Goal: Task Accomplishment & Management: Complete application form

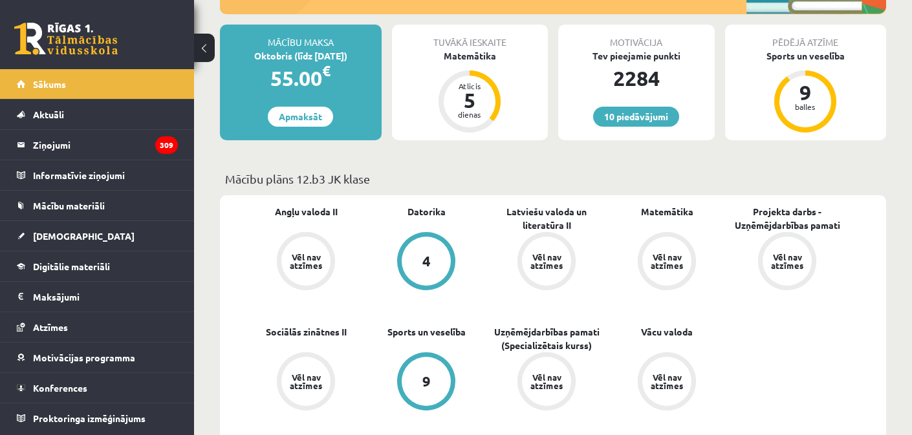
scroll to position [219, 0]
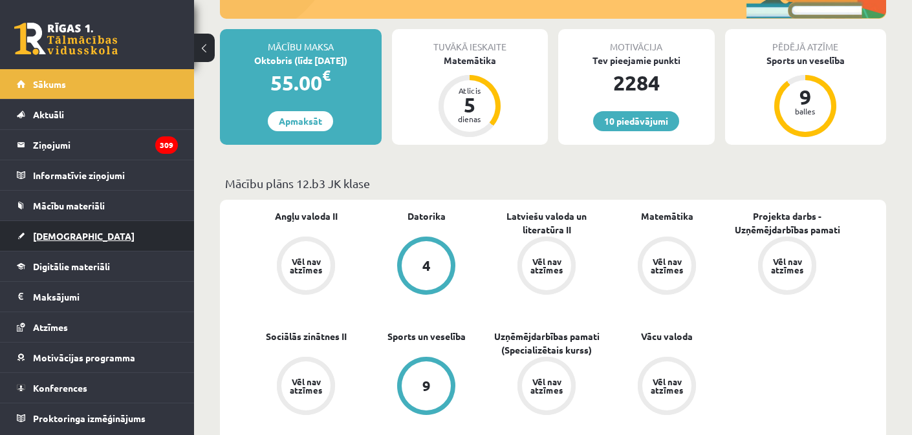
click at [58, 242] on link "[DEMOGRAPHIC_DATA]" at bounding box center [97, 236] width 161 height 30
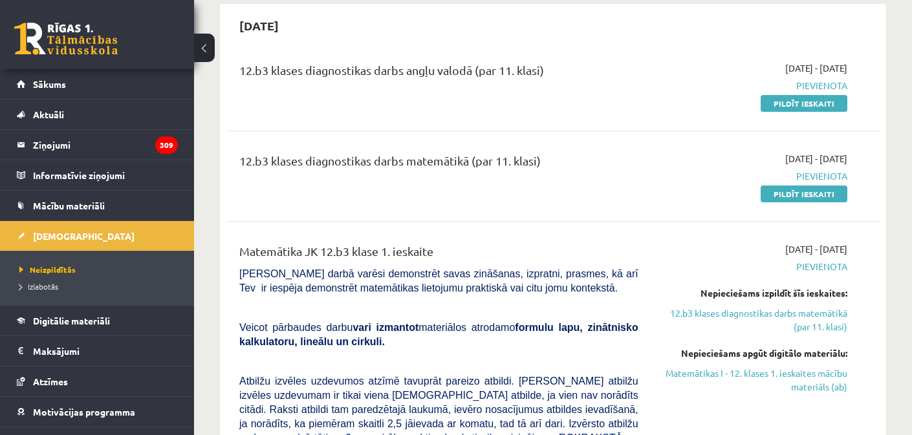
scroll to position [123, 0]
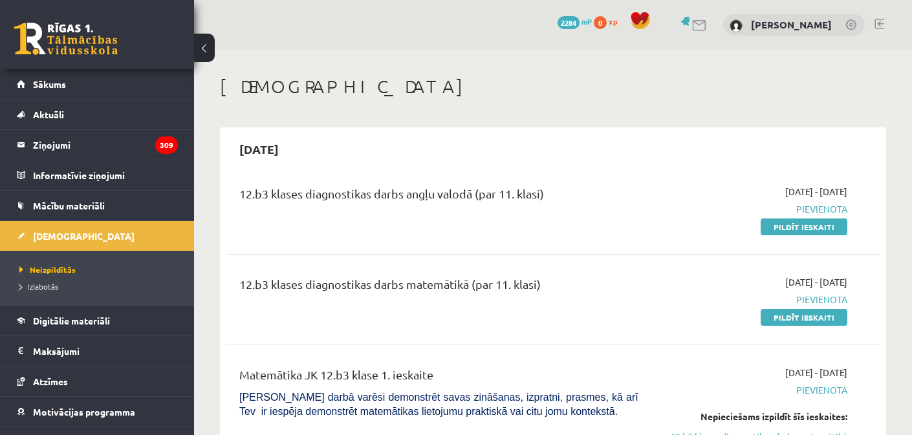
scroll to position [123, 0]
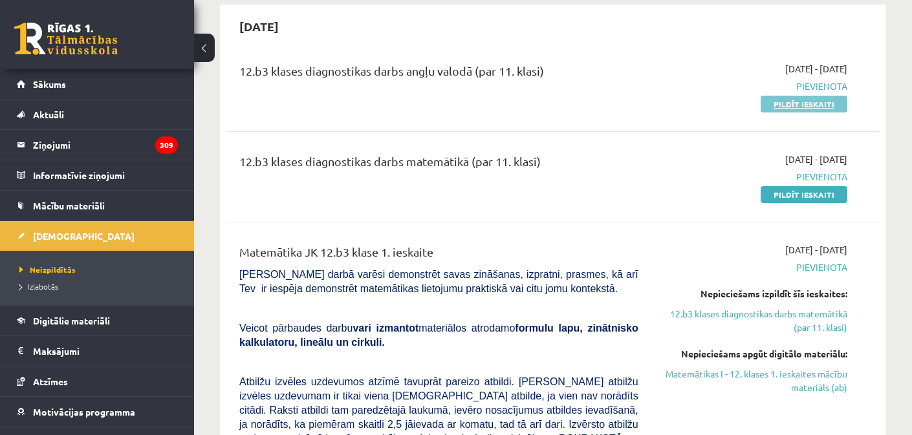
click at [792, 104] on link "Pildīt ieskaiti" at bounding box center [804, 104] width 87 height 17
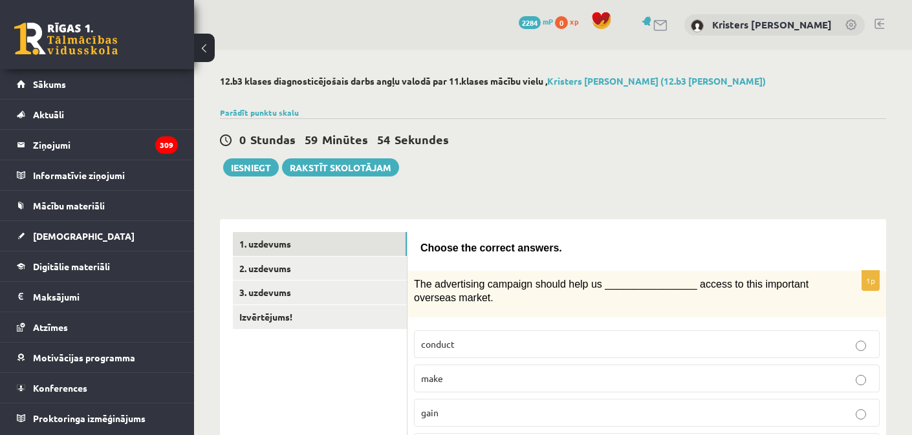
click at [425, 246] on span "Choose the correct answers." at bounding box center [491, 248] width 142 height 11
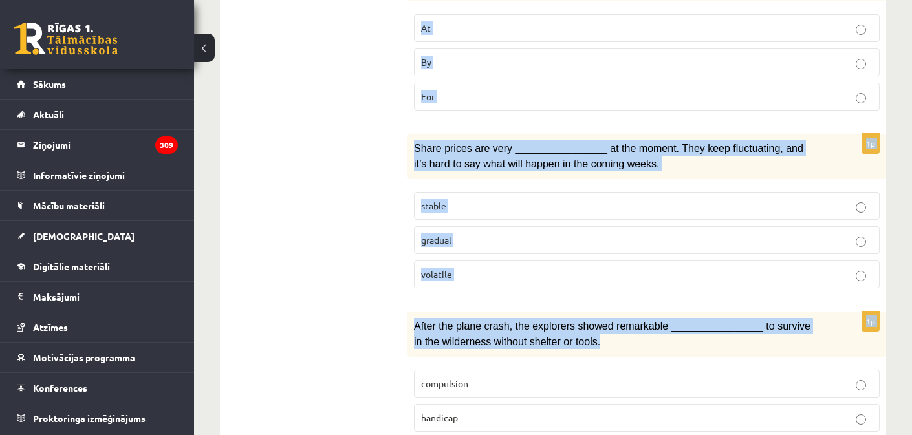
scroll to position [2053, 0]
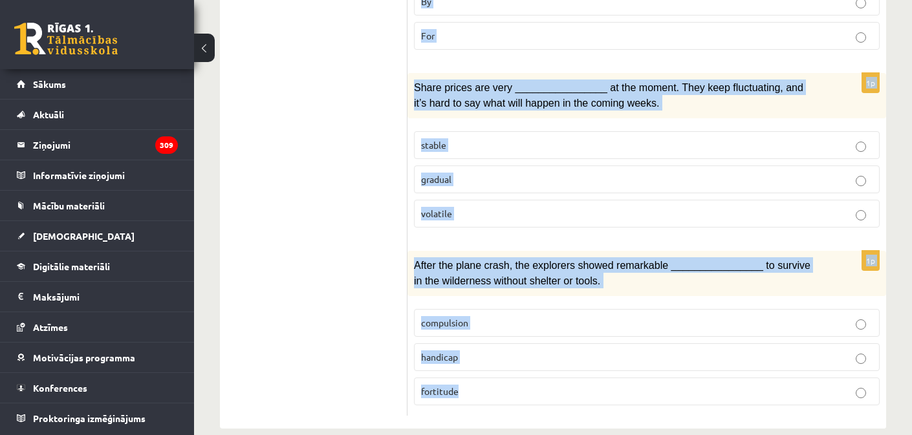
drag, startPoint x: 420, startPoint y: 243, endPoint x: 582, endPoint y: 369, distance: 205.1
copy form "Choose the correct answers. 1p The advertising campaign should help us ________…"
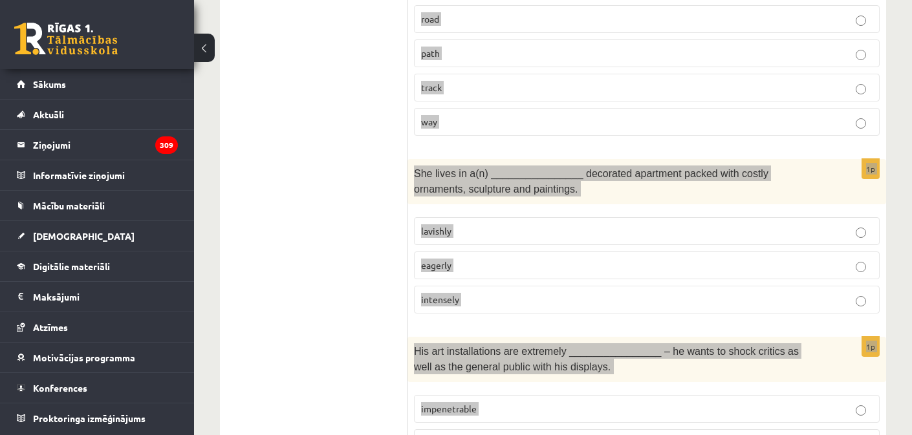
scroll to position [0, 0]
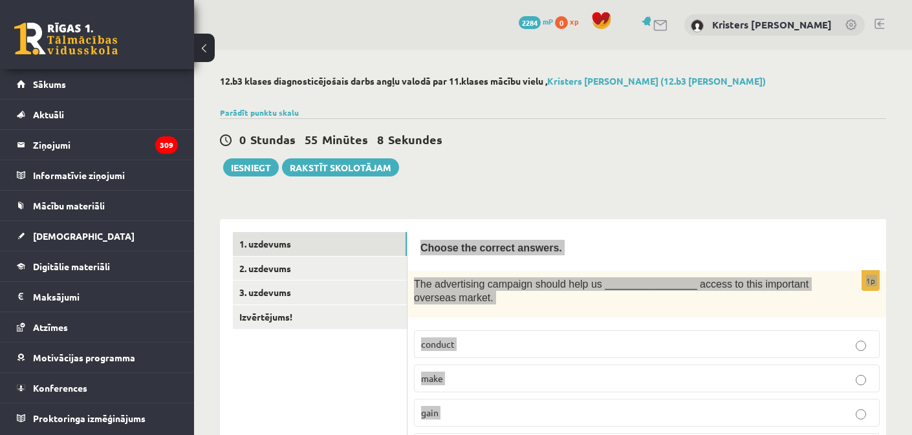
drag, startPoint x: 868, startPoint y: 265, endPoint x: 587, endPoint y: 197, distance: 289.5
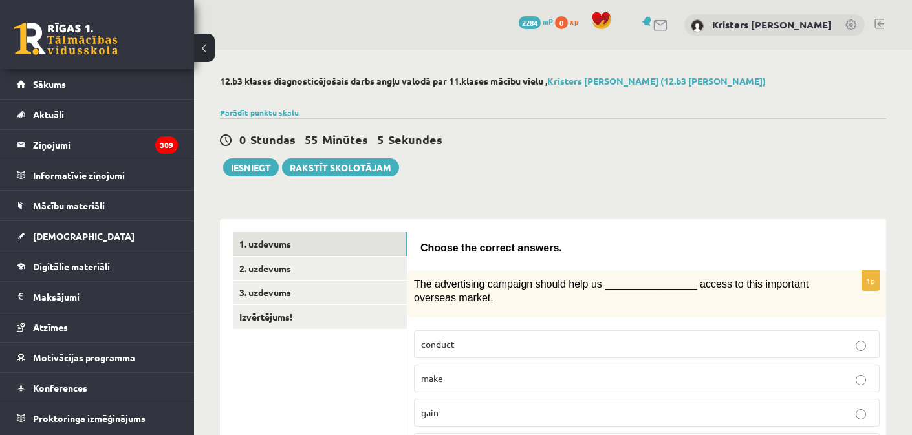
scroll to position [10, 0]
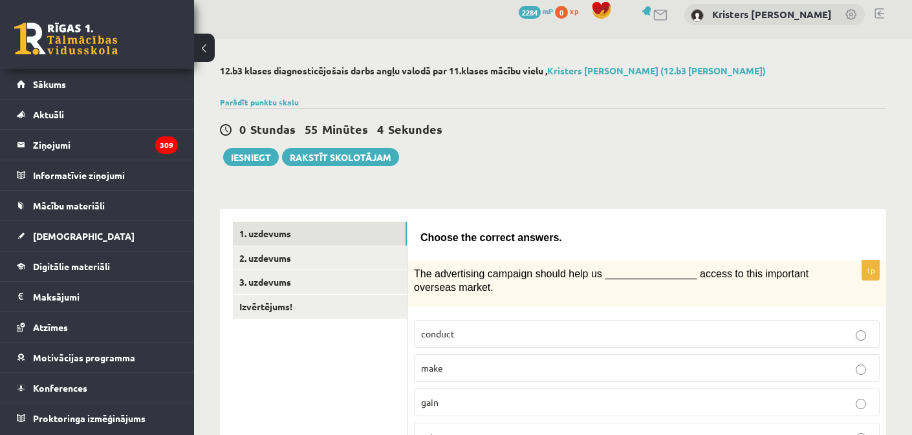
drag, startPoint x: 516, startPoint y: 404, endPoint x: 516, endPoint y: 396, distance: 7.8
click at [516, 403] on p "gain" at bounding box center [647, 403] width 452 height 14
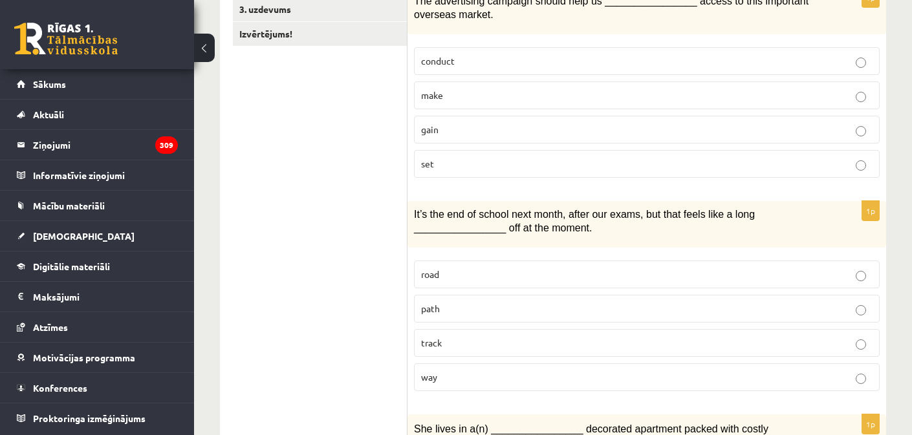
scroll to position [286, 0]
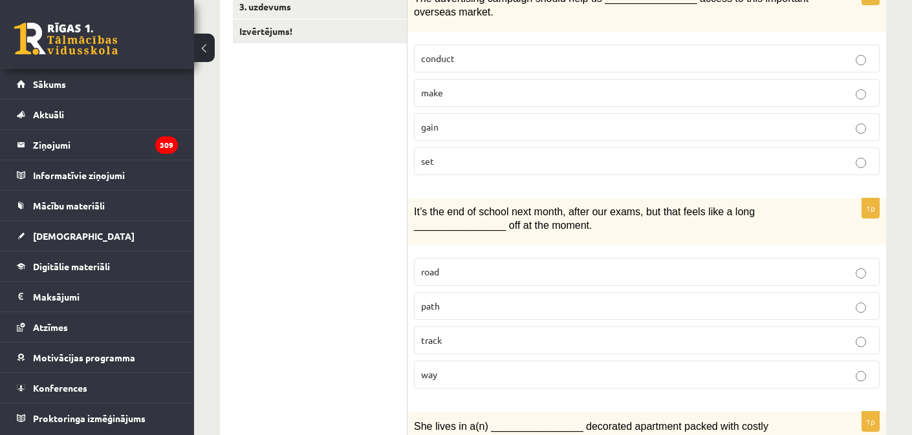
click at [475, 368] on p "way" at bounding box center [647, 375] width 452 height 14
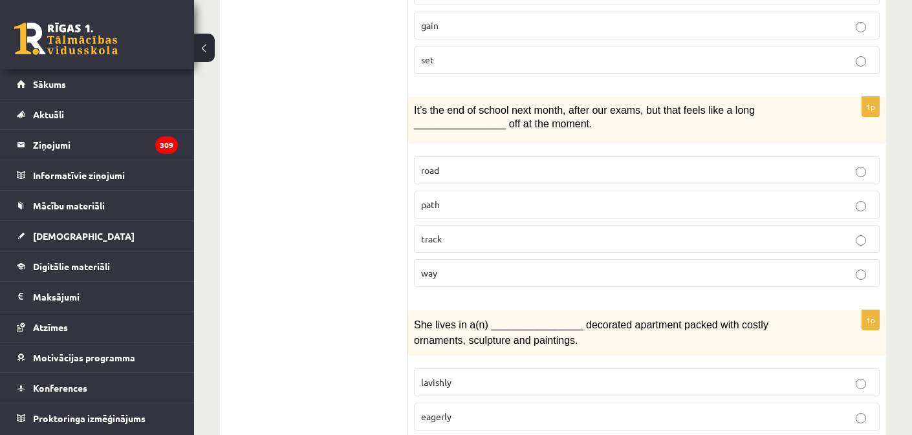
scroll to position [486, 0]
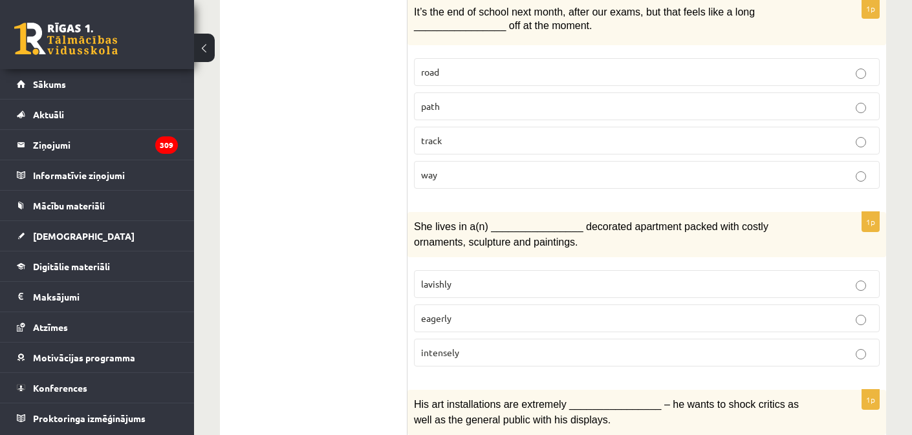
click at [508, 281] on p "lavishly" at bounding box center [647, 285] width 452 height 14
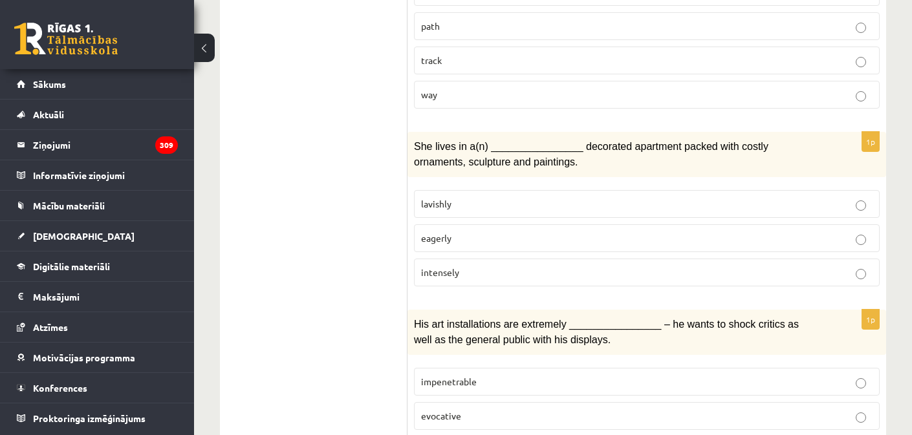
scroll to position [667, 0]
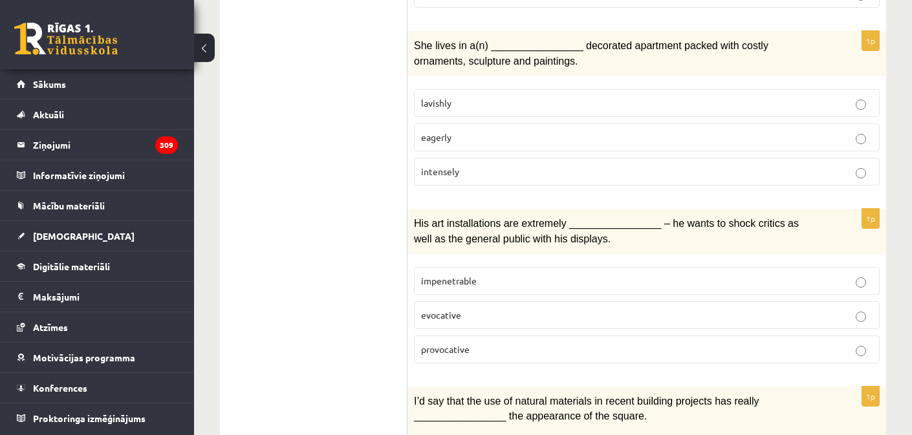
click at [522, 345] on p "provocative" at bounding box center [647, 350] width 452 height 14
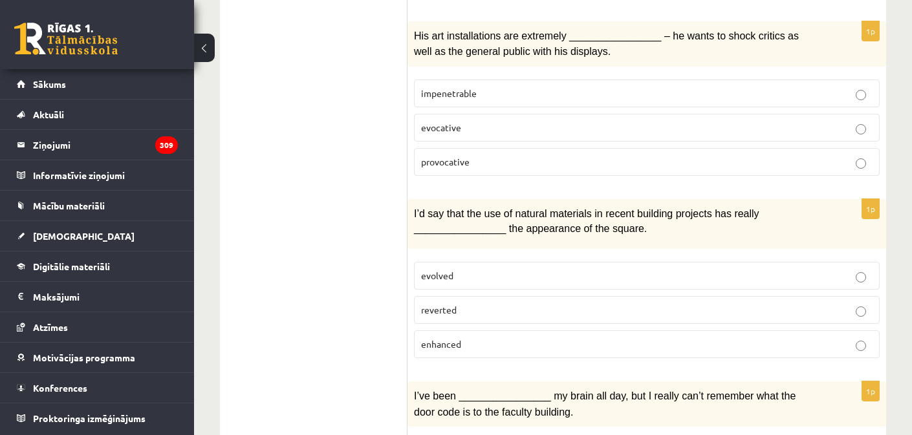
scroll to position [875, 0]
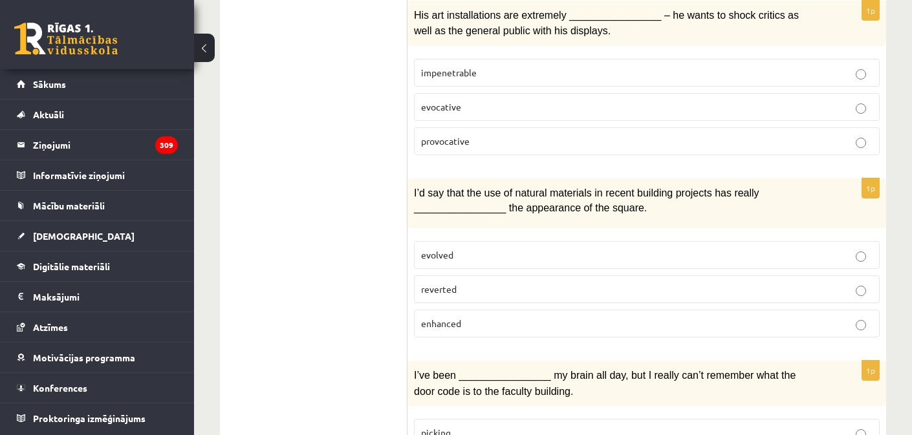
click at [528, 325] on label "enhanced" at bounding box center [647, 324] width 466 height 28
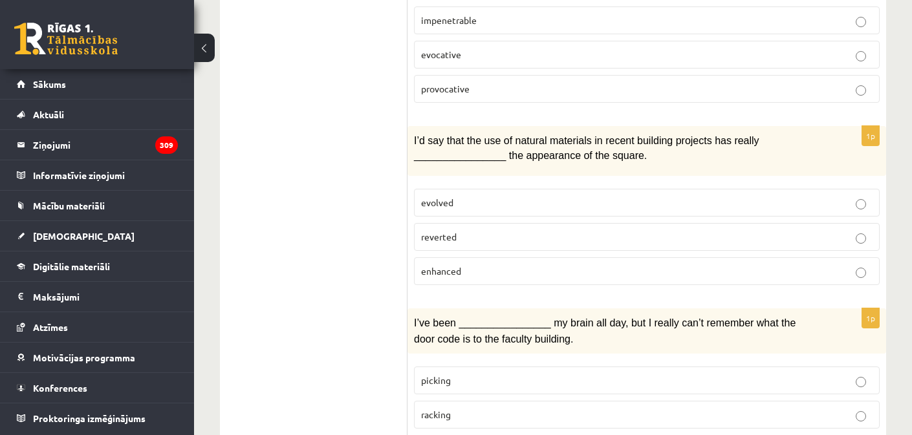
scroll to position [930, 0]
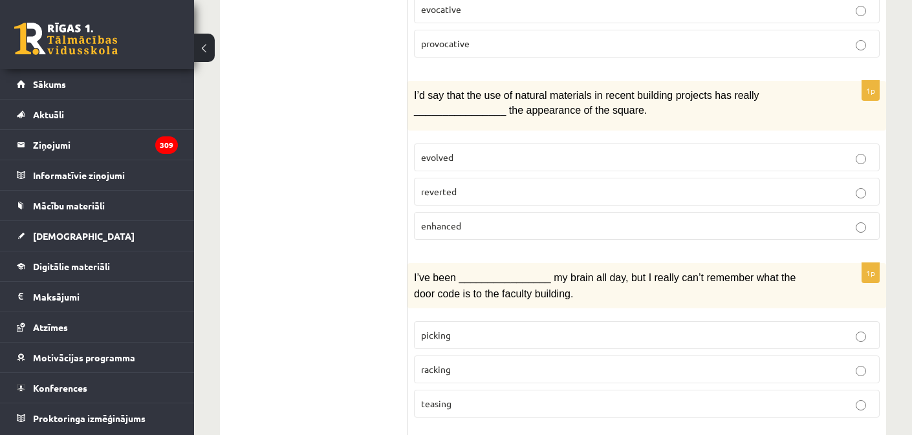
click at [469, 363] on p "racking" at bounding box center [647, 370] width 452 height 14
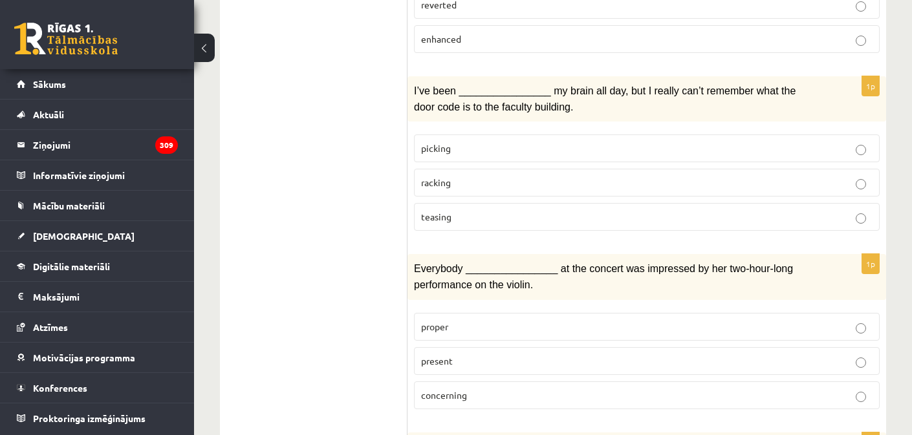
scroll to position [1162, 0]
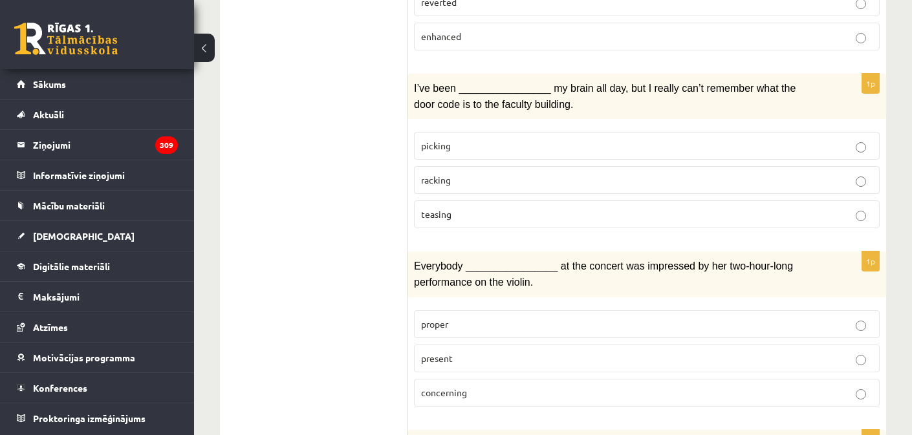
click at [446, 353] on span "present" at bounding box center [437, 359] width 32 height 12
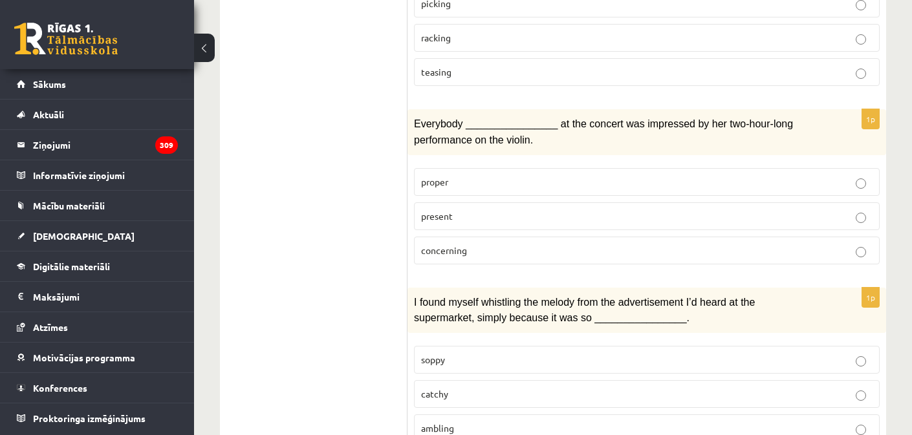
scroll to position [1402, 0]
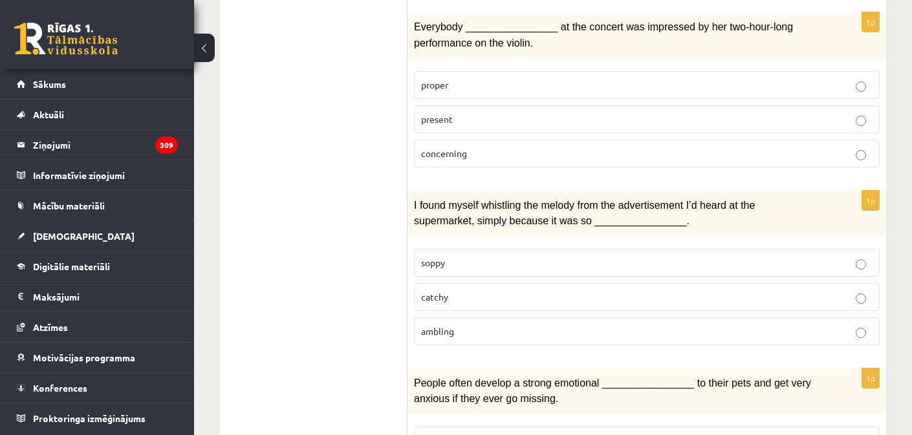
click at [489, 290] on p "catchy" at bounding box center [647, 297] width 452 height 14
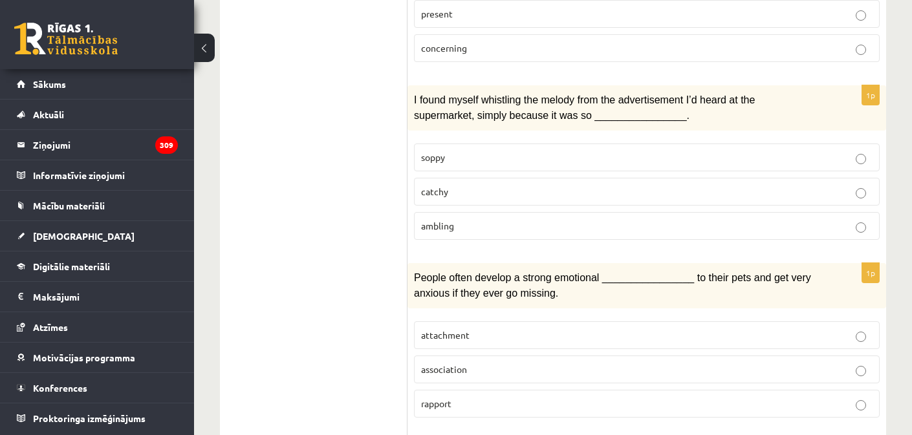
scroll to position [1597, 0]
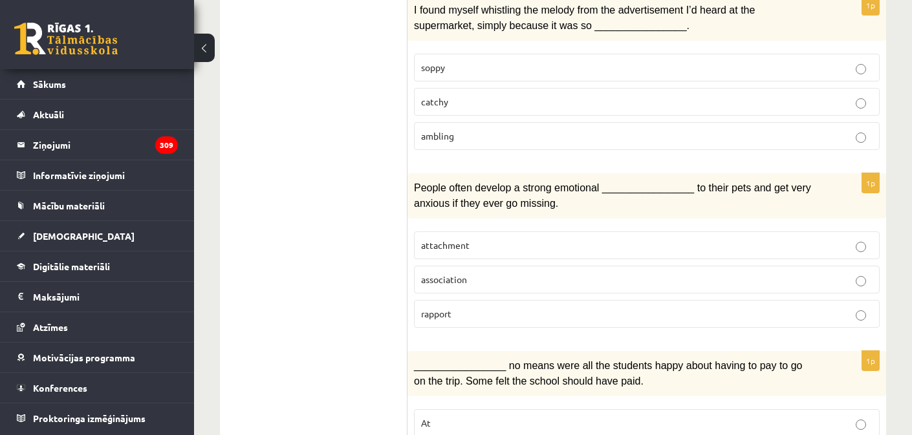
click at [439, 239] on p "attachment" at bounding box center [647, 246] width 452 height 14
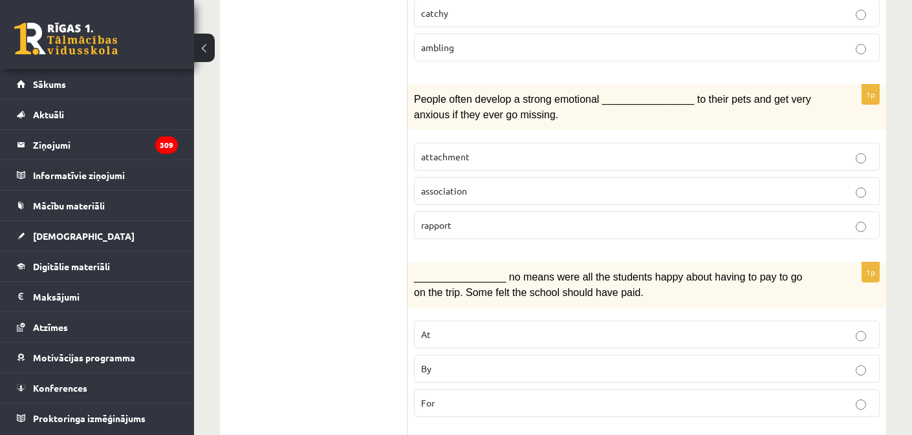
scroll to position [1708, 0]
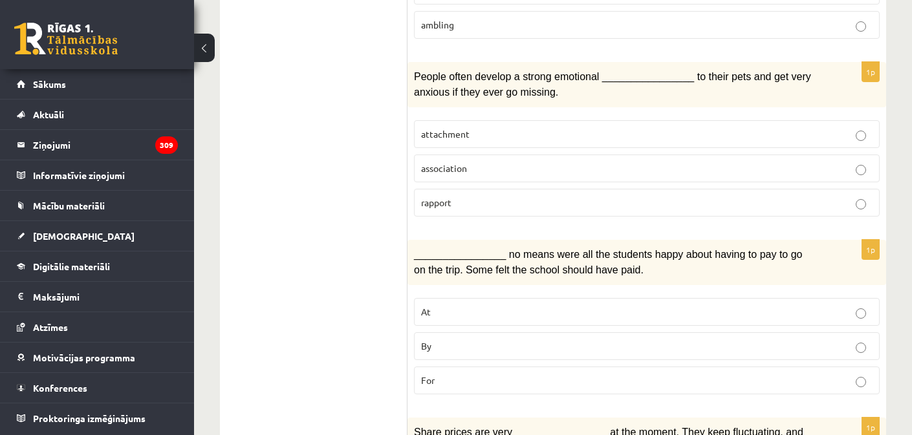
click at [418, 332] on label "By" at bounding box center [647, 346] width 466 height 28
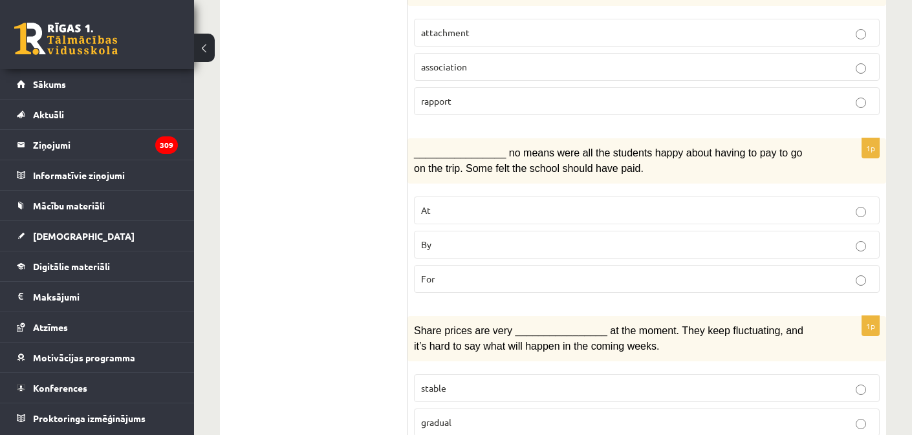
scroll to position [1900, 0]
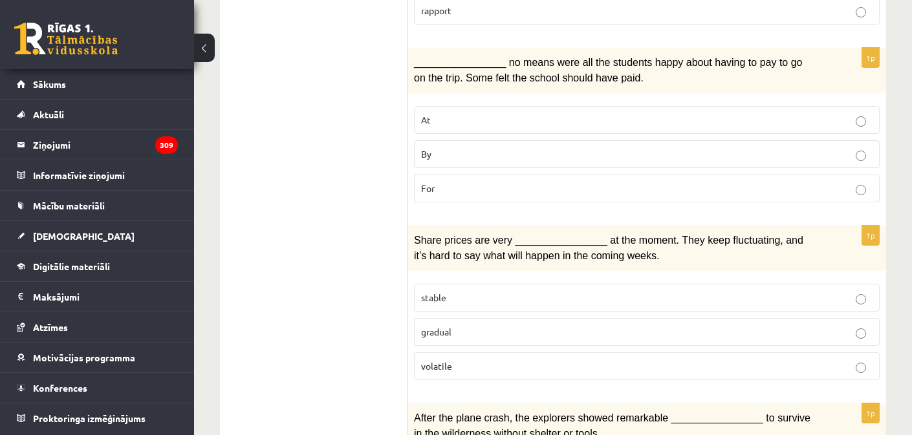
click at [534, 360] on p "volatile" at bounding box center [647, 367] width 452 height 14
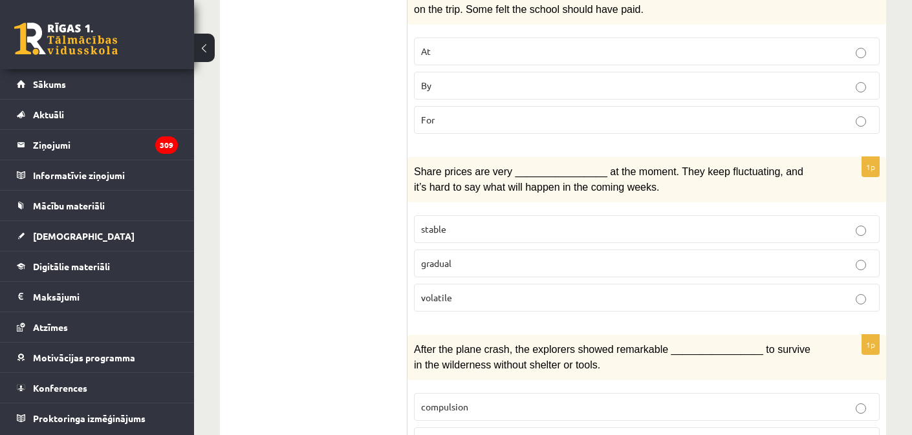
scroll to position [2053, 0]
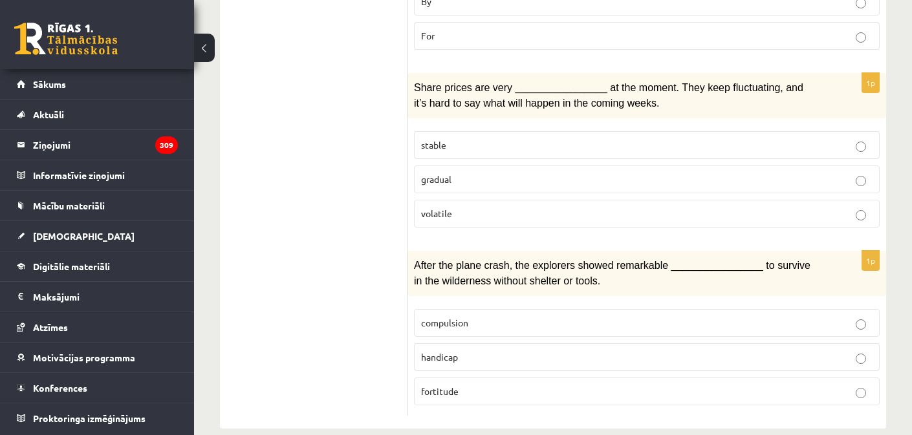
click at [506, 385] on p "fortitude" at bounding box center [647, 392] width 452 height 14
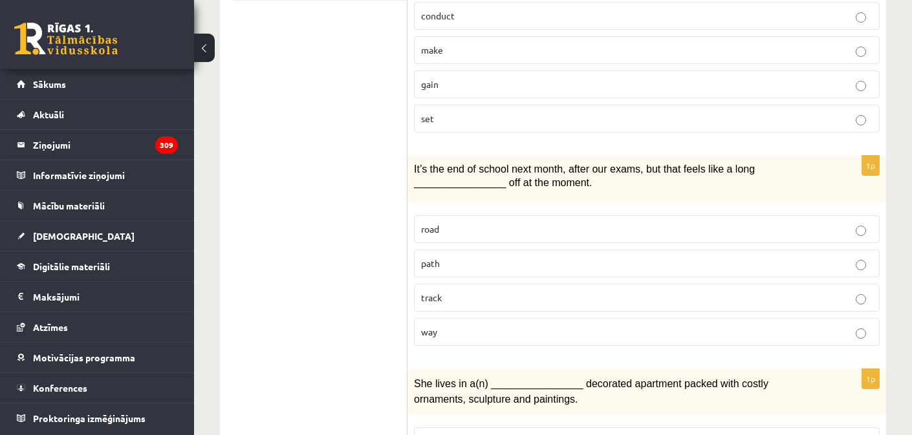
scroll to position [0, 0]
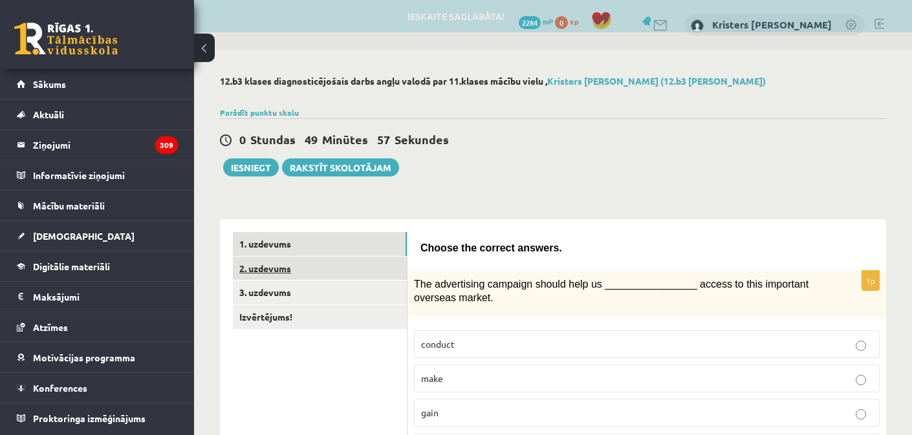
click at [331, 274] on link "2. uzdevums" at bounding box center [320, 269] width 174 height 24
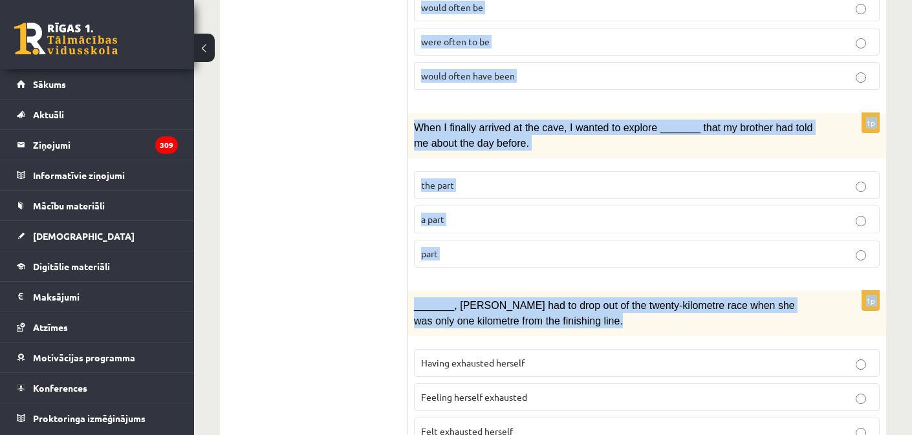
scroll to position [1622, 0]
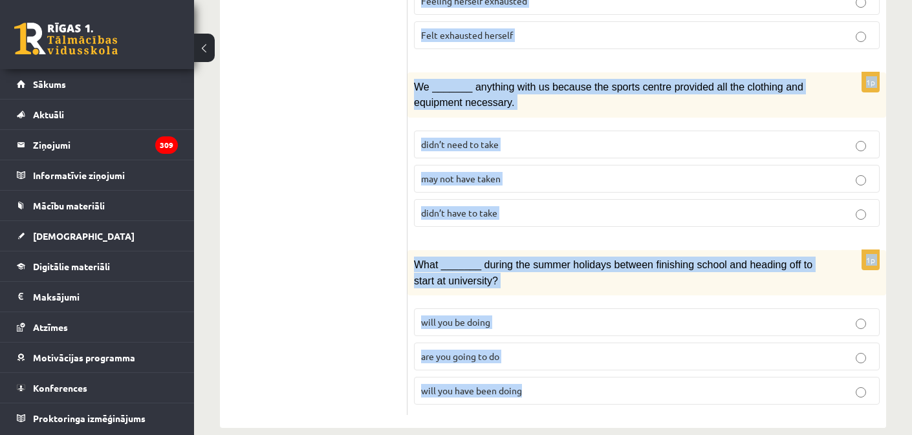
drag, startPoint x: 426, startPoint y: 248, endPoint x: 579, endPoint y: 387, distance: 206.5
copy form "Circle the form that cannot be used to complete the sentences. 1p The personnel…"
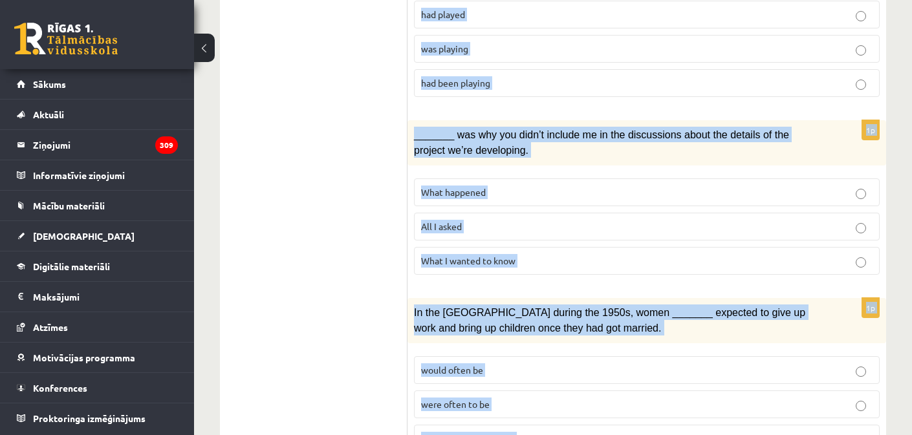
scroll to position [0, 0]
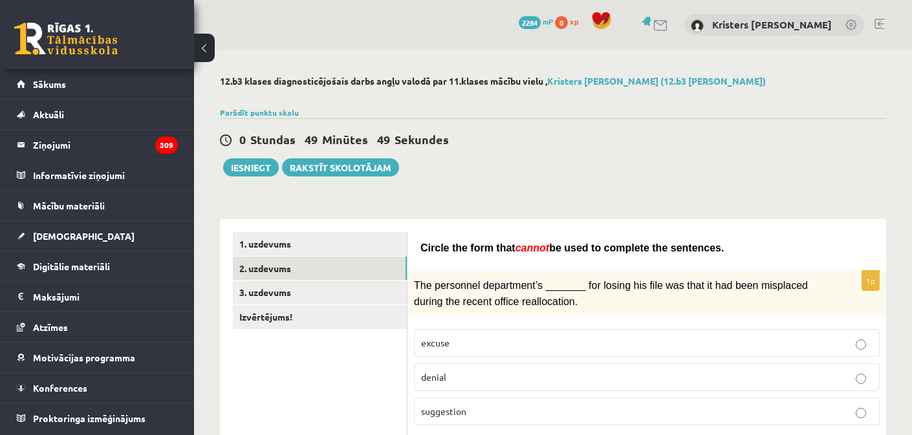
click at [728, 151] on div "0 Stundas 49 Minūtes 49 Sekundes Ieskaite saglabāta! Iesniegt Rakstīt skolotājam" at bounding box center [553, 147] width 666 height 58
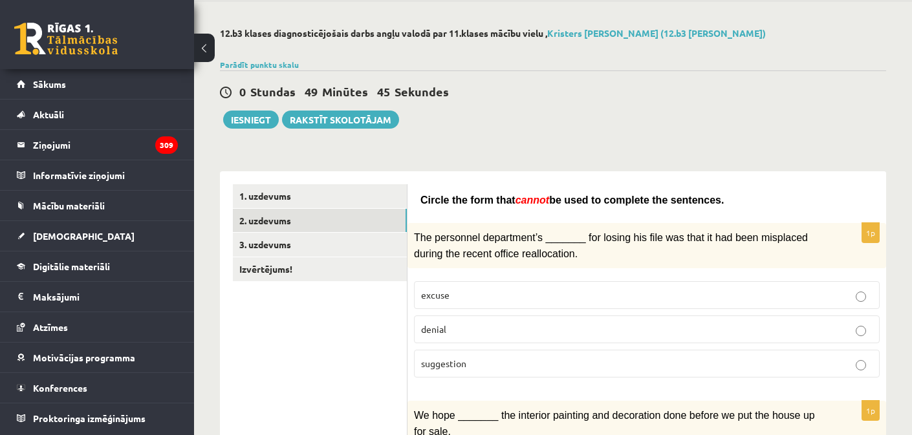
scroll to position [129, 0]
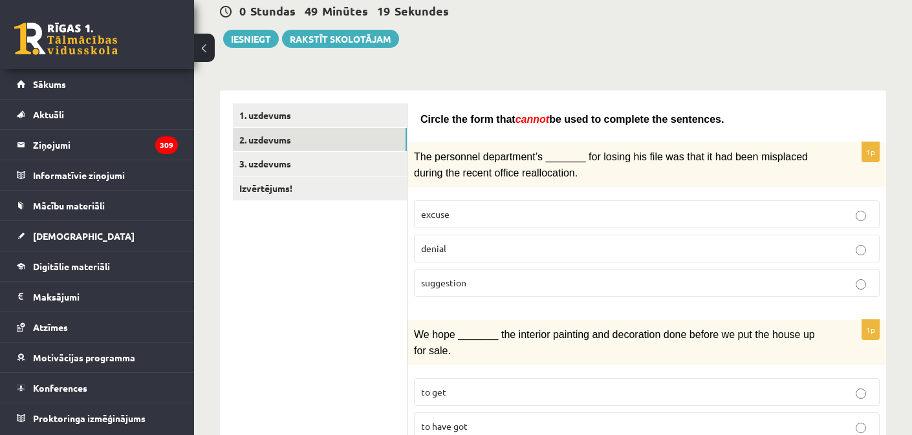
click at [528, 252] on p "denial" at bounding box center [647, 249] width 452 height 14
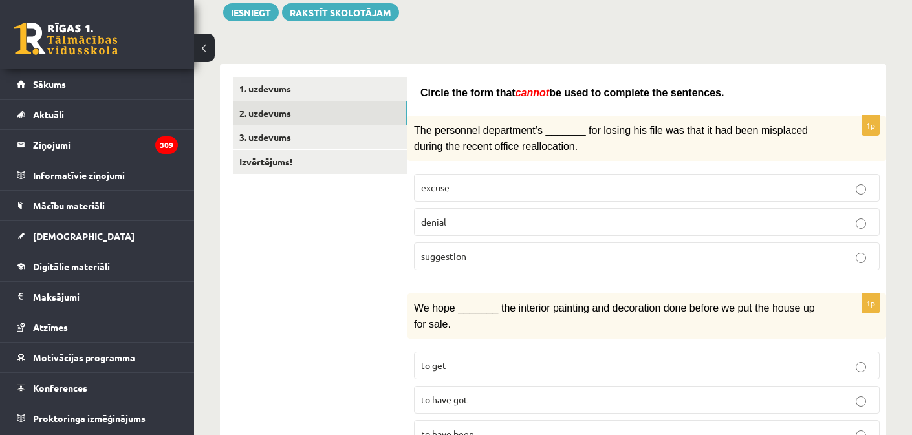
scroll to position [251, 0]
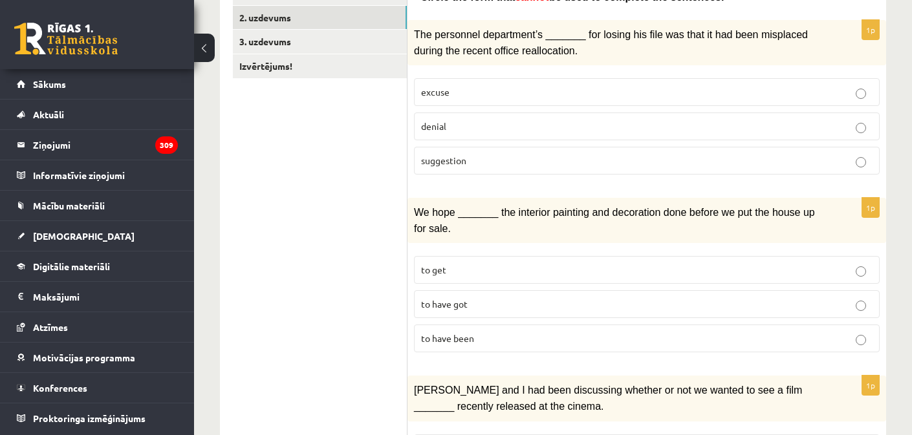
click at [514, 334] on p "to have been" at bounding box center [647, 339] width 452 height 14
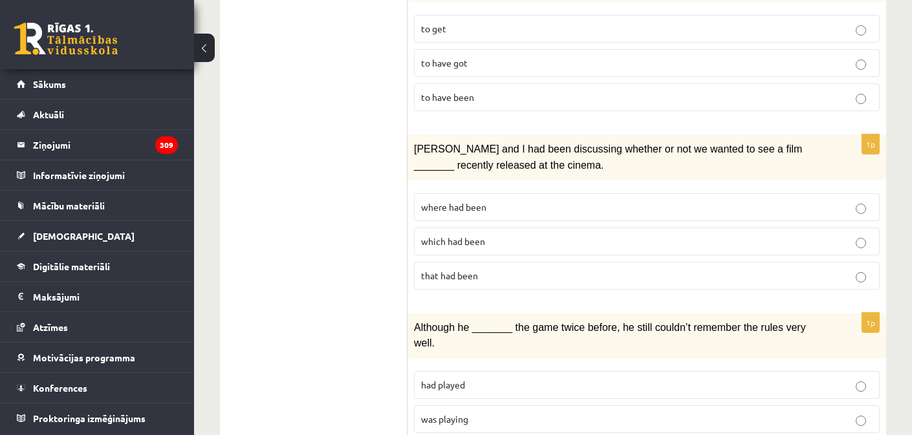
scroll to position [512, 0]
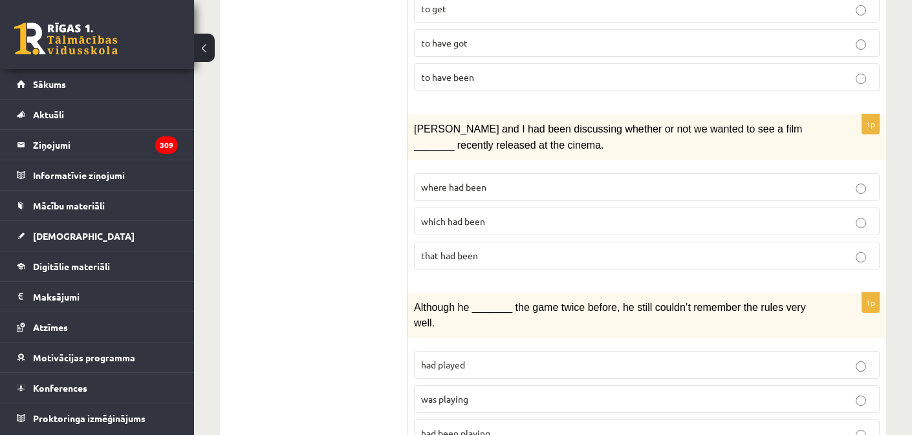
click at [503, 219] on p "which had been" at bounding box center [647, 222] width 452 height 14
click at [494, 186] on p "where had been" at bounding box center [647, 187] width 452 height 14
click at [499, 234] on fieldset "where had been which had been that had been" at bounding box center [647, 220] width 466 height 107
click at [500, 249] on p "that had been" at bounding box center [647, 256] width 452 height 14
click at [520, 180] on p "where had been" at bounding box center [647, 187] width 452 height 14
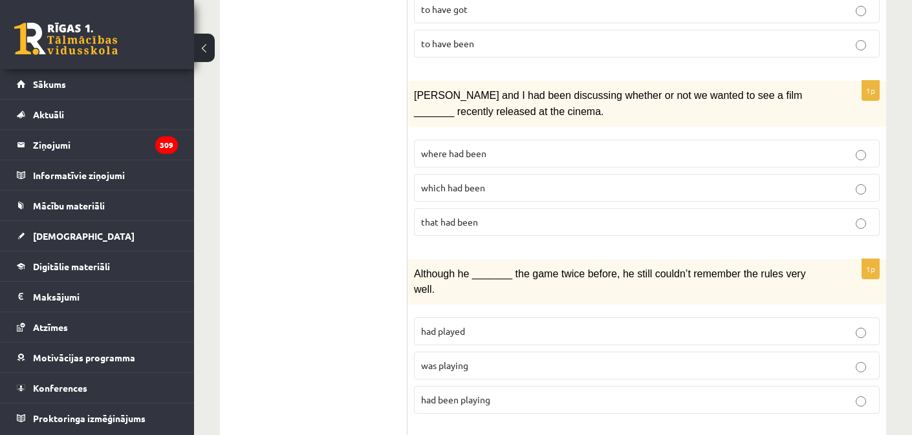
scroll to position [589, 0]
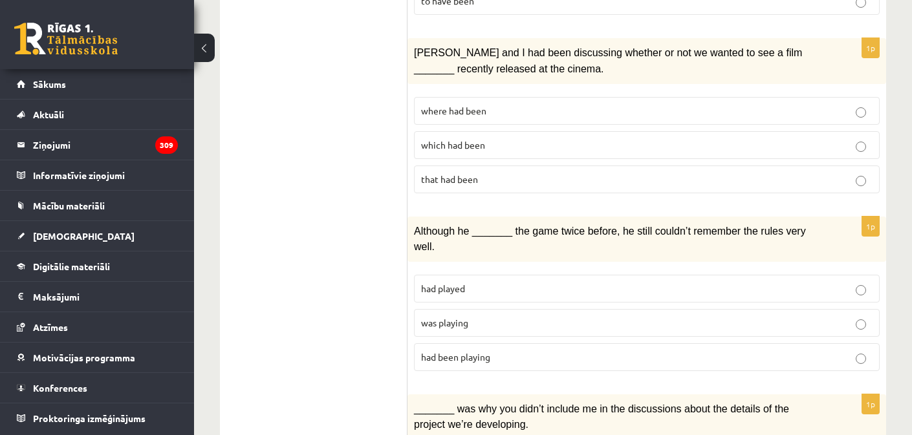
click at [463, 317] on span "was playing" at bounding box center [444, 323] width 47 height 12
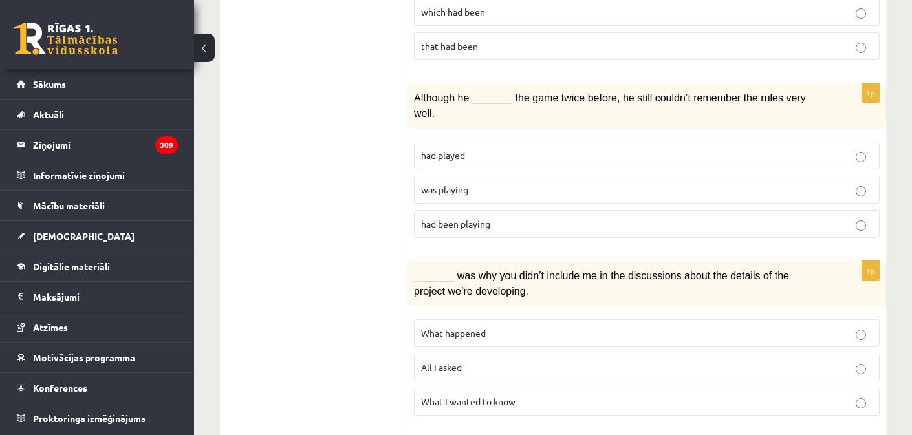
scroll to position [743, 0]
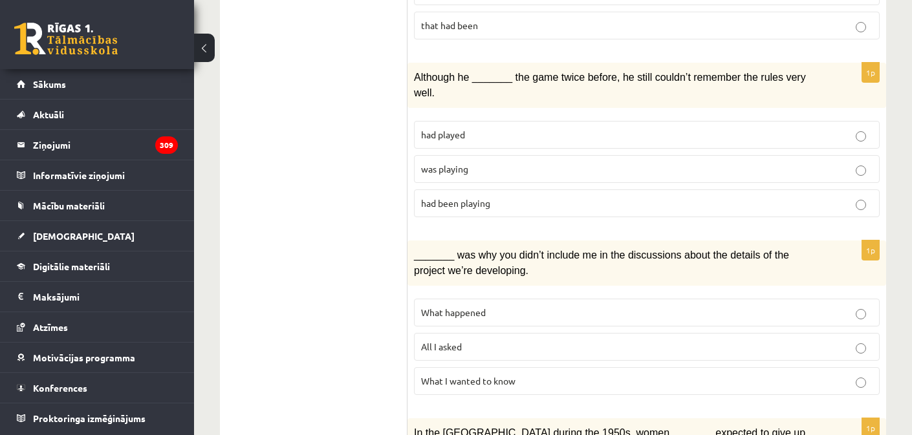
click at [501, 306] on p "What happened" at bounding box center [647, 313] width 452 height 14
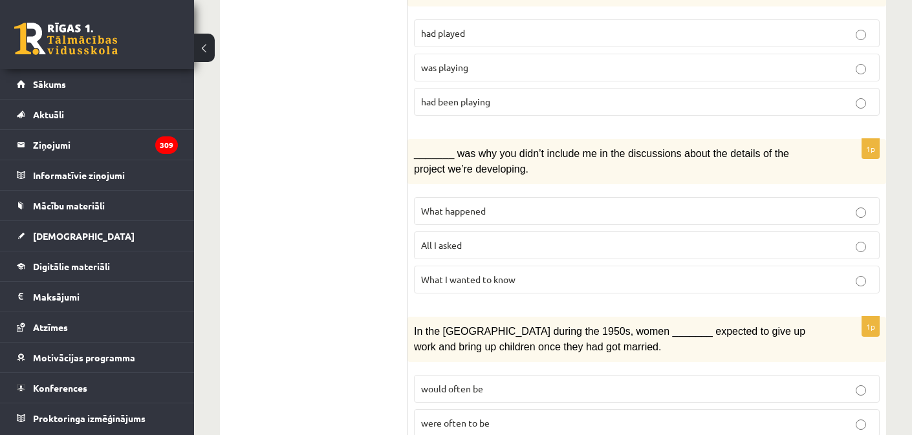
scroll to position [970, 0]
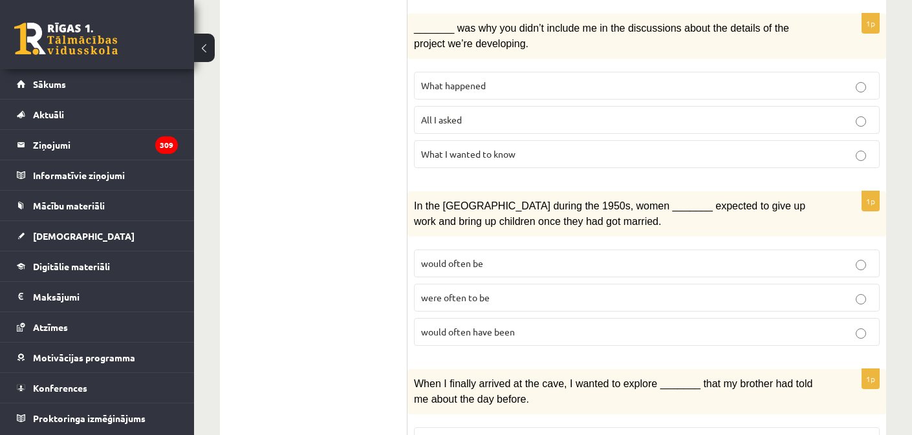
click at [505, 325] on p "would often have been" at bounding box center [647, 332] width 452 height 14
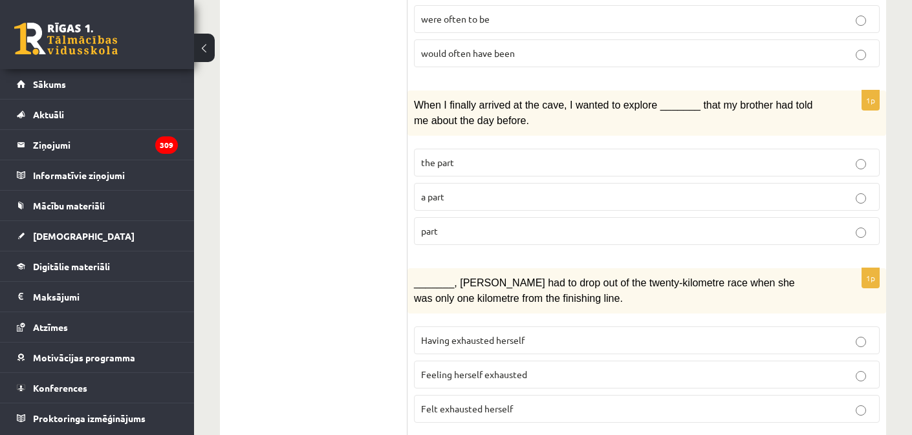
scroll to position [1299, 0]
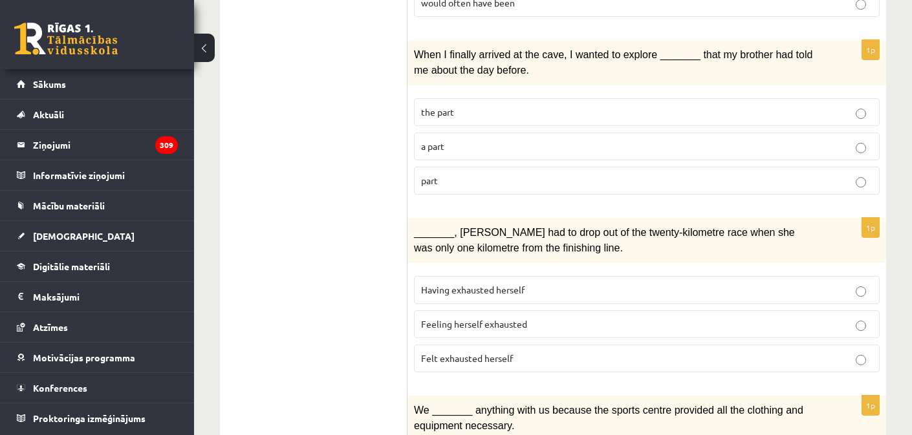
click at [538, 174] on p "part" at bounding box center [647, 181] width 452 height 14
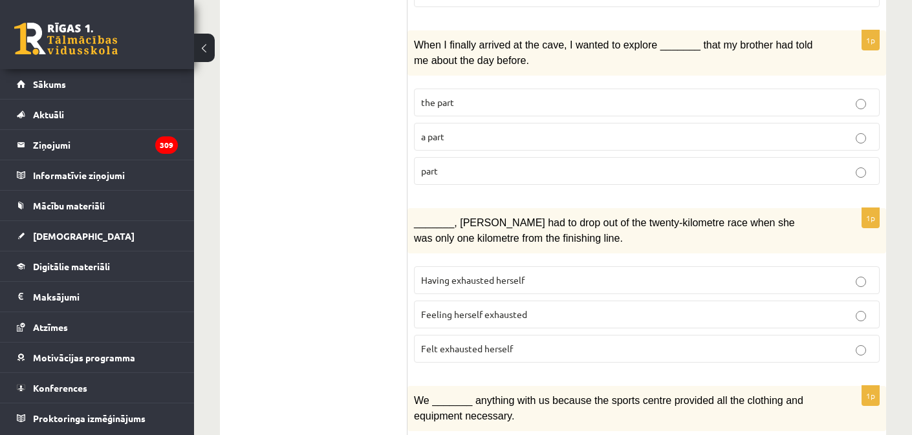
scroll to position [1326, 0]
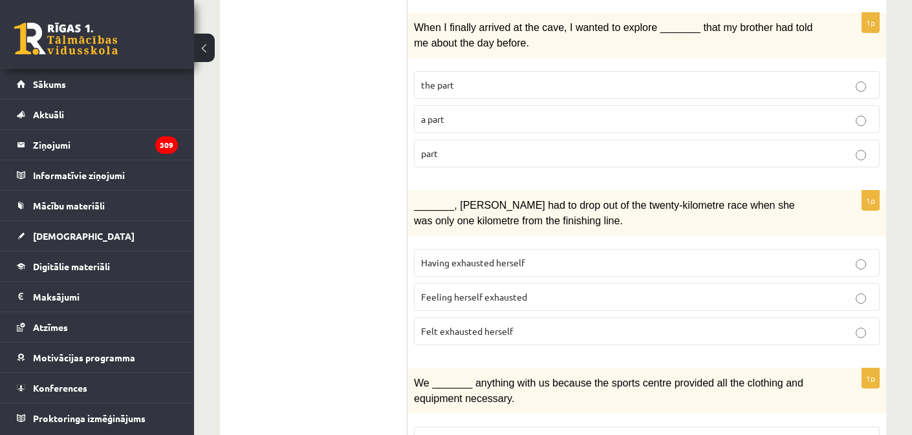
click at [569, 325] on p "Felt exhausted herself" at bounding box center [647, 332] width 452 height 14
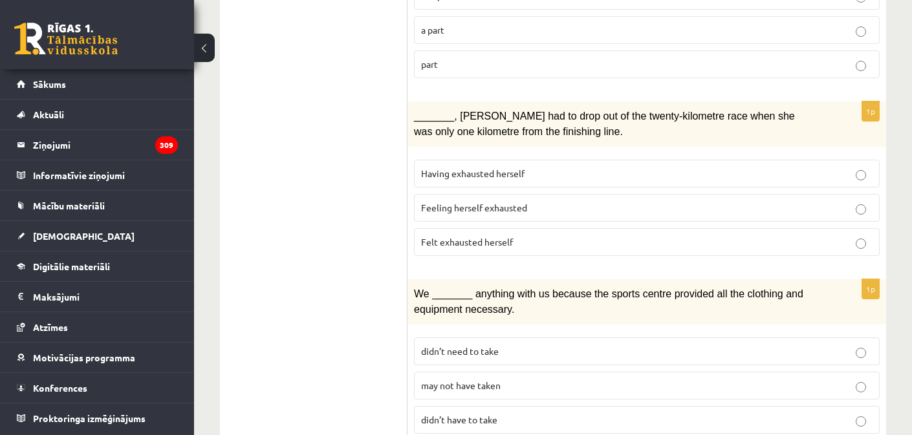
scroll to position [1432, 0]
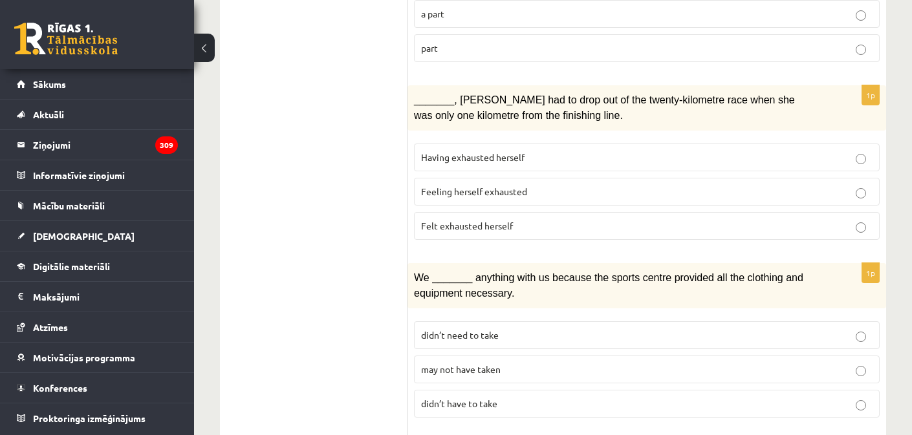
click at [552, 363] on p "may not have taken" at bounding box center [647, 370] width 452 height 14
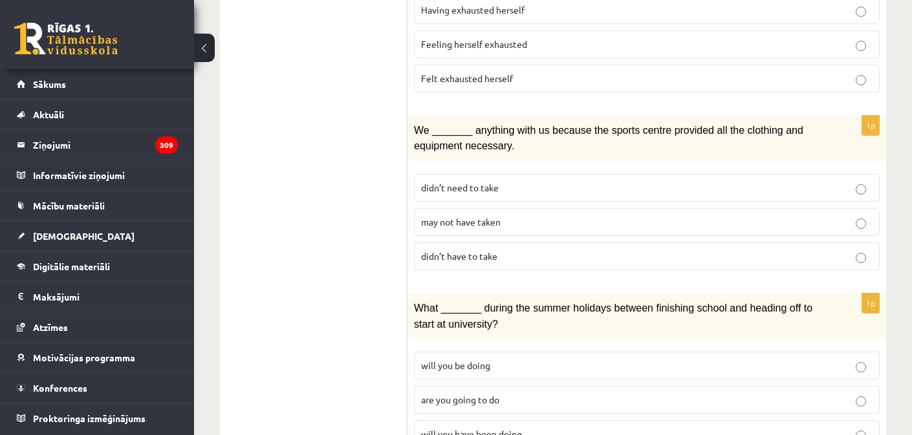
scroll to position [1622, 0]
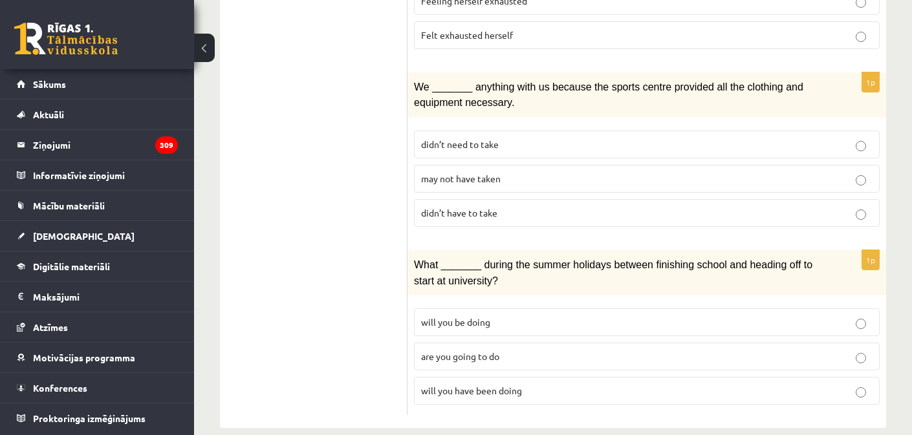
click at [517, 385] on span "will you have been doing" at bounding box center [471, 391] width 101 height 12
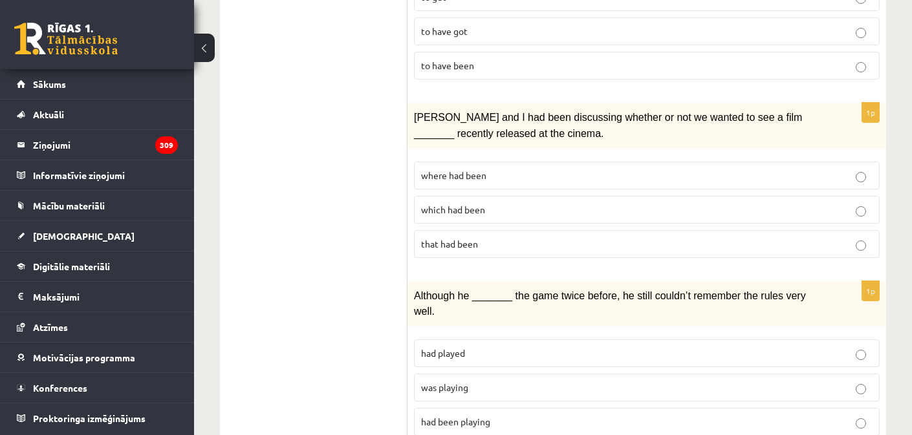
scroll to position [0, 0]
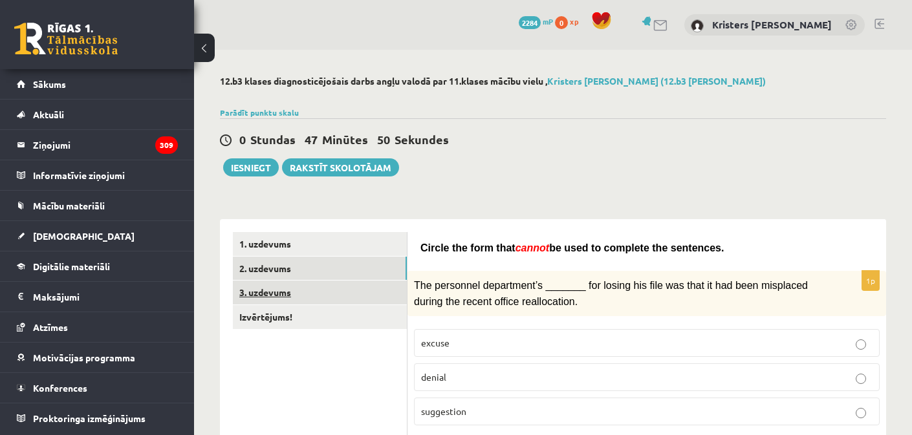
click at [345, 290] on link "3. uzdevums" at bounding box center [320, 293] width 174 height 24
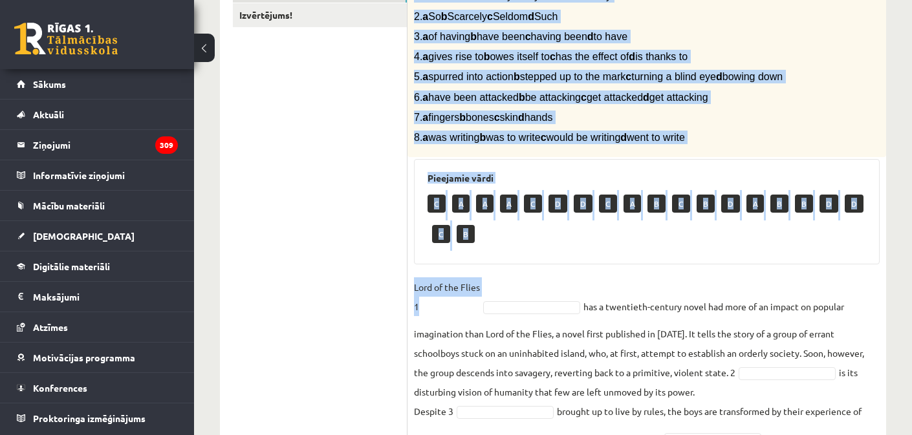
scroll to position [513, 0]
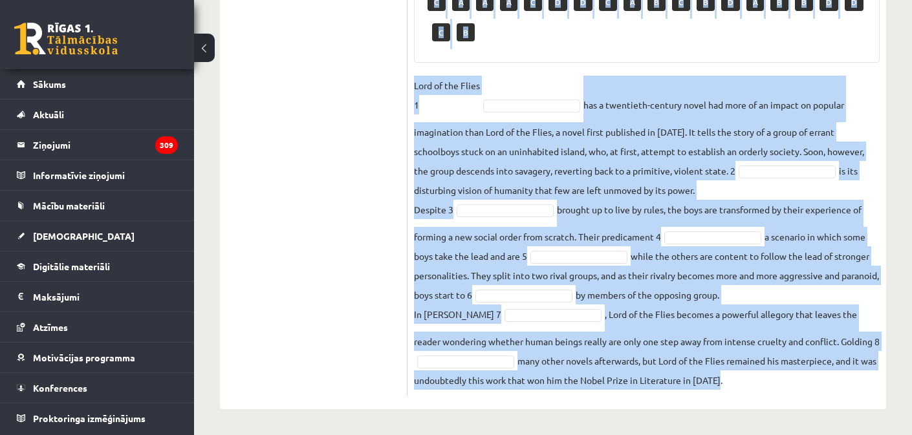
drag, startPoint x: 411, startPoint y: 256, endPoint x: 791, endPoint y: 400, distance: 406.8
click at [792, 402] on div "8p Complete the text with the correct words (a–d). 1. a No sooner b Rarely c On…" at bounding box center [647, 62] width 479 height 694
copy div "Complete the text with the correct words (a–d). 1. a No sooner b Rarely c Only …"
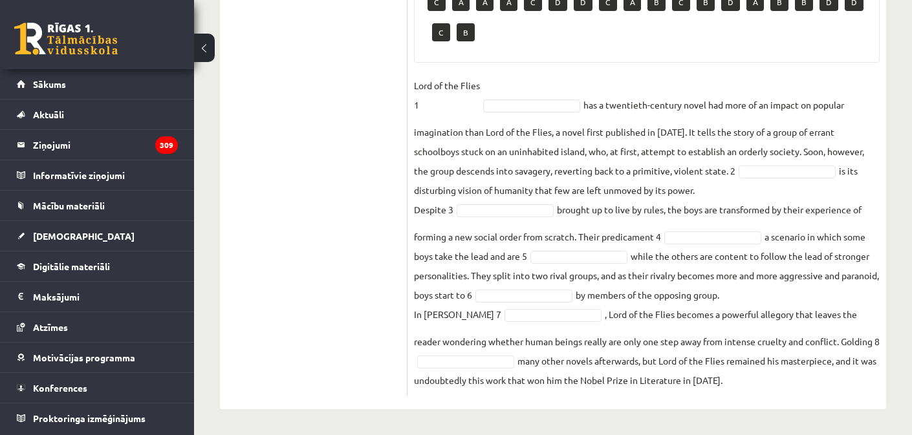
click at [270, 252] on ul "1. uzdevums 2. uzdevums 3. uzdevums Izvērtējums!" at bounding box center [320, 62] width 175 height 668
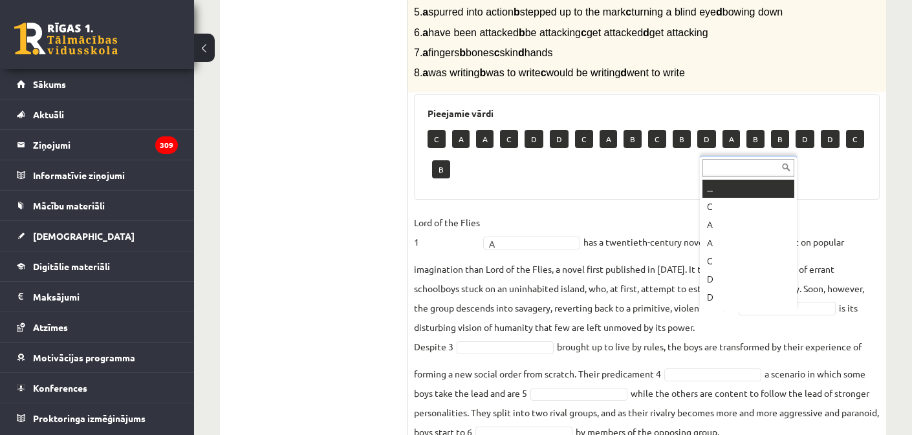
scroll to position [16, 0]
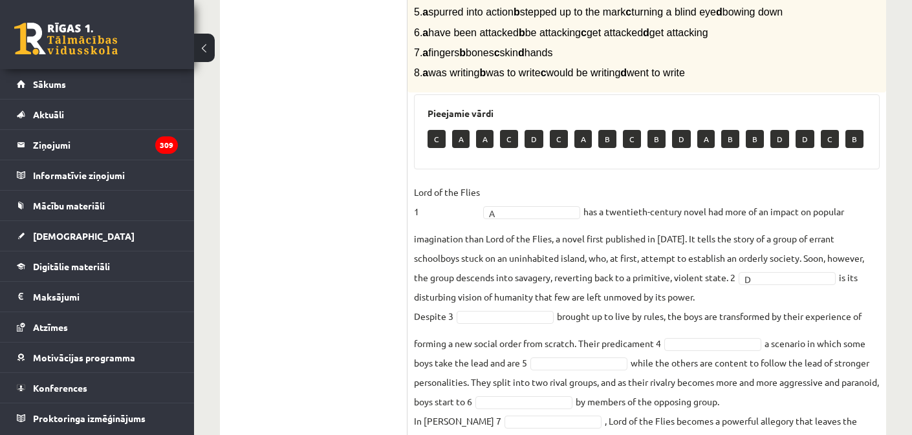
click at [528, 332] on fieldset "Lord of the Flies 1 A * has a twentieth-century novel had more of an impact on …" at bounding box center [647, 339] width 466 height 314
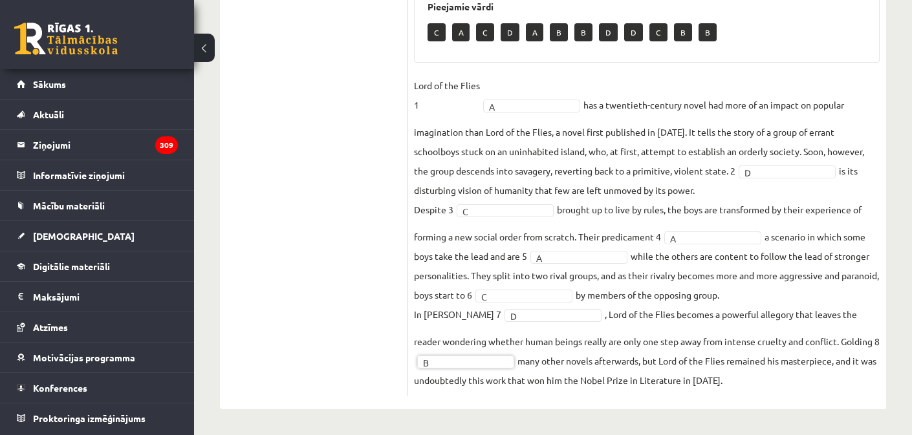
scroll to position [0, 0]
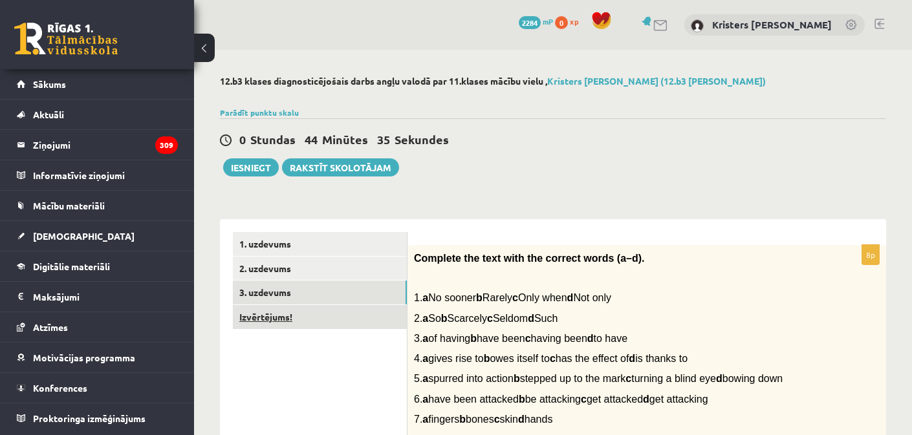
click at [337, 313] on link "Izvērtējums!" at bounding box center [320, 317] width 174 height 24
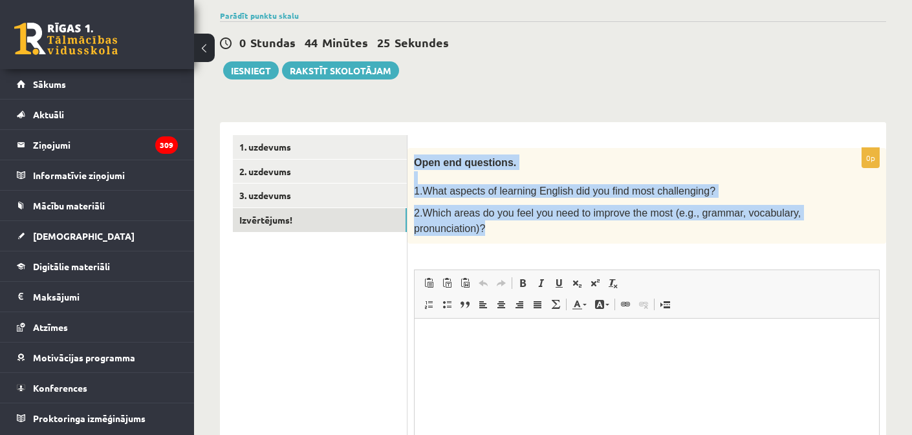
drag, startPoint x: 415, startPoint y: 159, endPoint x: 497, endPoint y: 232, distance: 110.4
click at [497, 232] on div "Open end questions. 1.What aspects of learning English did you find most challe…" at bounding box center [647, 196] width 479 height 96
copy div "Open end questions. 1.What aspects of learning English did you find most challe…"
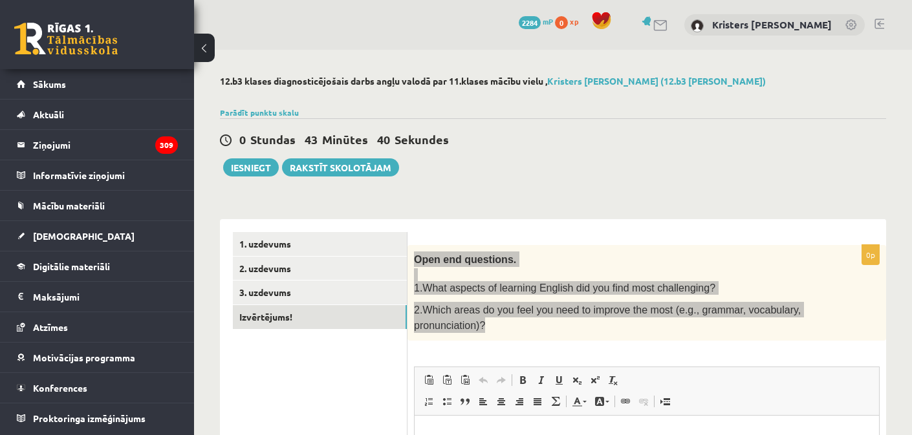
scroll to position [236, 0]
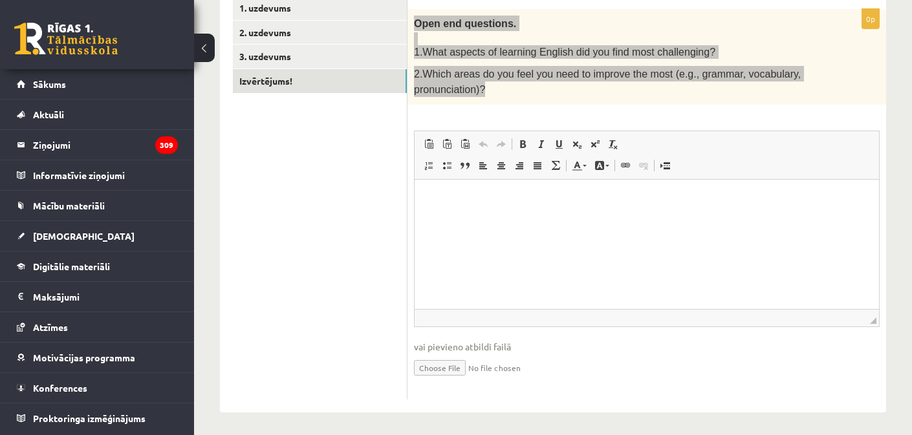
click at [532, 219] on html at bounding box center [647, 198] width 464 height 39
paste body "Rich Text Editor, wiswyg-editor-user-answer-47024860198180"
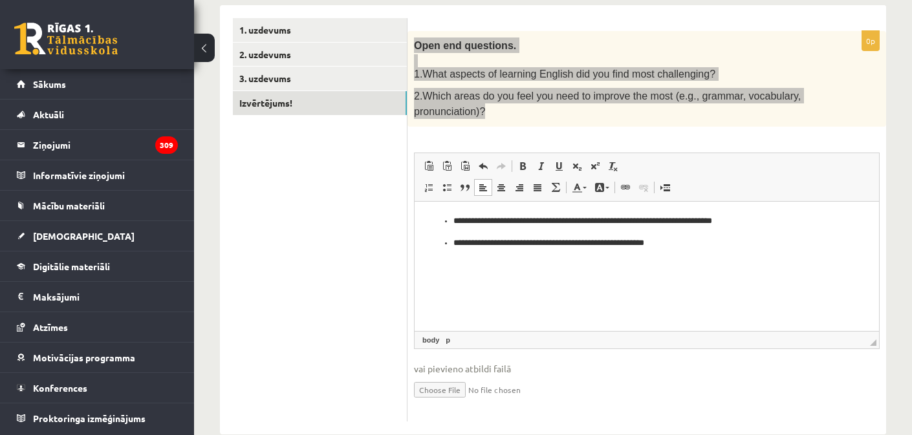
scroll to position [0, 0]
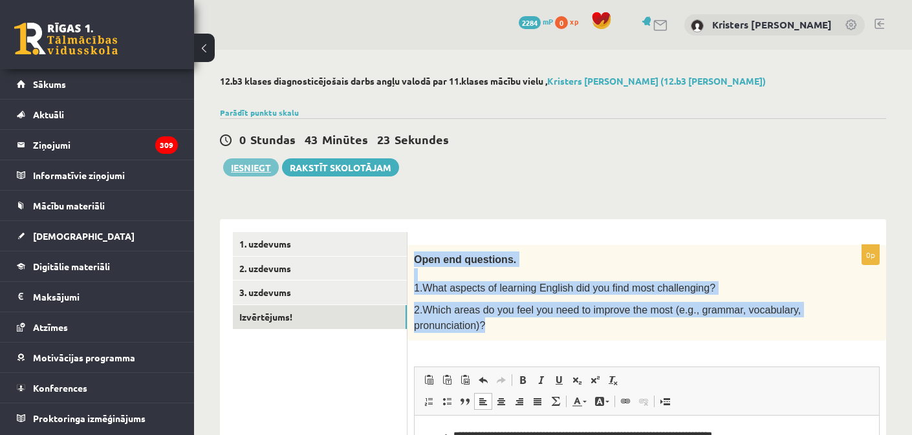
click at [243, 169] on button "Iesniegt" at bounding box center [251, 167] width 56 height 18
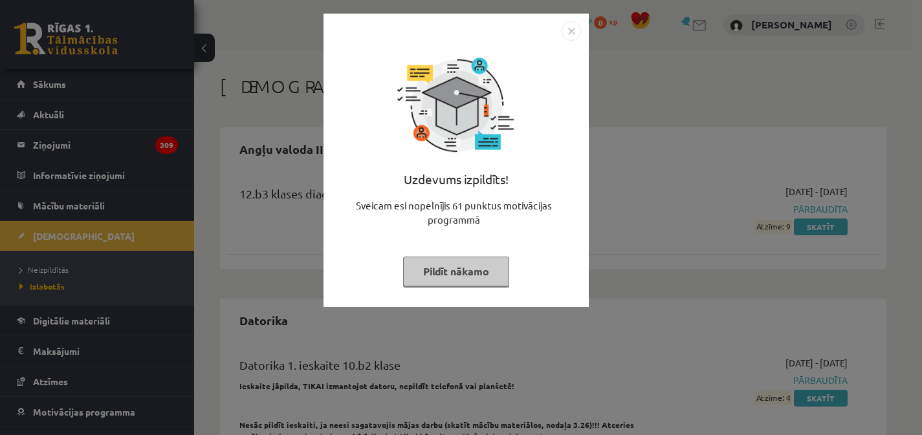
click at [575, 32] on img "Close" at bounding box center [570, 30] width 19 height 19
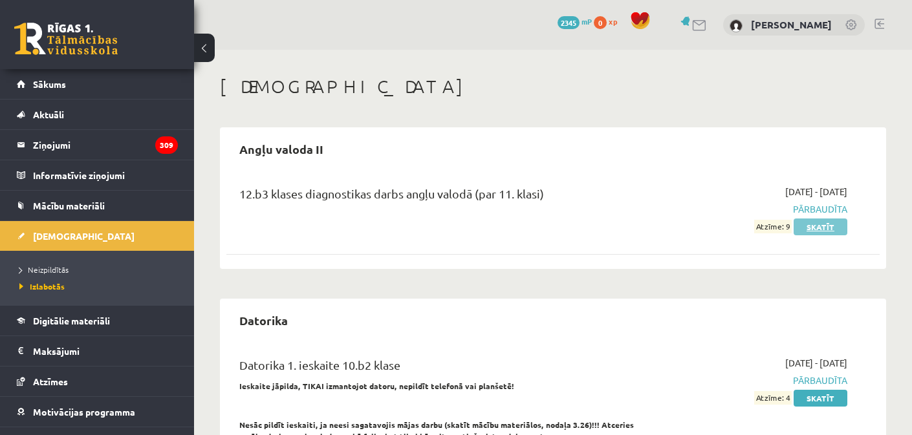
click at [828, 225] on link "Skatīt" at bounding box center [821, 227] width 54 height 17
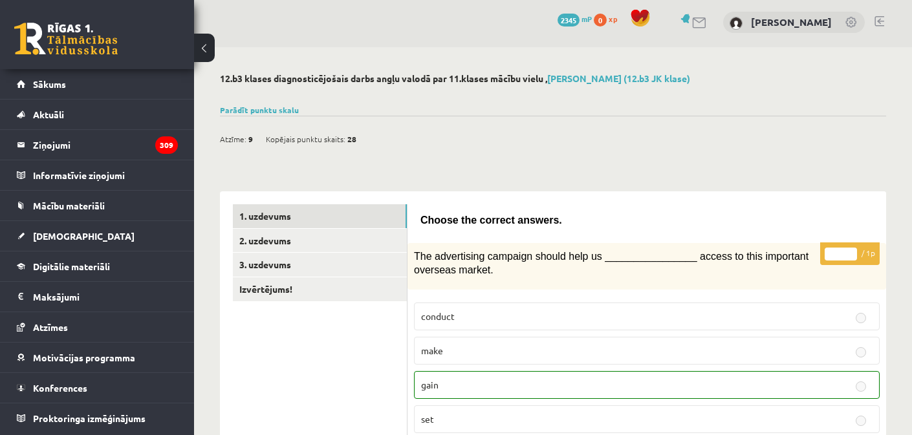
scroll to position [91, 0]
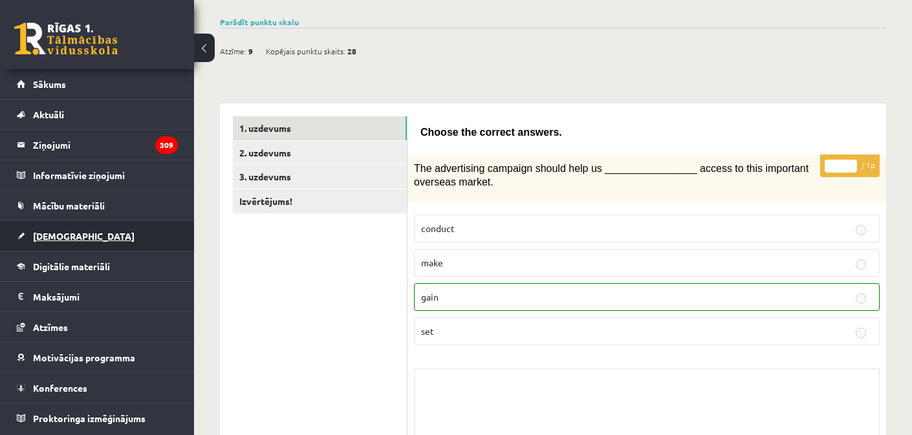
click at [71, 241] on span "[DEMOGRAPHIC_DATA]" at bounding box center [84, 236] width 102 height 12
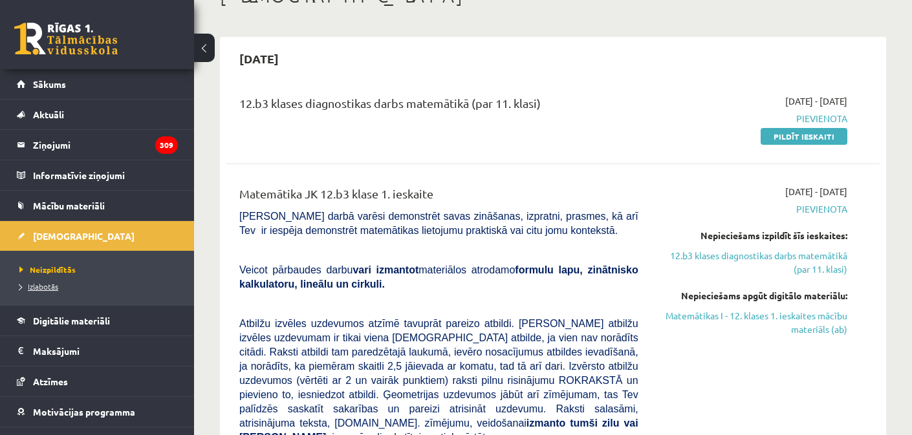
click at [41, 289] on span "Izlabotās" at bounding box center [38, 286] width 39 height 10
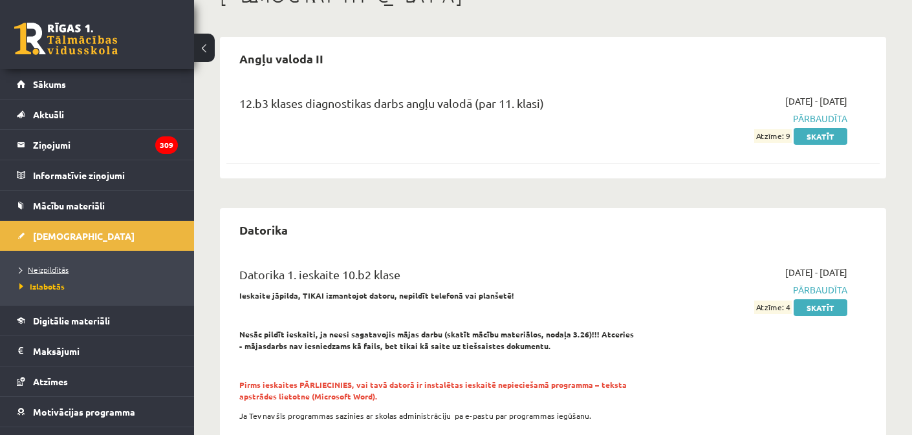
click at [49, 274] on link "Neizpildītās" at bounding box center [100, 270] width 162 height 12
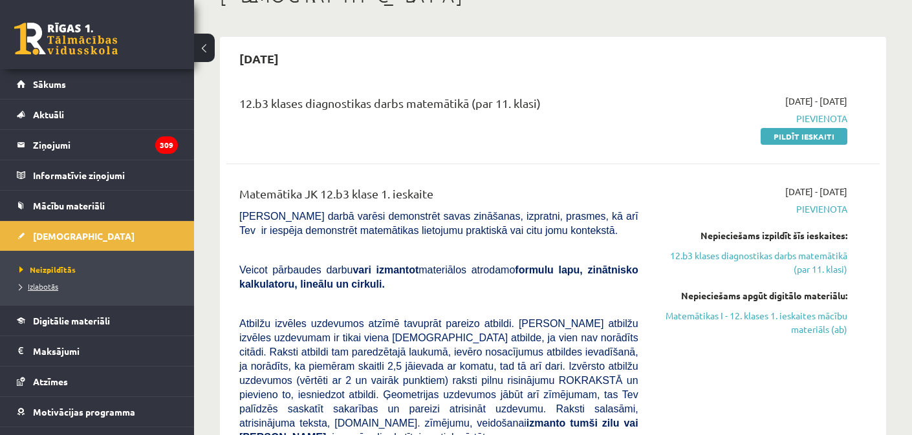
click at [46, 283] on span "Izlabotās" at bounding box center [38, 286] width 39 height 10
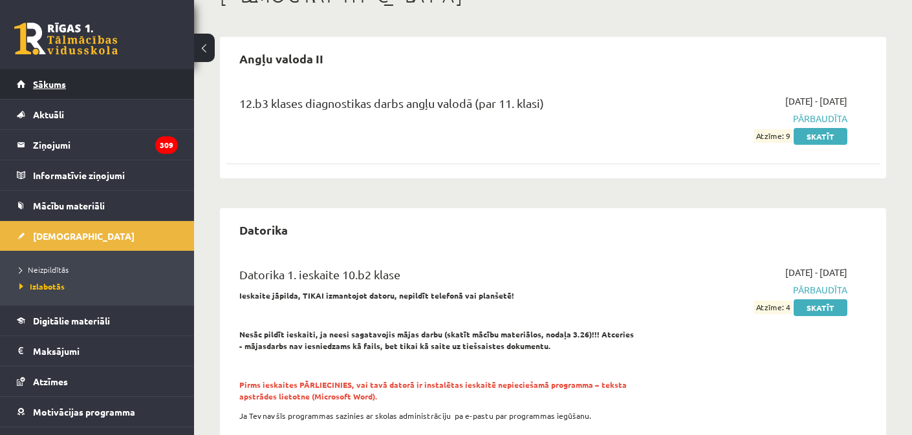
click at [51, 87] on span "Sākums" at bounding box center [49, 84] width 33 height 12
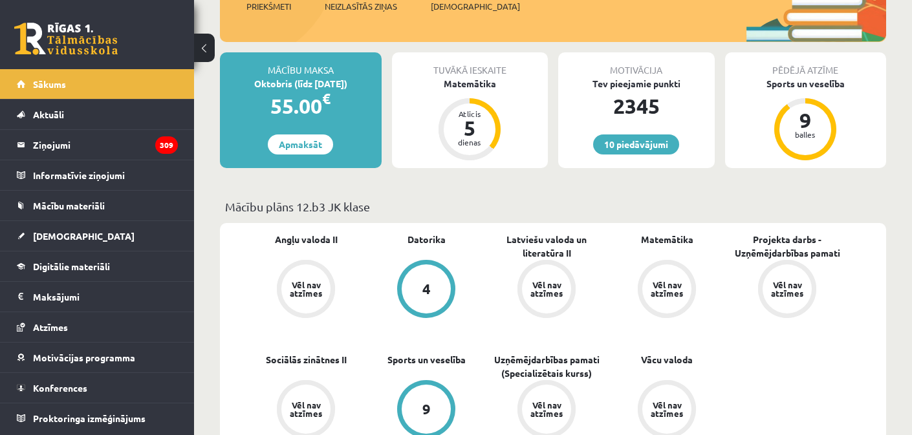
scroll to position [248, 0]
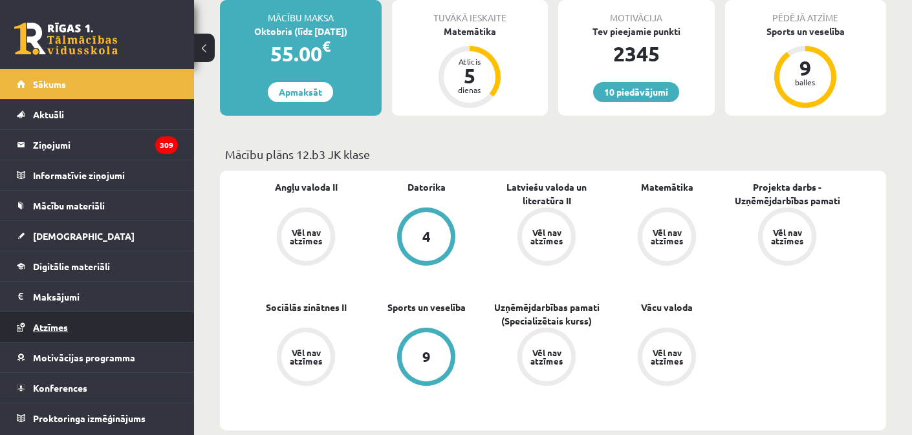
click at [52, 323] on span "Atzīmes" at bounding box center [50, 327] width 35 height 12
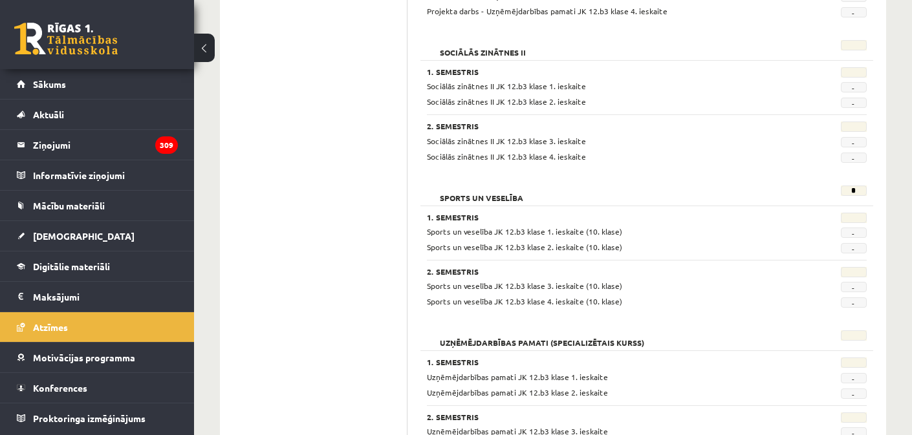
scroll to position [1114, 0]
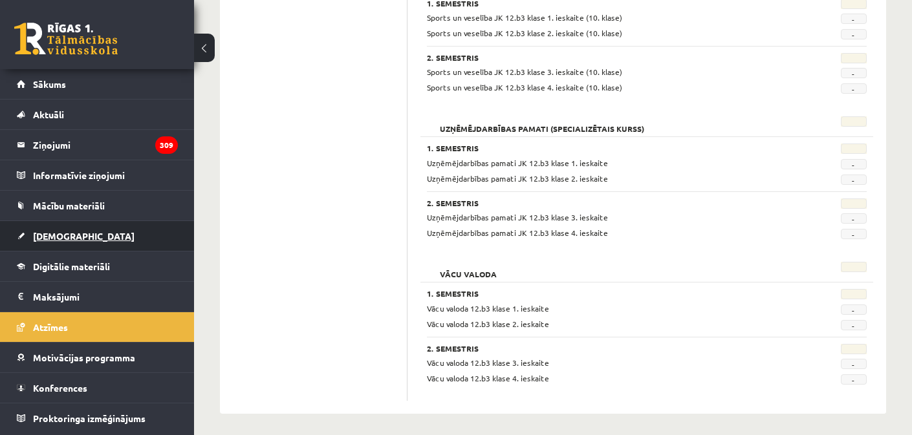
click at [59, 243] on link "[DEMOGRAPHIC_DATA]" at bounding box center [97, 236] width 161 height 30
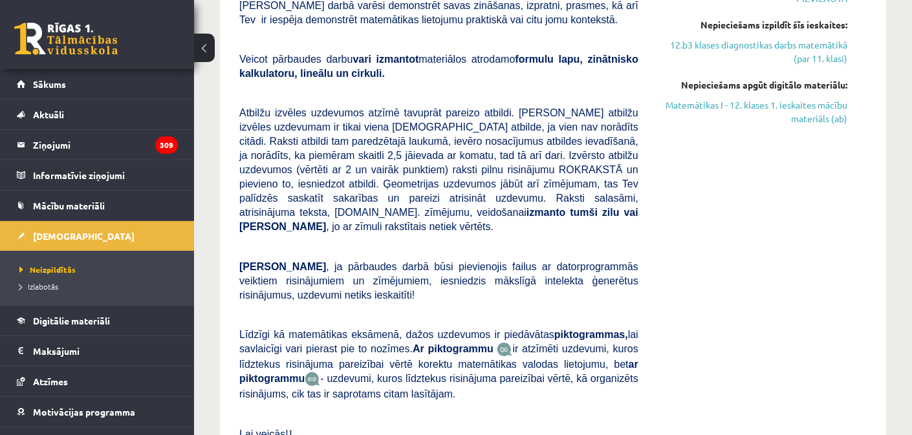
scroll to position [21, 0]
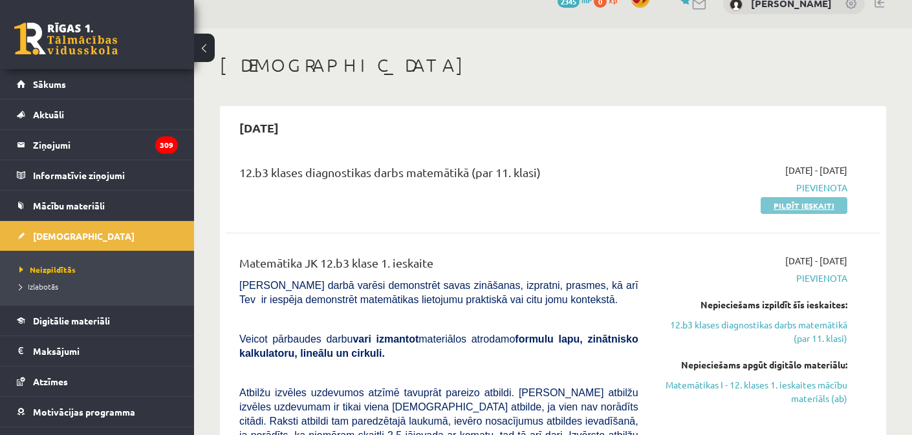
click at [796, 204] on link "Pildīt ieskaiti" at bounding box center [804, 205] width 87 height 17
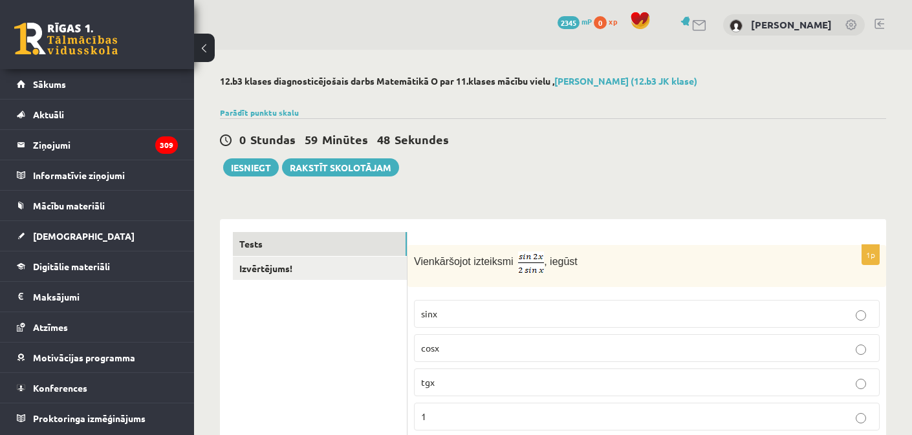
click at [531, 262] on img at bounding box center [531, 262] width 26 height 21
click at [536, 261] on img at bounding box center [531, 262] width 26 height 21
click at [529, 259] on img at bounding box center [531, 262] width 26 height 21
drag, startPoint x: 520, startPoint y: 256, endPoint x: 543, endPoint y: 273, distance: 28.7
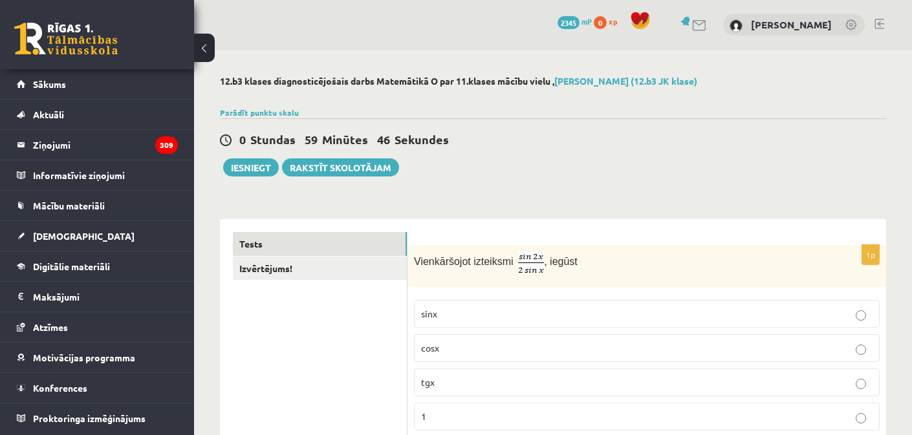
click at [543, 273] on div "Vienkāršojot izteiksmi , iegūst" at bounding box center [647, 266] width 479 height 43
click at [593, 254] on p "Vienkāršojot izteiksmi , iegūst" at bounding box center [614, 263] width 401 height 22
click at [433, 265] on span "Vienkāršojot izteiksmi" at bounding box center [464, 261] width 100 height 11
click at [415, 260] on span "Vienkāršojot izteiksmi" at bounding box center [464, 261] width 100 height 11
drag, startPoint x: 415, startPoint y: 260, endPoint x: 422, endPoint y: 263, distance: 7.6
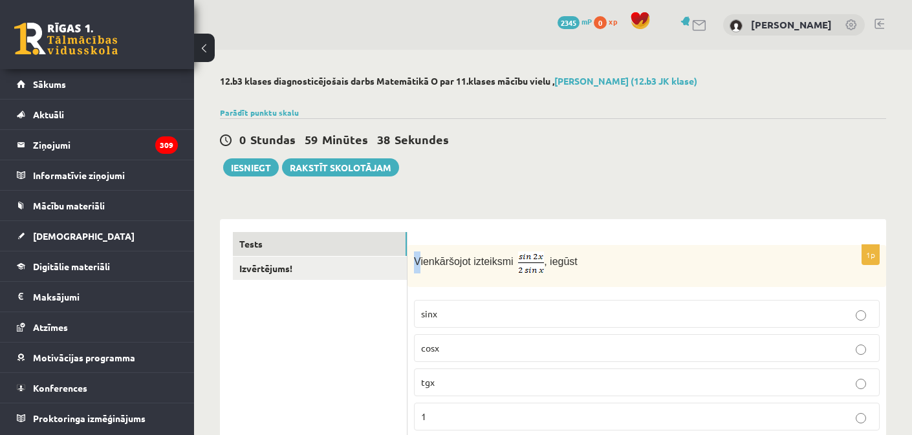
click at [422, 263] on span "Vienkāršojot izteiksmi" at bounding box center [464, 261] width 100 height 11
click at [423, 263] on span "Vienkāršojot izteiksmi" at bounding box center [464, 261] width 100 height 11
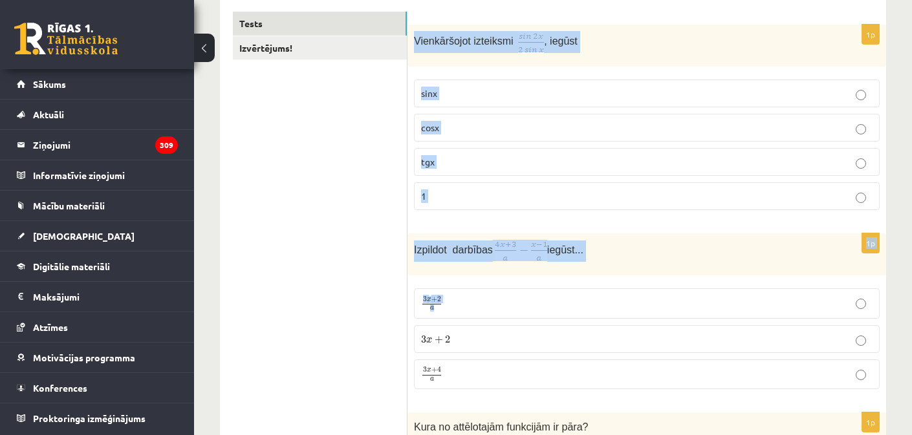
scroll to position [208, 0]
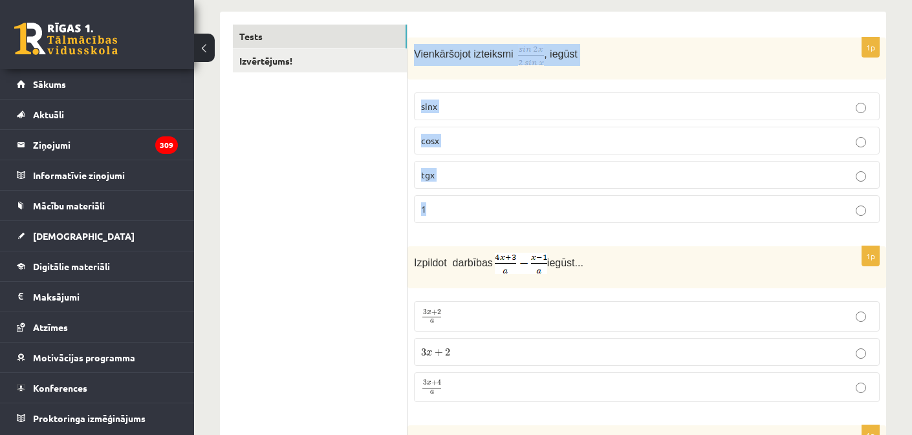
drag, startPoint x: 415, startPoint y: 261, endPoint x: 490, endPoint y: 222, distance: 84.8
click at [490, 222] on div "1p Vienkāršojot izteiksmi , iegūst sinx cosx tgx 1" at bounding box center [647, 136] width 479 height 197
copy div "Vienkāršojot izteiksmi , iegūst sinx cosx tgx 1"
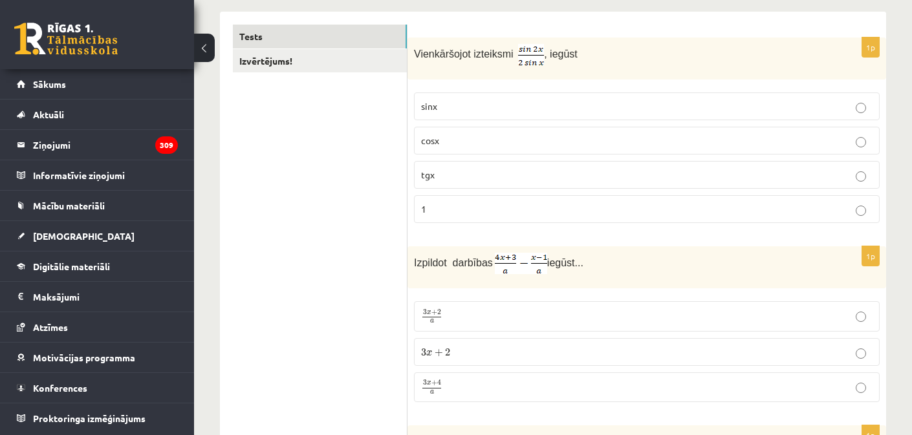
click at [534, 129] on label "cosx" at bounding box center [647, 141] width 466 height 28
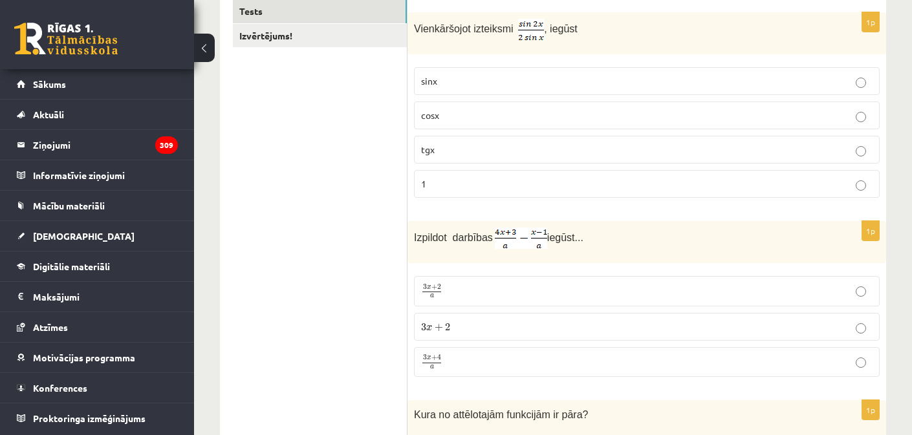
scroll to position [264, 0]
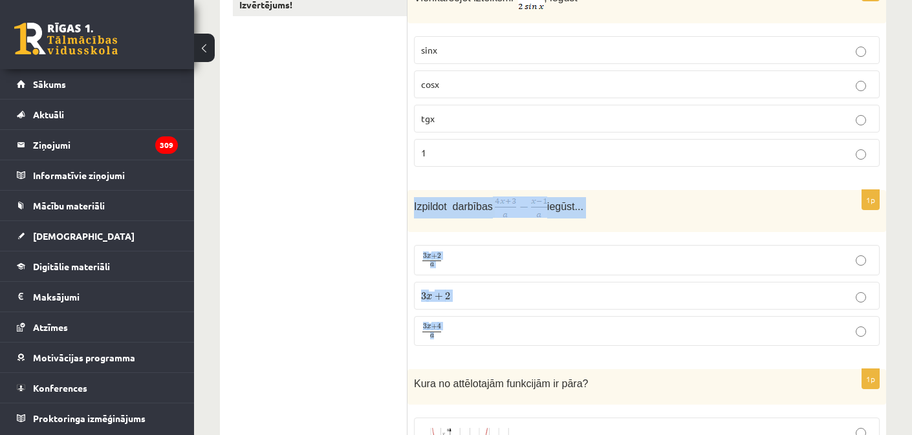
drag, startPoint x: 411, startPoint y: 208, endPoint x: 521, endPoint y: 330, distance: 164.4
click at [523, 340] on div "1p Izpildot darbības iegūst... 3 x + 2 a 3 x + 2 a 3 x + 2 3 x + 2 3 x + 4 a 3 …" at bounding box center [647, 273] width 479 height 166
copy div "Izpildot darbības iegūst... 3 x + 2 a 3 x + 2 a 3 x + 2 3 x + 2 3 x + 4 a"
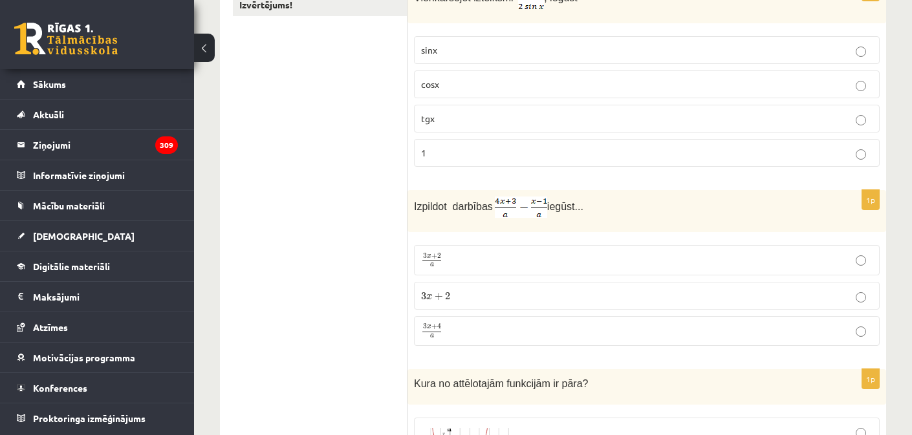
click at [493, 336] on p "3 x + 4 a 3 x + 4 a" at bounding box center [647, 331] width 452 height 16
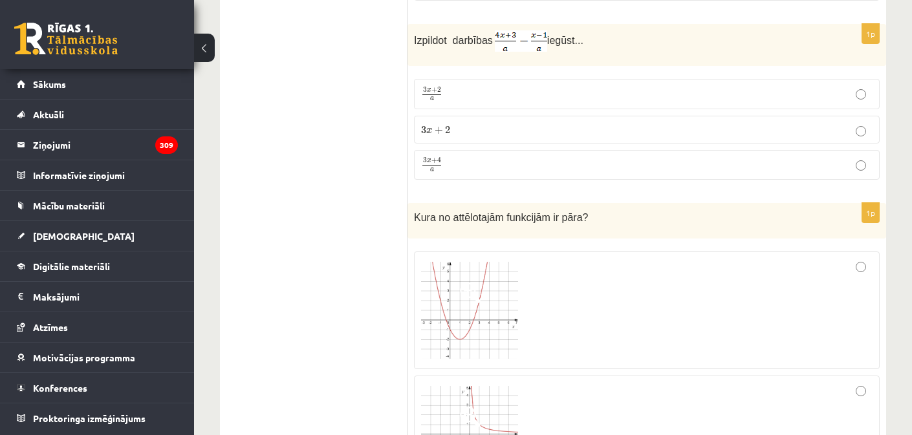
scroll to position [531, 0]
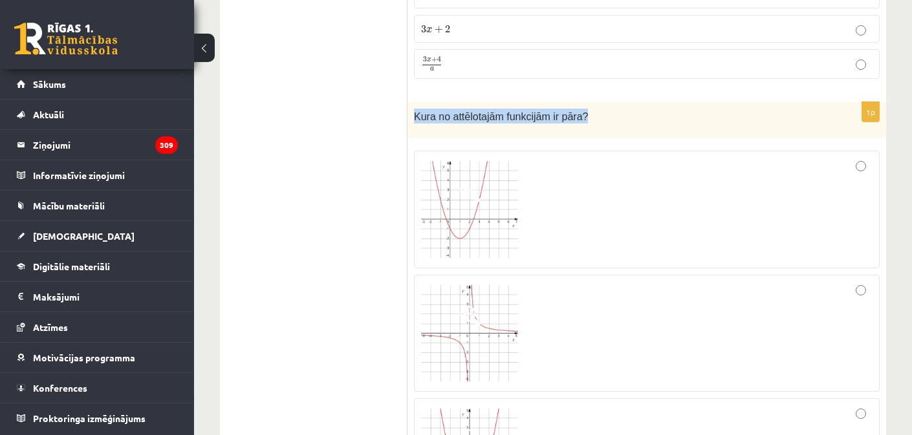
drag, startPoint x: 496, startPoint y: 114, endPoint x: 706, endPoint y: 109, distance: 210.3
click at [712, 109] on p "Kura no attēlotajām funkcijām ir pāra?" at bounding box center [614, 116] width 401 height 15
copy span "Kura no attēlotajām funkcijām ir pāra?"
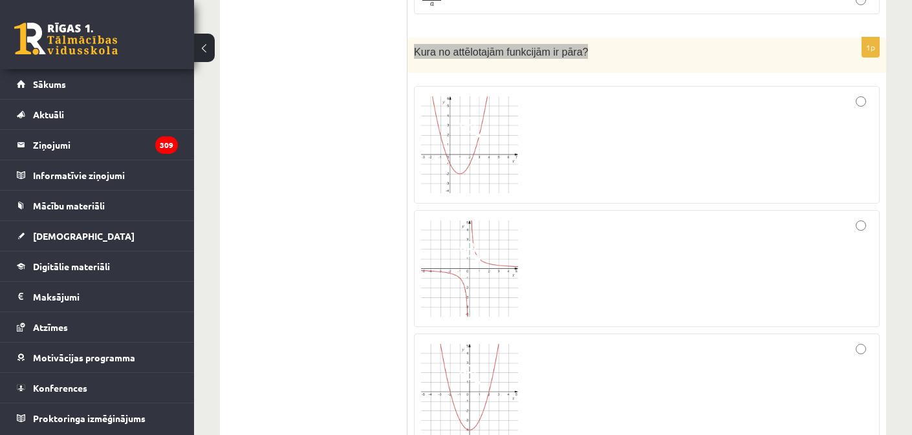
scroll to position [619, 0]
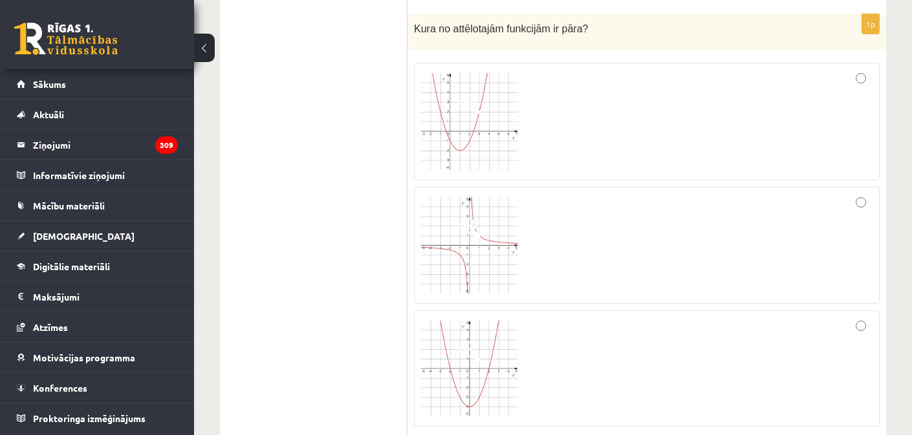
click at [633, 333] on div at bounding box center [647, 369] width 452 height 102
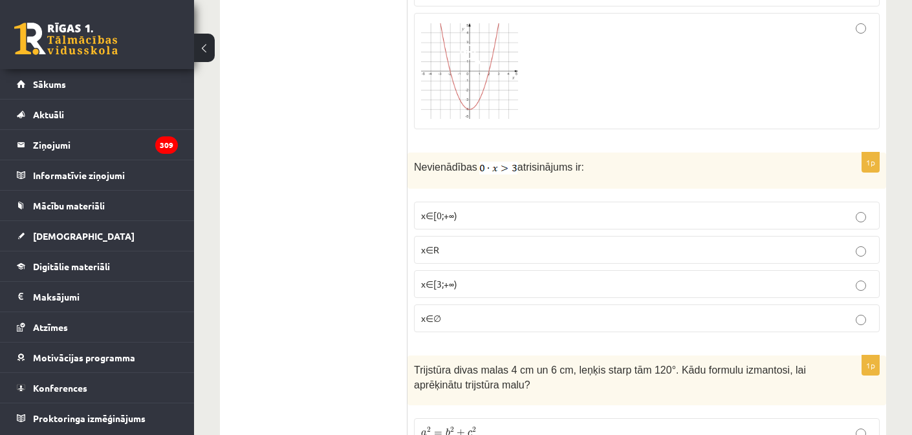
scroll to position [942, 0]
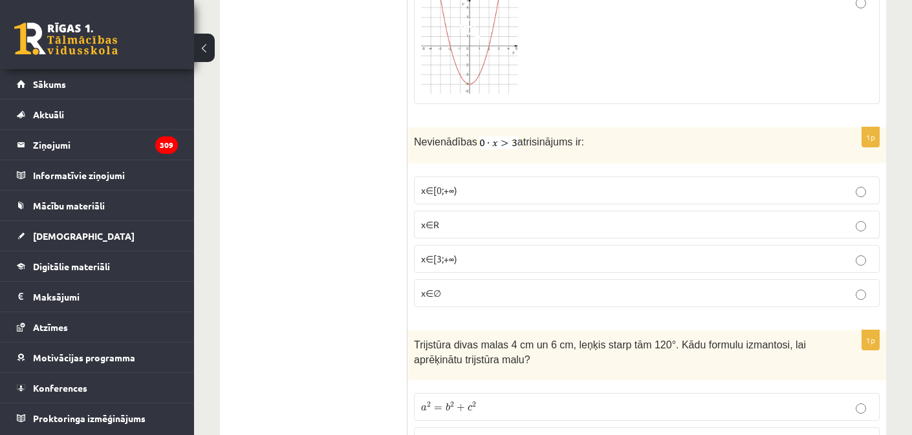
click at [414, 139] on span "Nevienādības" at bounding box center [445, 141] width 63 height 11
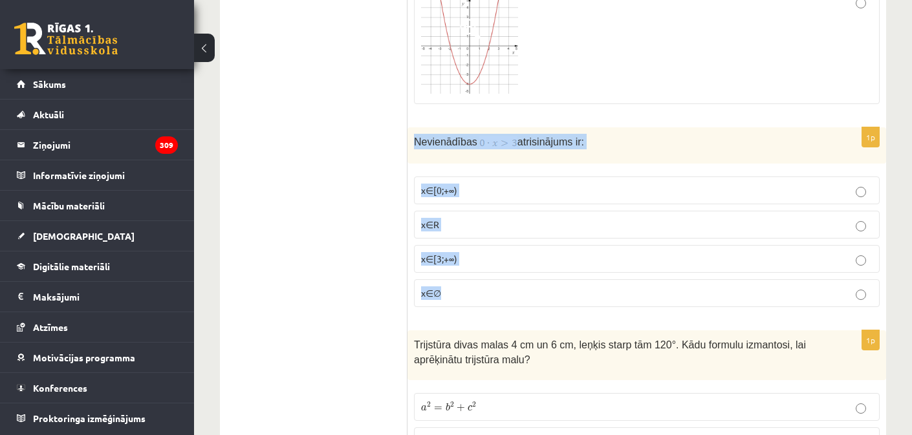
drag, startPoint x: 412, startPoint y: 142, endPoint x: 509, endPoint y: 293, distance: 179.3
click at [509, 293] on div "1p Nevienādības atrisinājums ir: x∈[0;+∞) x∈R x∈[3;+∞) x∈∅" at bounding box center [647, 222] width 479 height 190
copy div "Nevienādības atrisinājums ir: x∈[0;+∞) x∈R x∈[3;+∞) x∈∅"
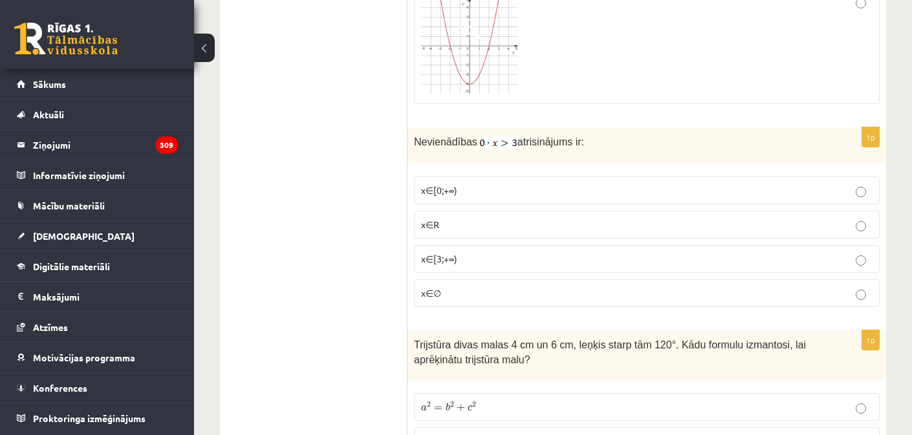
drag, startPoint x: 504, startPoint y: 144, endPoint x: 755, endPoint y: 162, distance: 251.7
click at [508, 146] on img at bounding box center [498, 142] width 38 height 13
drag, startPoint x: 492, startPoint y: 142, endPoint x: 494, endPoint y: 135, distance: 7.4
click at [492, 140] on img at bounding box center [498, 142] width 38 height 13
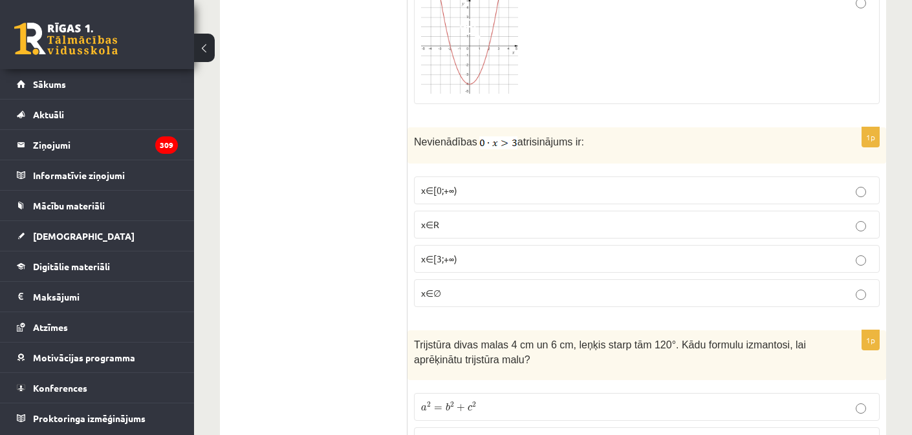
drag, startPoint x: 499, startPoint y: 120, endPoint x: 504, endPoint y: 127, distance: 8.4
click at [501, 136] on img at bounding box center [498, 142] width 38 height 13
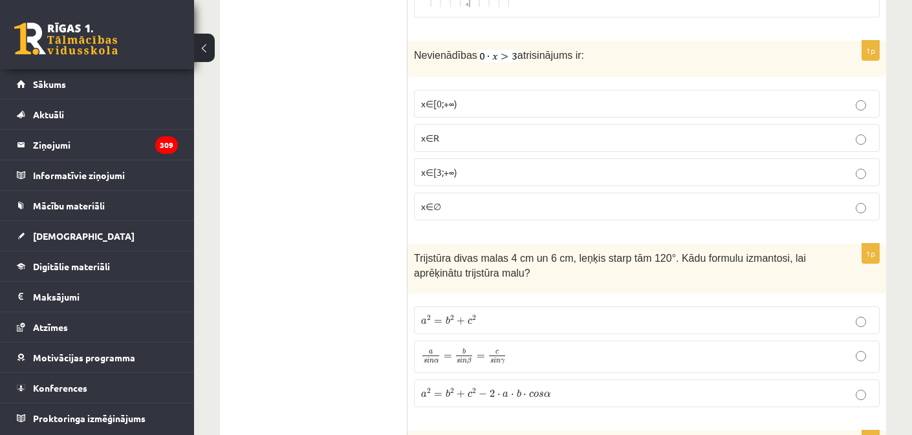
scroll to position [1003, 0]
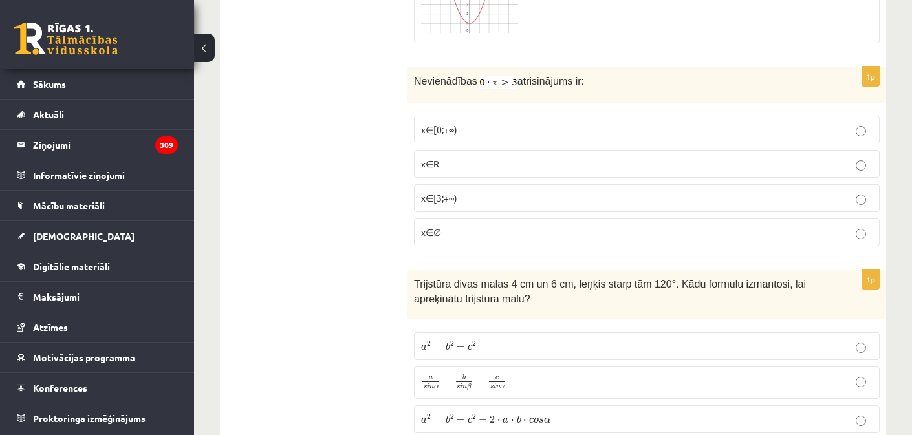
click at [502, 82] on img at bounding box center [498, 82] width 38 height 13
click at [503, 78] on img at bounding box center [498, 82] width 38 height 13
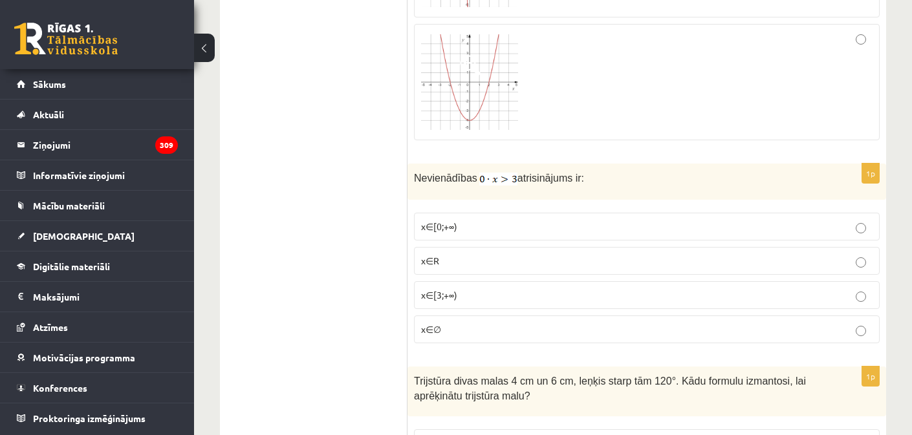
scroll to position [903, 0]
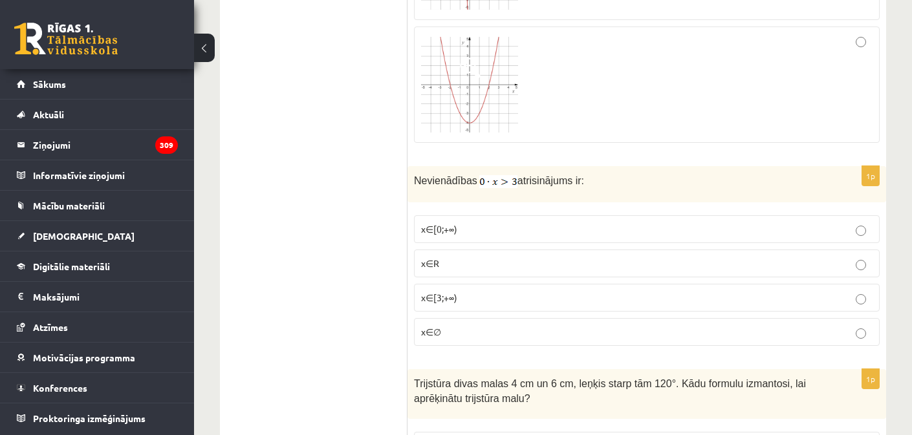
click at [419, 182] on div "Nevienādības atrisinājums ir:" at bounding box center [647, 184] width 479 height 36
click at [415, 179] on div "Nevienādības atrisinājums ir:" at bounding box center [647, 184] width 479 height 36
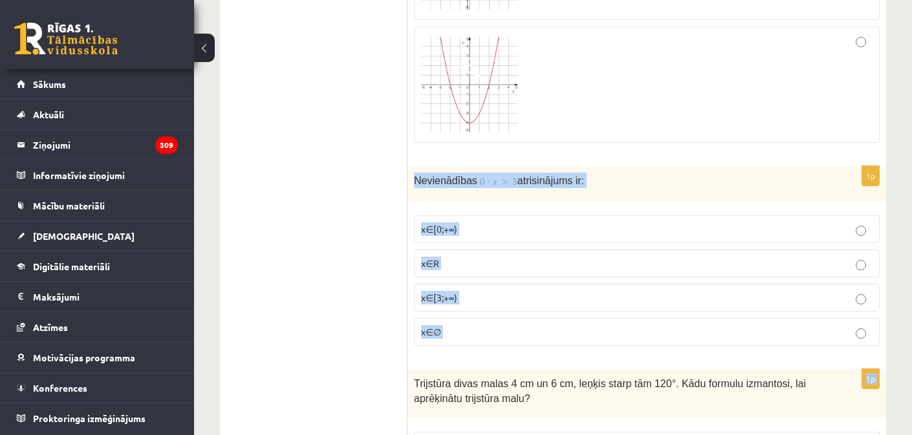
drag, startPoint x: 414, startPoint y: 177, endPoint x: 507, endPoint y: 338, distance: 186.1
copy form "Nevienādības atrisinājums ir: x∈[0;+∞) x∈R x∈[3;+∞) x∈∅ 1p"
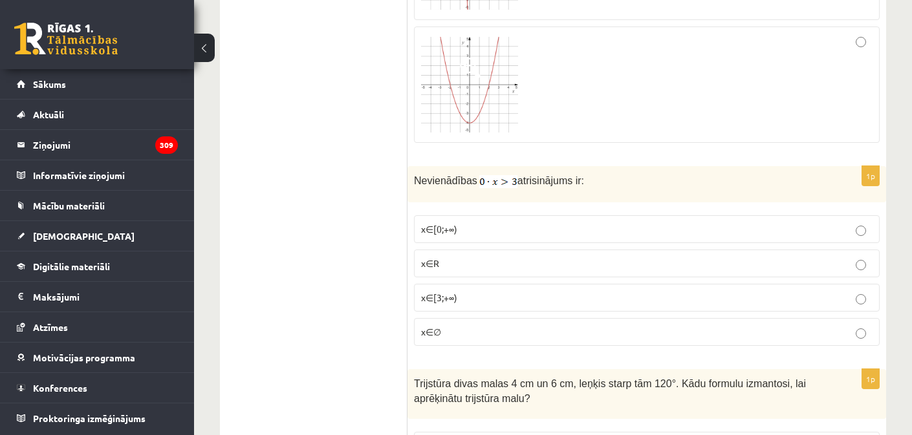
click at [426, 334] on span "x∈∅" at bounding box center [431, 332] width 20 height 12
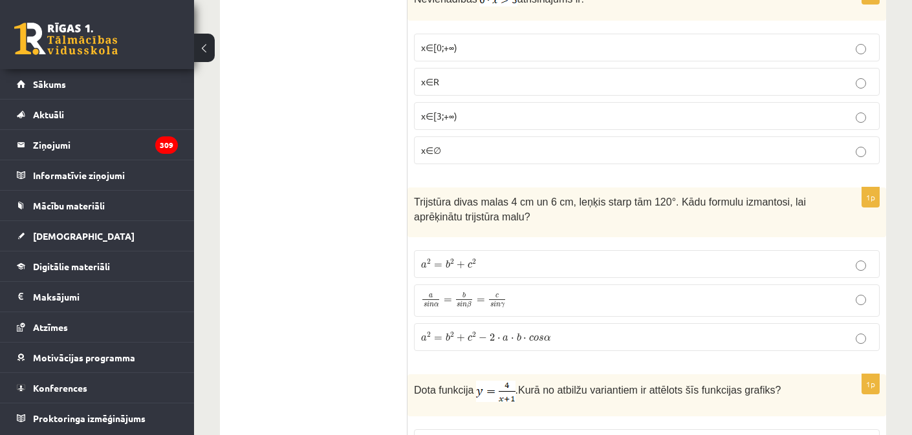
scroll to position [1100, 0]
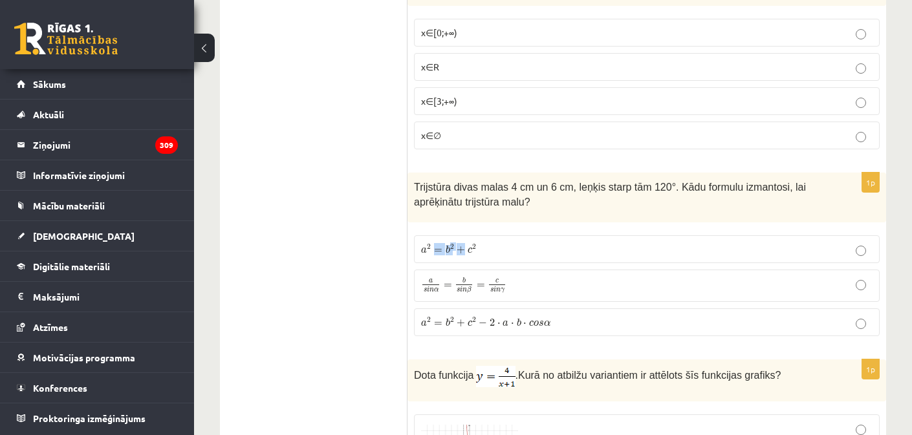
drag, startPoint x: 436, startPoint y: 247, endPoint x: 463, endPoint y: 250, distance: 26.6
click at [463, 250] on span "a 2 = b 2 + c 2" at bounding box center [449, 250] width 56 height 10
drag, startPoint x: 492, startPoint y: 243, endPoint x: 474, endPoint y: 238, distance: 18.7
click at [492, 243] on p "a 2 = b 2 + c 2 a 2 = b 2 + c 2" at bounding box center [647, 250] width 452 height 14
click at [417, 184] on span "Trijstūra divas malas 4 cm un 6 cm, leņķis starp tām 120°. Kādu formulu izmanto…" at bounding box center [610, 195] width 392 height 26
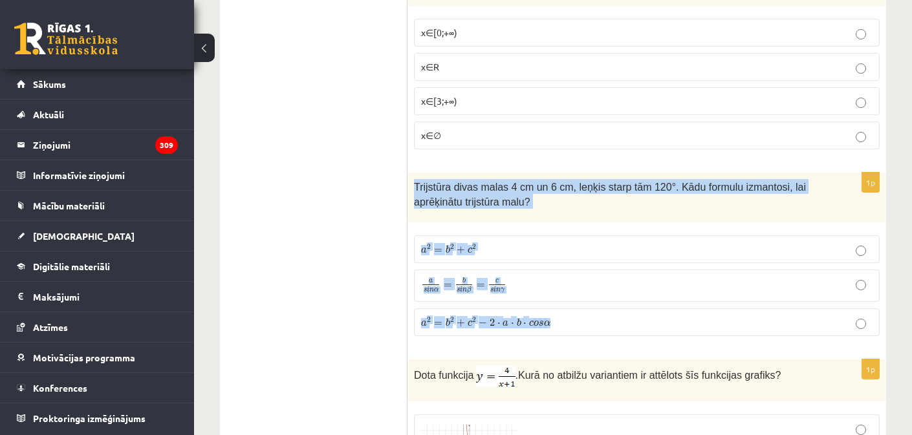
drag, startPoint x: 417, startPoint y: 185, endPoint x: 566, endPoint y: 309, distance: 194.3
click at [566, 331] on div "1p Trijstūra divas malas 4 cm un 6 cm, leņķis starp tām 120°. Kādu formulu izma…" at bounding box center [647, 260] width 479 height 174
copy div "Trijstūra divas malas 4 cm un 6 cm, leņķis starp tām 120°. Kādu formulu izmanto…"
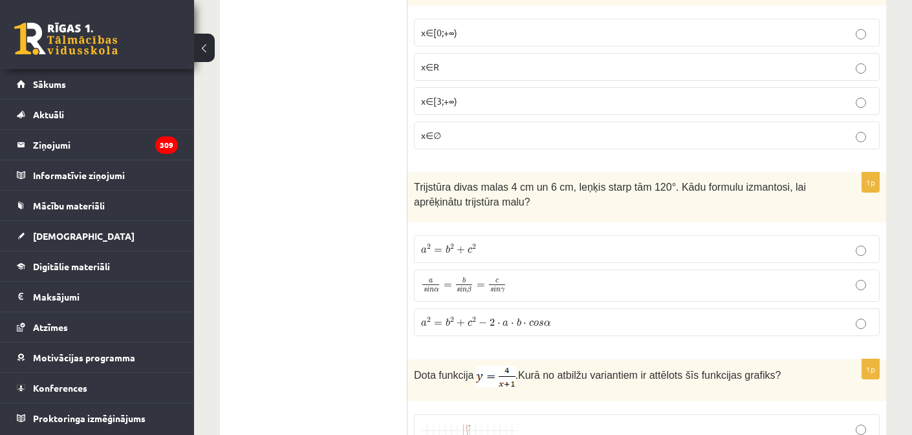
click at [519, 331] on label "a 2 = b 2 + c 2 − 2 ⋅ a ⋅ b ⋅ c o s α a 2 = b 2 + c 2 − 2 ⋅ a ⋅ b ⋅ c o s α" at bounding box center [647, 323] width 466 height 28
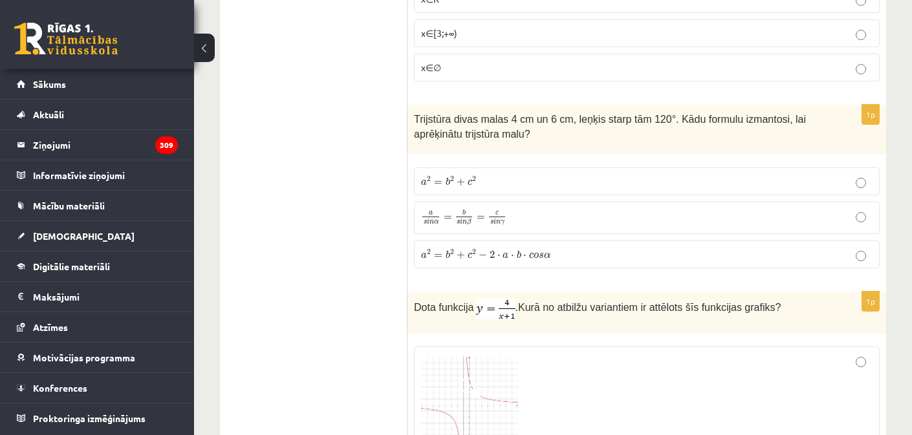
scroll to position [1170, 0]
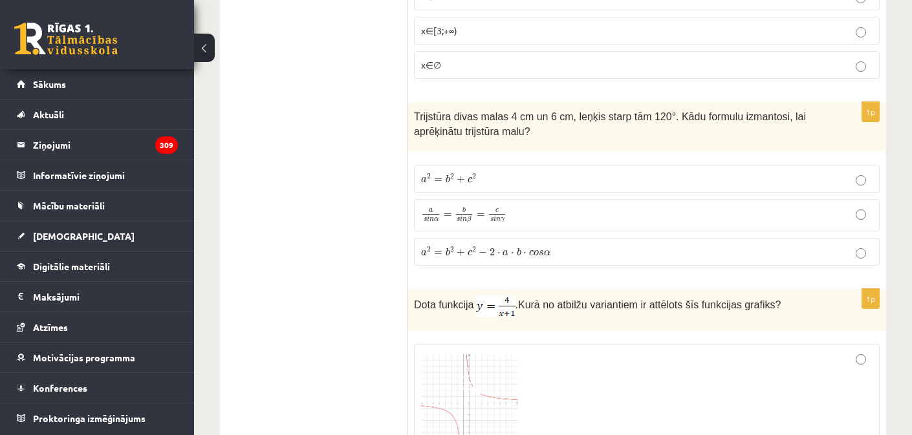
click at [411, 300] on div "Dota funkcija . Kurā no atbilžu variantiem ir attēlots šīs funkcijas grafiks?" at bounding box center [647, 310] width 479 height 42
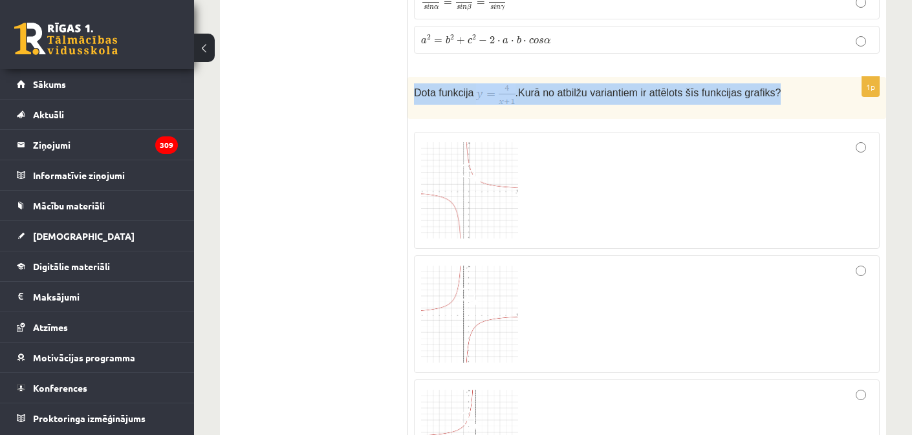
drag, startPoint x: 412, startPoint y: 91, endPoint x: 763, endPoint y: 95, distance: 350.6
click at [815, 89] on div "Dota funkcija . Kurā no atbilžu variantiem ir attēlots šīs funkcijas grafiks?" at bounding box center [647, 98] width 479 height 42
copy p "Dota funkcija . Kurā no atbilžu variantiem ir attēlots šīs funkcijas grafiks?"
click at [457, 202] on img at bounding box center [469, 190] width 97 height 97
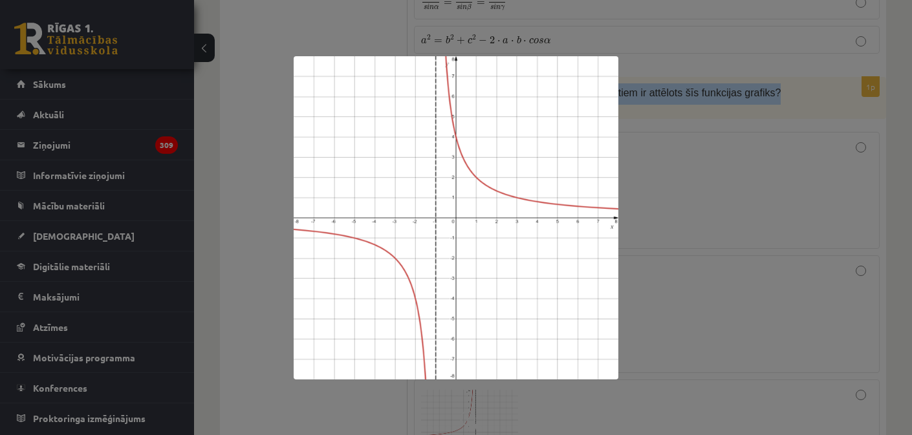
click at [740, 185] on div at bounding box center [456, 217] width 912 height 435
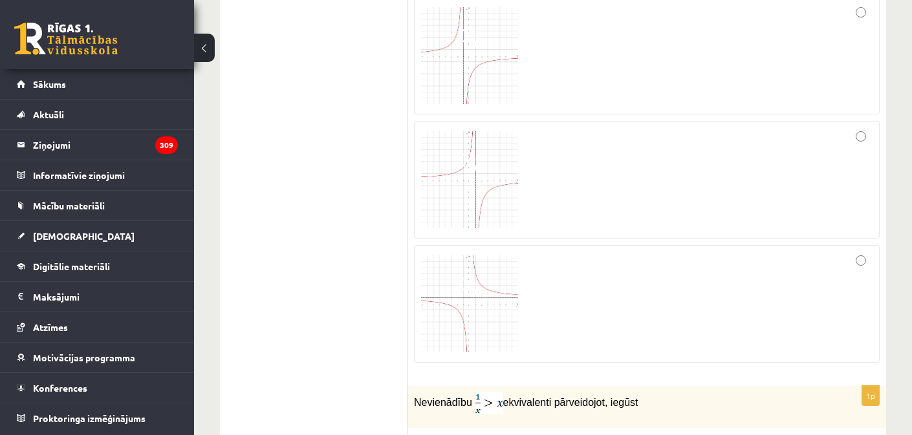
scroll to position [1419, 0]
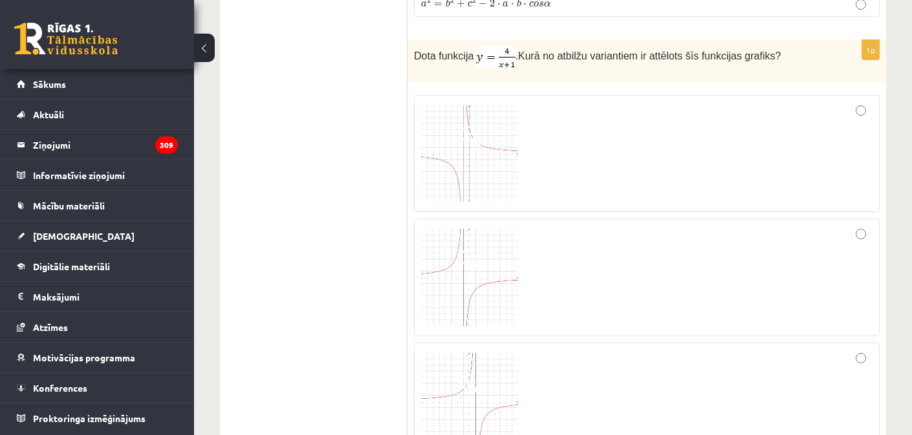
click at [604, 192] on div at bounding box center [647, 153] width 452 height 103
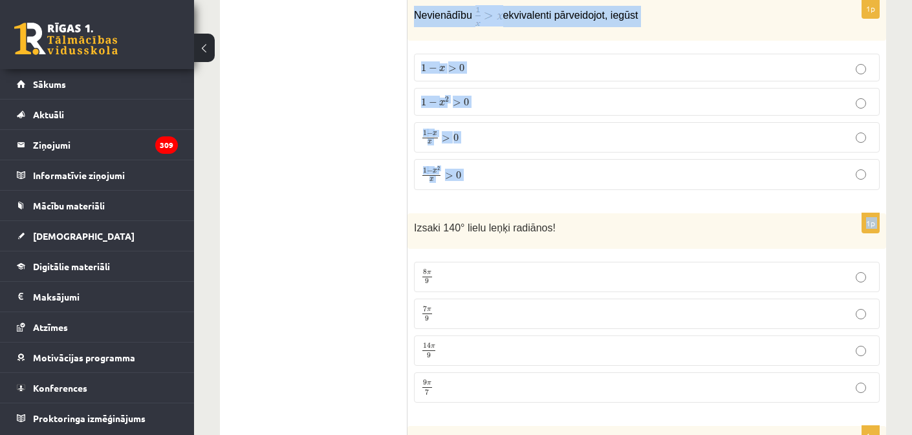
scroll to position [2026, 0]
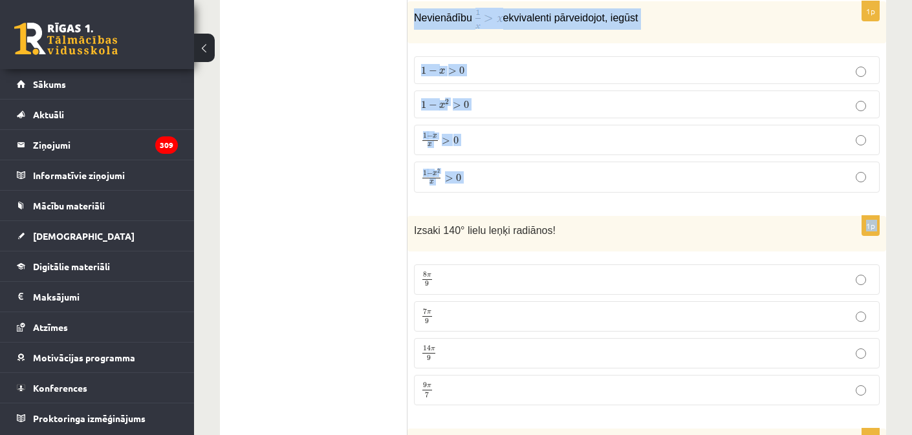
drag, startPoint x: 412, startPoint y: 226, endPoint x: 550, endPoint y: 202, distance: 139.7
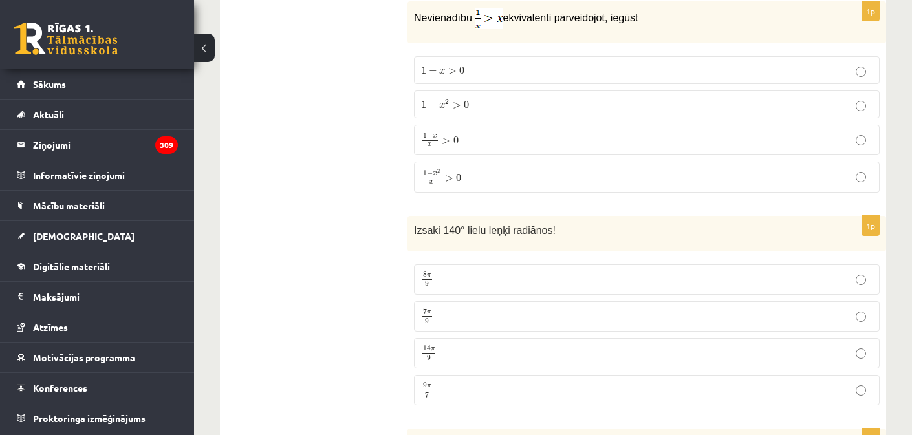
drag, startPoint x: 492, startPoint y: 203, endPoint x: 485, endPoint y: 204, distance: 7.8
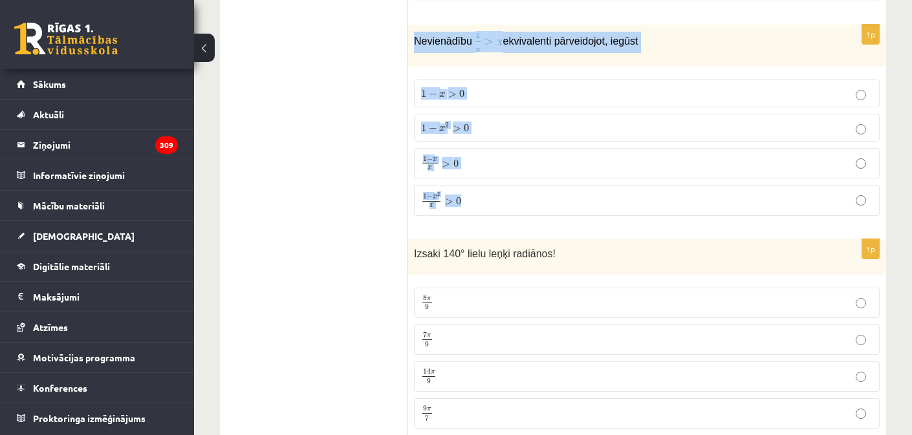
drag, startPoint x: 413, startPoint y: 36, endPoint x: 481, endPoint y: 202, distance: 179.2
click at [480, 208] on div "1p Nevienādību ekvivalenti pārveidojot, iegūst 1 − x > 0 1 − x > 0 1 − x 2 > 0 …" at bounding box center [647, 126] width 479 height 202
copy div "Nevienādību ekvivalenti pārveidojot, iegūst 1 − x > 0 1 − x > 0 1 − x 2 > 0 1 −…"
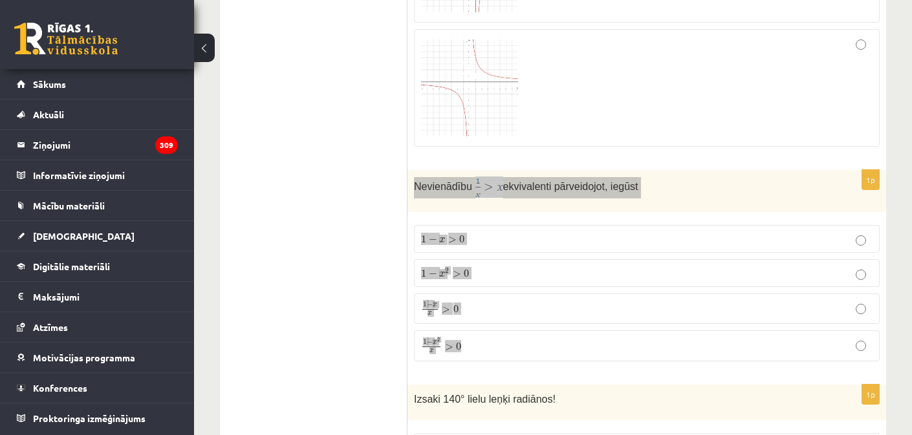
scroll to position [1959, 0]
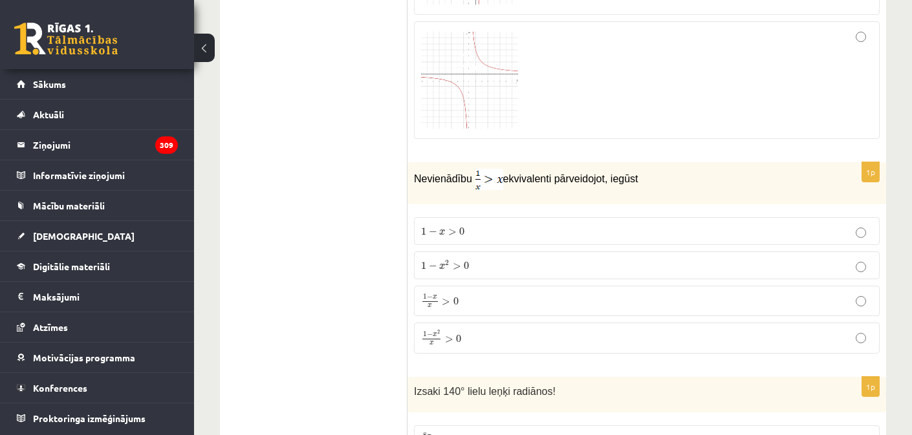
scroll to position [1862, 0]
click at [506, 328] on label "1 − x 2 x > 0 1 − x 2 x > 0" at bounding box center [647, 340] width 466 height 31
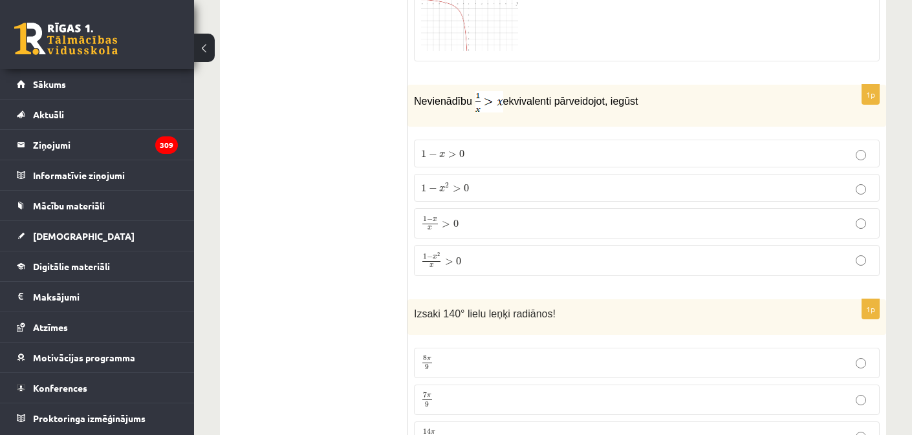
scroll to position [2046, 0]
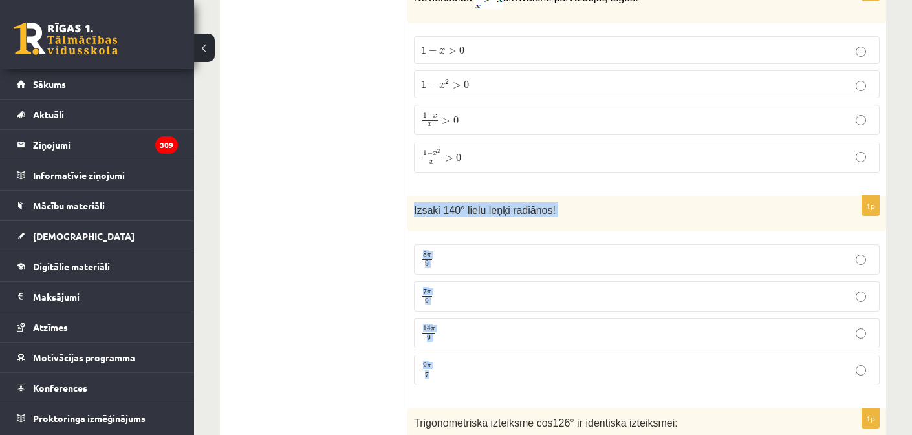
drag, startPoint x: 411, startPoint y: 208, endPoint x: 511, endPoint y: 386, distance: 203.9
click at [511, 386] on div "1p Izsaki 140° lielu leņķi radiānos! 8 π 9 8 π 9 7 π 9 7 π 9 14 π 9 14 π 9 9 π …" at bounding box center [647, 296] width 479 height 200
copy div "Izsaki 140° lielu leņķi radiānos! 8 π 9 8 π 9 7 π 9 7 π 9 14 π 9 14 π 9 9 π 7"
click at [578, 292] on p "7 π 9 7 π 9" at bounding box center [647, 297] width 452 height 16
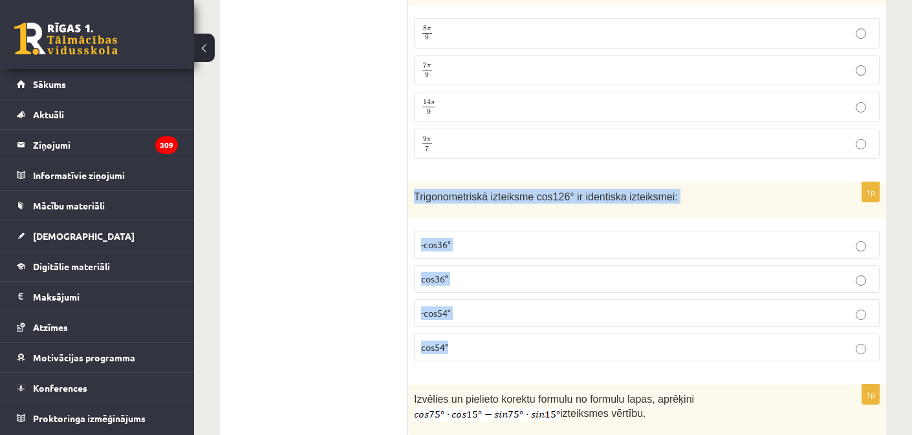
drag, startPoint x: 410, startPoint y: 191, endPoint x: 487, endPoint y: 347, distance: 174.4
click at [487, 347] on div "1p Trigonometriskā izteiksme cos126° ir identiska izteiksmei: -cos36° cos36° -c…" at bounding box center [647, 277] width 479 height 190
copy div "Trigonometriskā izteiksme cos126° ir identiska izteiksmei: -cos36° cos36° -cos5…"
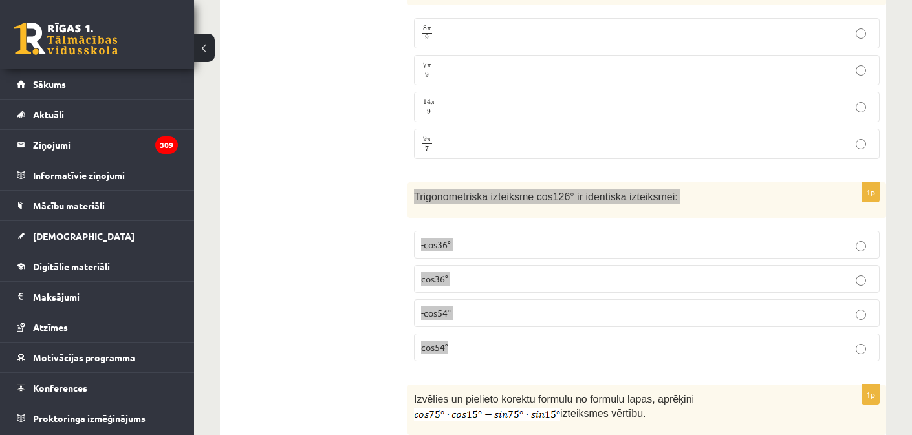
scroll to position [2296, 0]
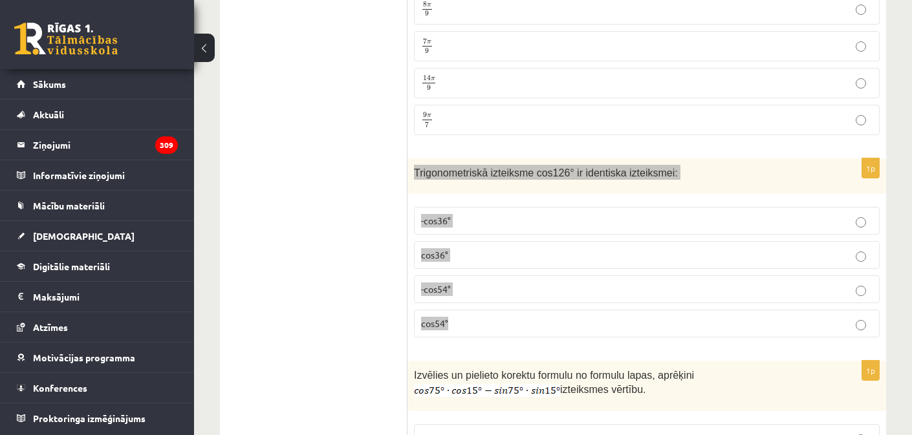
click at [528, 285] on p "-cos54°" at bounding box center [647, 290] width 452 height 14
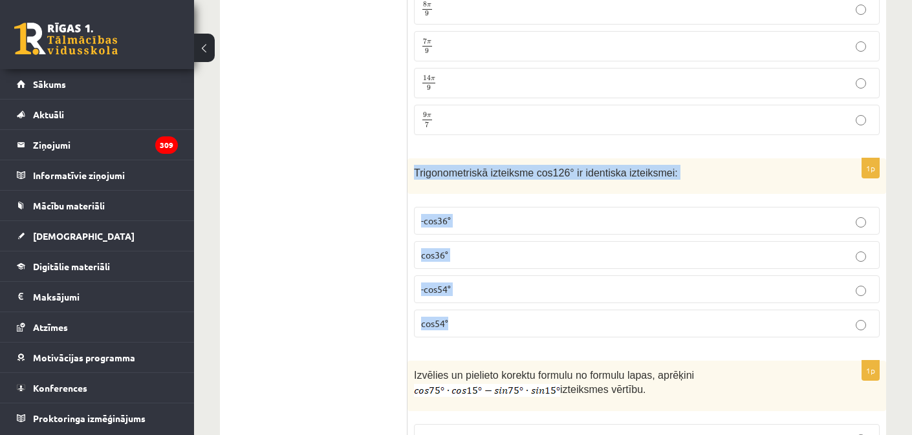
click at [528, 285] on p "-cos54°" at bounding box center [647, 290] width 452 height 14
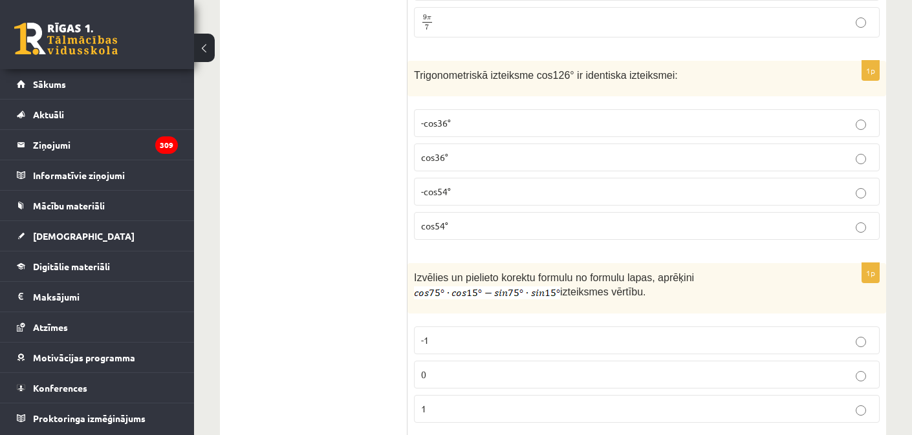
scroll to position [2497, 0]
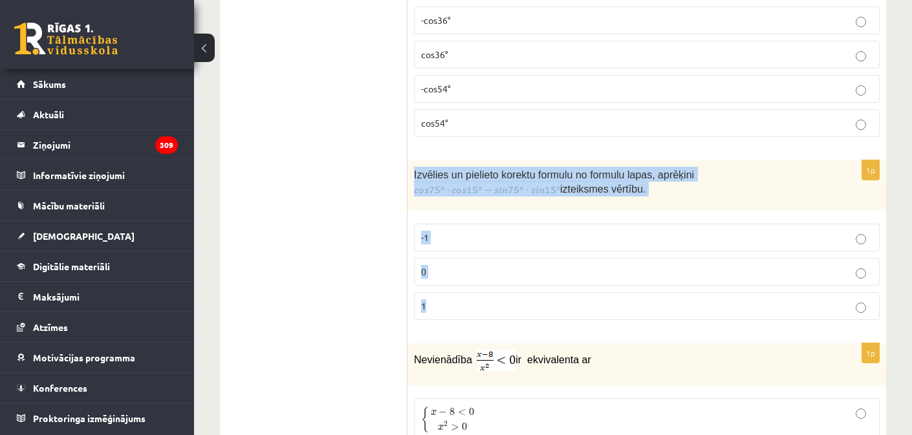
drag, startPoint x: 413, startPoint y: 171, endPoint x: 510, endPoint y: 321, distance: 179.1
click at [510, 321] on div "1p Izvēlies un pielieto korektu formulu no formulu lapas, aprēķini izteiksmes v…" at bounding box center [647, 245] width 479 height 171
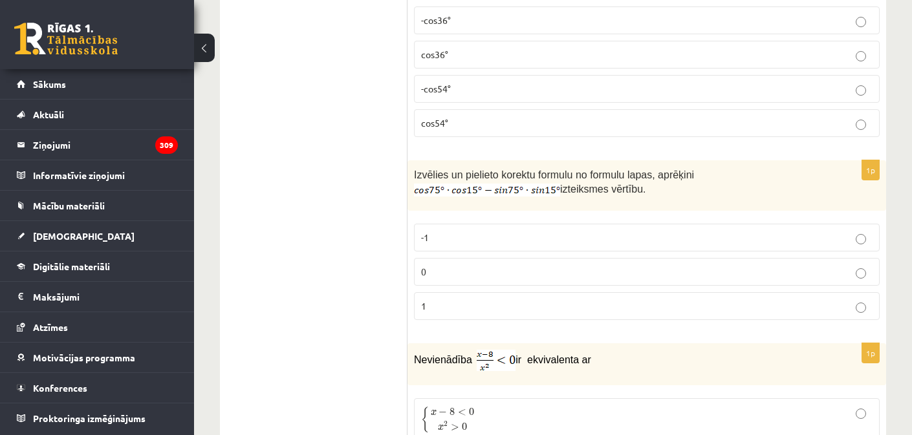
click at [538, 258] on label "0" at bounding box center [647, 272] width 466 height 28
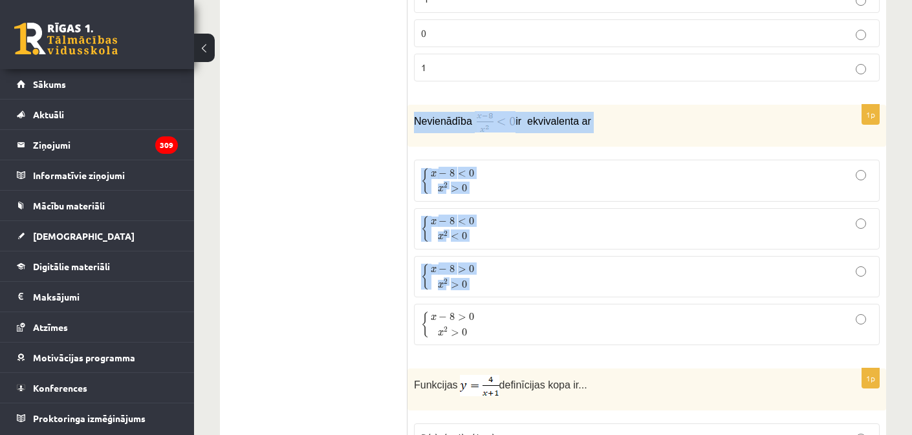
scroll to position [2738, 0]
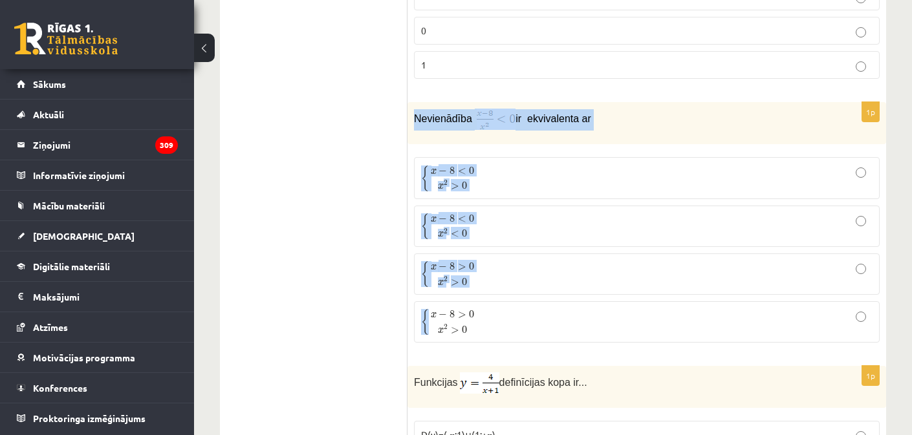
drag, startPoint x: 415, startPoint y: 179, endPoint x: 563, endPoint y: 330, distance: 211.3
click at [563, 330] on div "1p Nevienādība ir ekvivalenta ar { x − 8 < 0 x 2 > 0 { x − 8 < 0 x 2 > 0 { x − …" at bounding box center [647, 227] width 479 height 251
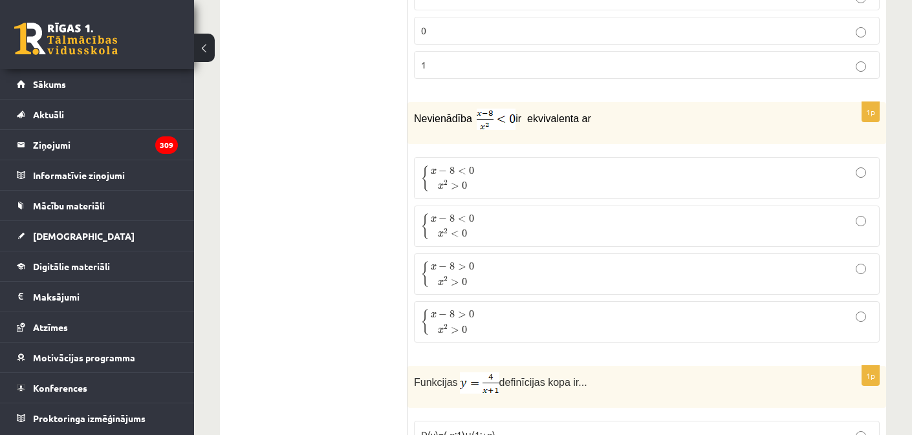
click at [517, 224] on p "{ x − 8 < 0 x 2 < 0 { x − 8 < 0 x 2 < 0" at bounding box center [647, 226] width 452 height 27
click at [515, 186] on p "{ x − 8 < 0 x 2 > 0 { x − 8 < 0 x 2 > 0" at bounding box center [647, 177] width 452 height 27
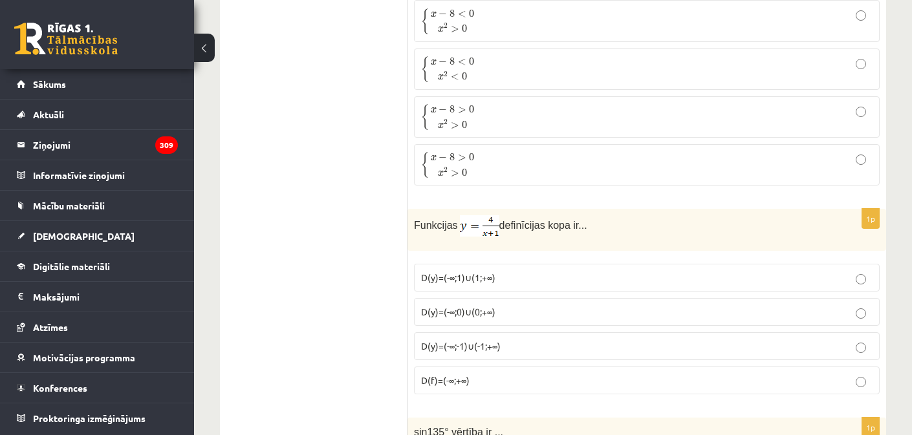
scroll to position [2978, 0]
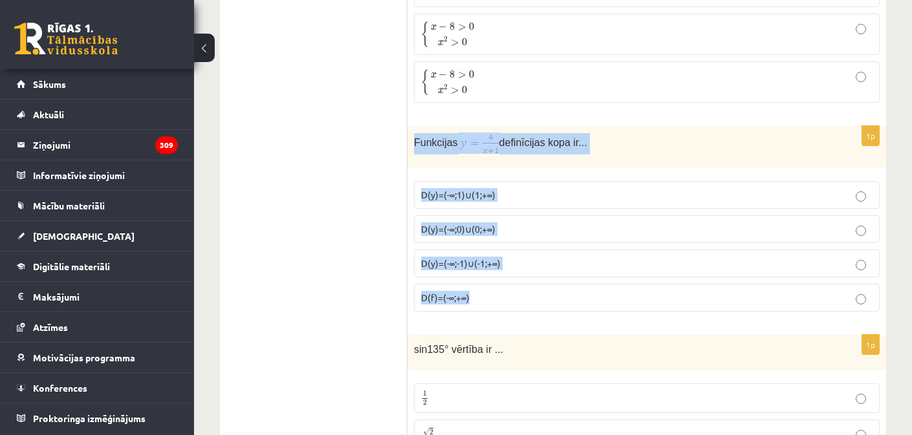
drag, startPoint x: 410, startPoint y: 136, endPoint x: 493, endPoint y: 298, distance: 182.3
click at [493, 299] on div "1p Funkcijas definīcijas kopa ir... D(y)=(-∞;1)∪(1;+∞) D(y)=(-∞;0)∪(0;+∞) D(y)=…" at bounding box center [647, 224] width 479 height 196
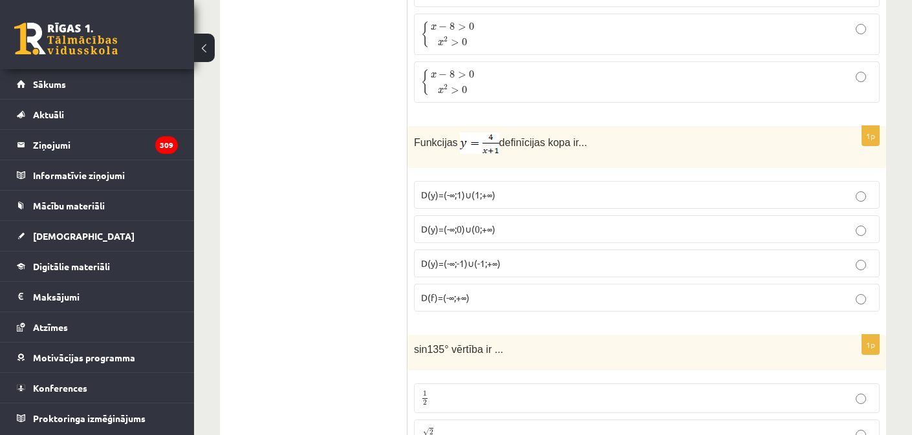
click at [528, 257] on p "D(y)=(-∞;-1)∪(-1;+∞)" at bounding box center [647, 264] width 452 height 14
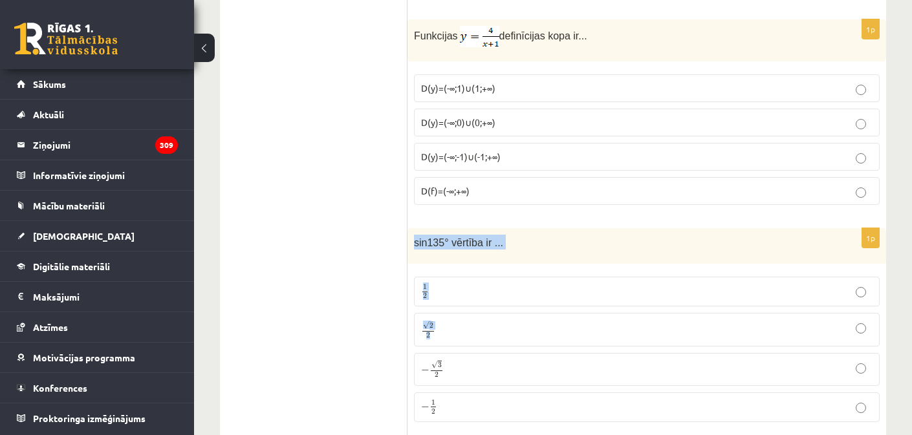
scroll to position [3181, 0]
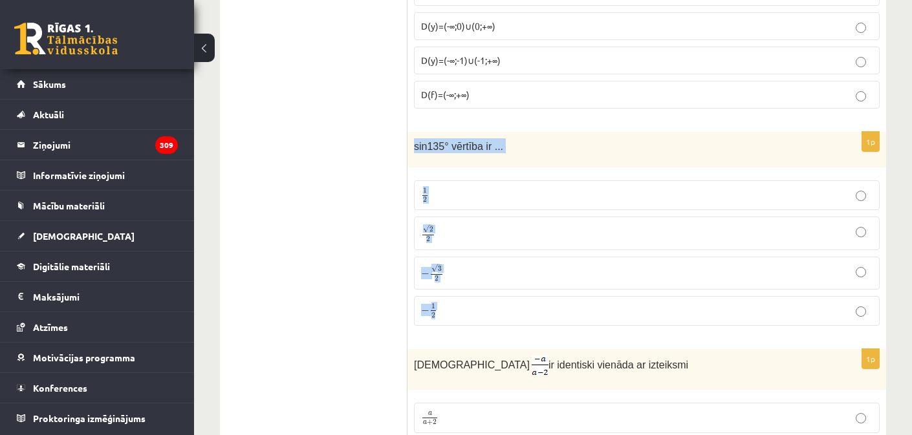
drag, startPoint x: 411, startPoint y: 236, endPoint x: 500, endPoint y: 325, distance: 126.2
click at [500, 325] on div "1p sin135° vērtība ir ... 1 2 1 2 √ 2 2 2 2 − √ 3 2 − 3 2 − 1 2 − 1 2" at bounding box center [647, 234] width 479 height 204
click at [500, 325] on fieldset "1 2 1 2 √ 2 2 2 2 − √ 3 2 − 3 2 − 1 2 − 1 2" at bounding box center [647, 252] width 466 height 156
drag, startPoint x: 413, startPoint y: 139, endPoint x: 503, endPoint y: 310, distance: 193.0
click at [503, 310] on div "1p sin135° vērtība ir ... 1 2 1 2 √ 2 2 2 2 − √ 3 2 − 3 2 − 1 2 − 1 2" at bounding box center [647, 234] width 479 height 204
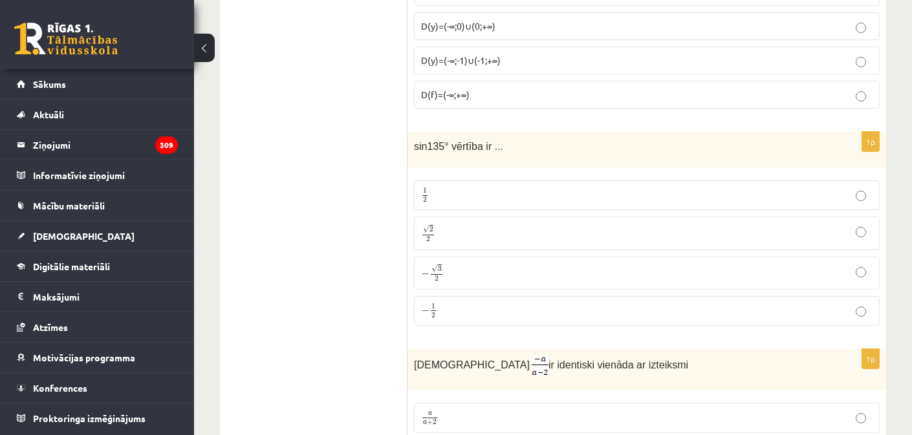
drag, startPoint x: 307, startPoint y: 187, endPoint x: 310, endPoint y: 196, distance: 9.9
click at [311, 194] on ul "Tests Izvērtējums!" at bounding box center [320, 340] width 175 height 6578
click at [535, 225] on p "√ 2 2 2 2" at bounding box center [647, 233] width 452 height 19
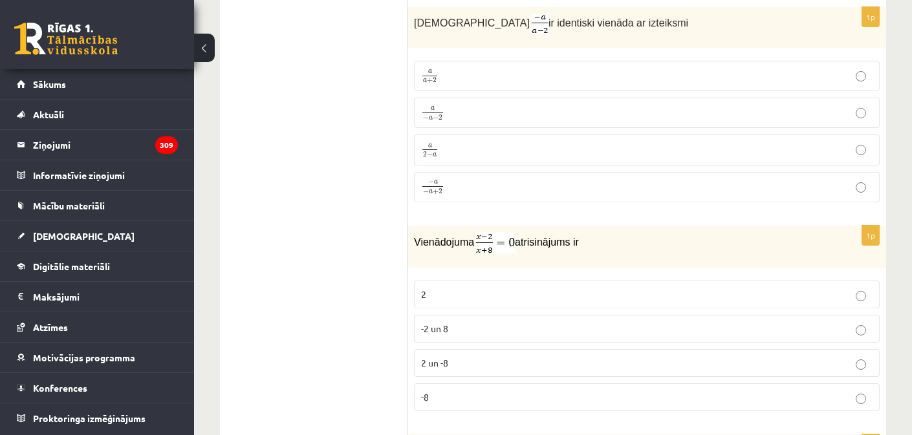
scroll to position [3498, 0]
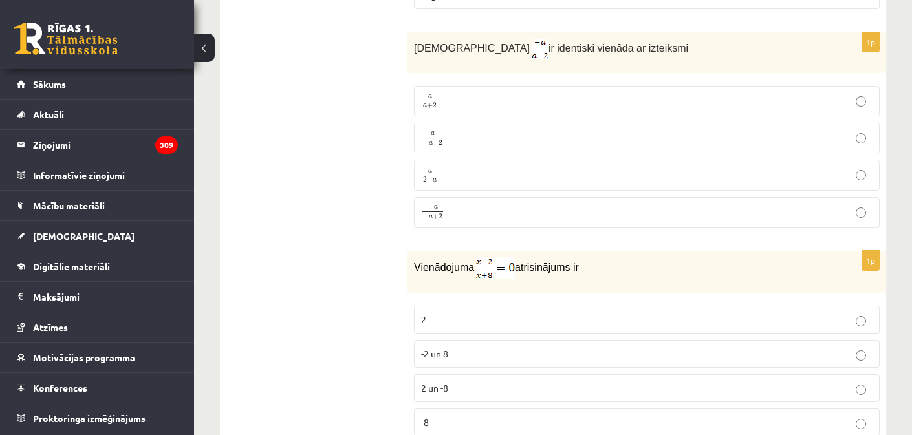
drag, startPoint x: 407, startPoint y: 41, endPoint x: 434, endPoint y: 71, distance: 40.3
click at [444, 83] on div "**********" at bounding box center [553, 23] width 666 height 6604
click at [423, 54] on p "Izteiksme ir identiski vienāda ar izteiksmi" at bounding box center [614, 49] width 401 height 20
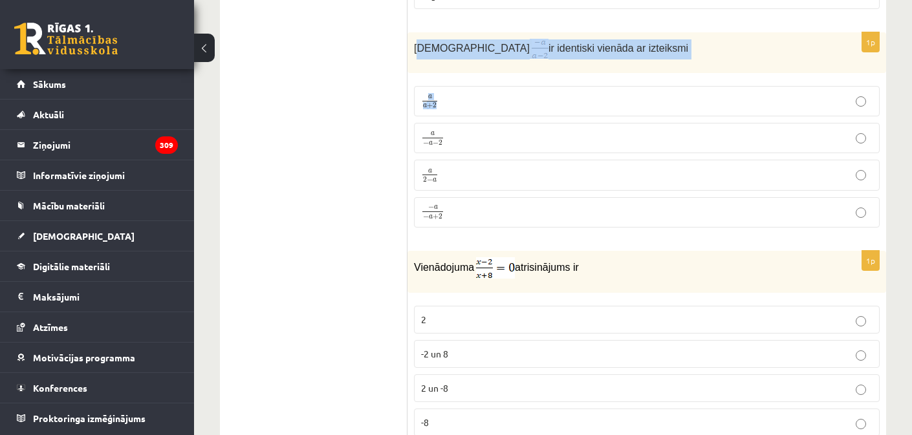
drag, startPoint x: 417, startPoint y: 42, endPoint x: 434, endPoint y: 82, distance: 43.2
click at [441, 90] on div "1p Izteiksme ir identiski vienāda ar izteiksmi a a + 2 a a + 2 a − a − 2 a − a …" at bounding box center [647, 135] width 479 height 206
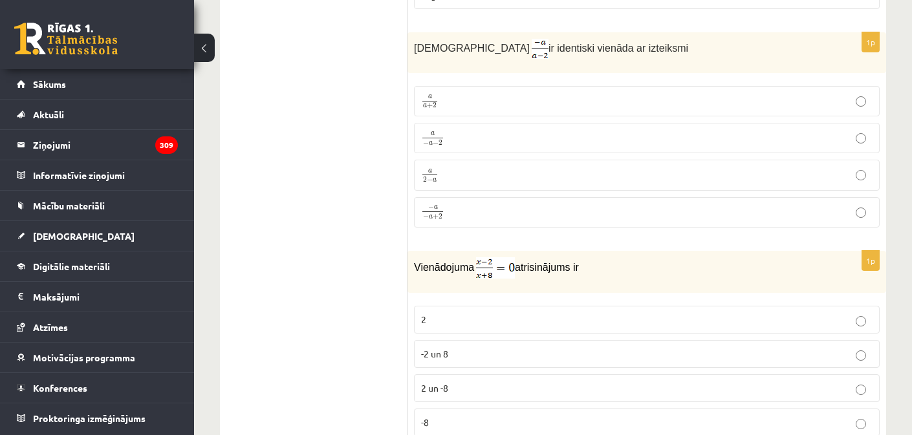
click at [417, 47] on span "Izteiksme" at bounding box center [472, 48] width 116 height 11
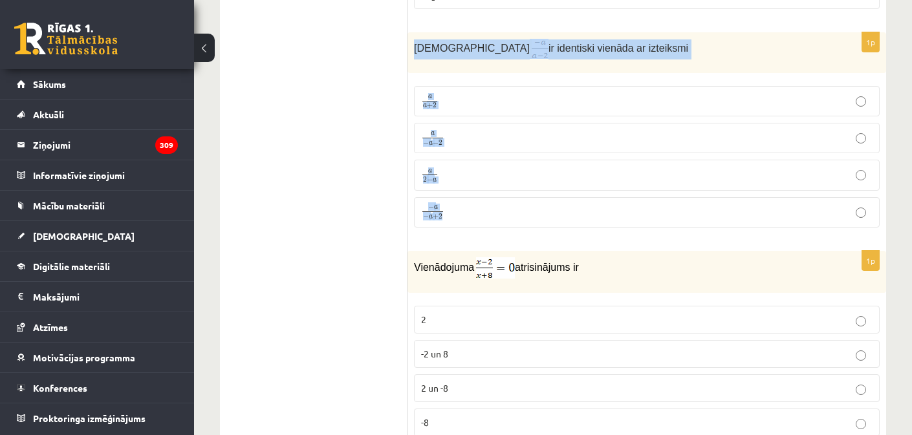
drag, startPoint x: 414, startPoint y: 40, endPoint x: 481, endPoint y: 148, distance: 127.3
click at [466, 210] on div "1p Izteiksme ir identiski vienāda ar izteiksmi a a + 2 a a + 2 a − a − 2 a − a …" at bounding box center [647, 135] width 479 height 206
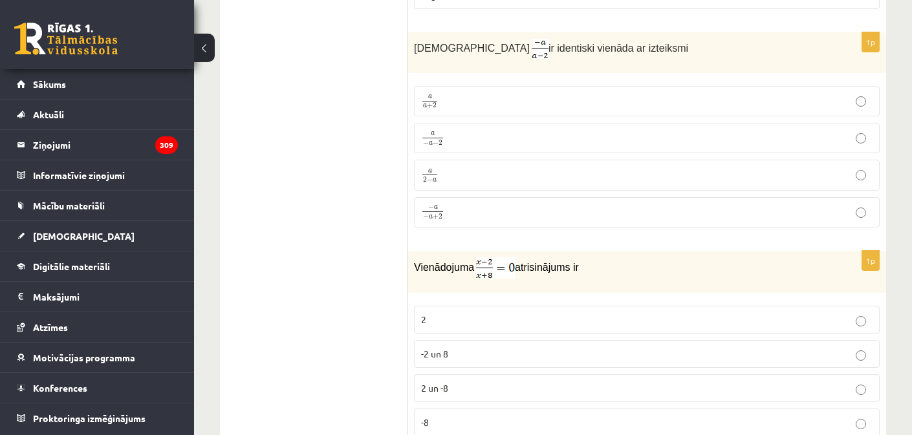
click at [453, 271] on p "Vienādojuma atrisinājums ir" at bounding box center [614, 267] width 401 height 21
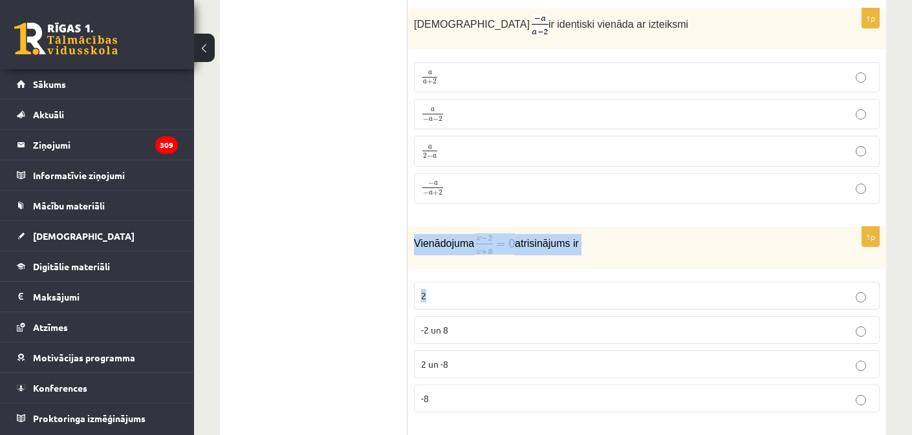
scroll to position [3578, 0]
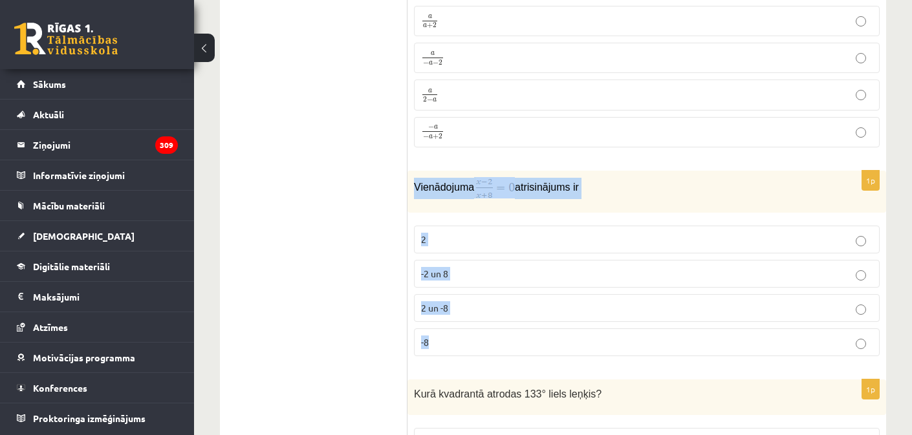
drag, startPoint x: 413, startPoint y: 261, endPoint x: 461, endPoint y: 343, distance: 94.2
click at [461, 343] on div "1p Vienādojuma atrisinājums ir 2 -2 un 8 2 un -8 -8" at bounding box center [647, 269] width 479 height 196
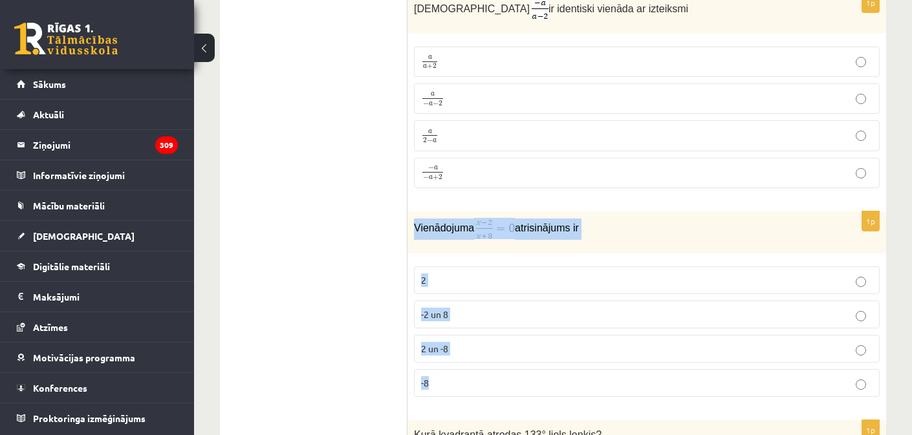
scroll to position [3438, 0]
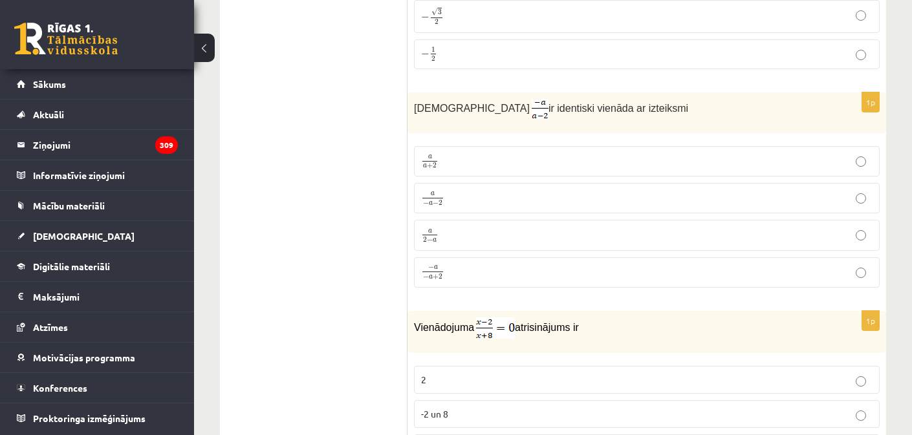
click at [474, 227] on p "a 2 − a a 2 − a" at bounding box center [647, 235] width 452 height 16
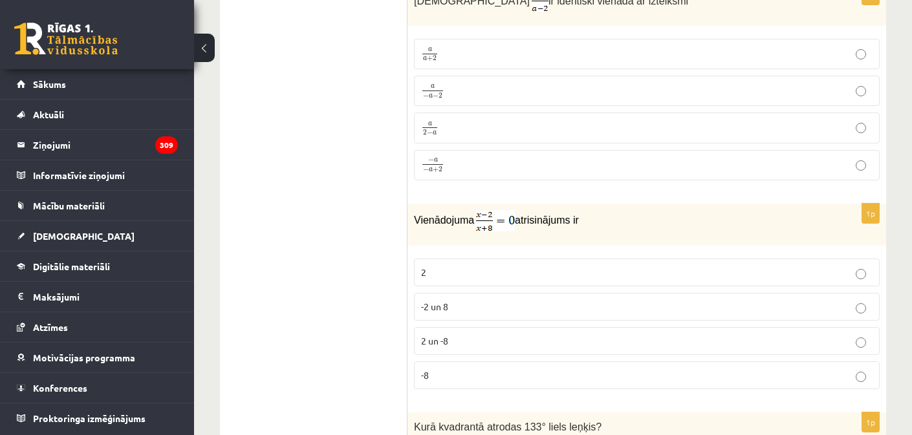
scroll to position [3611, 0]
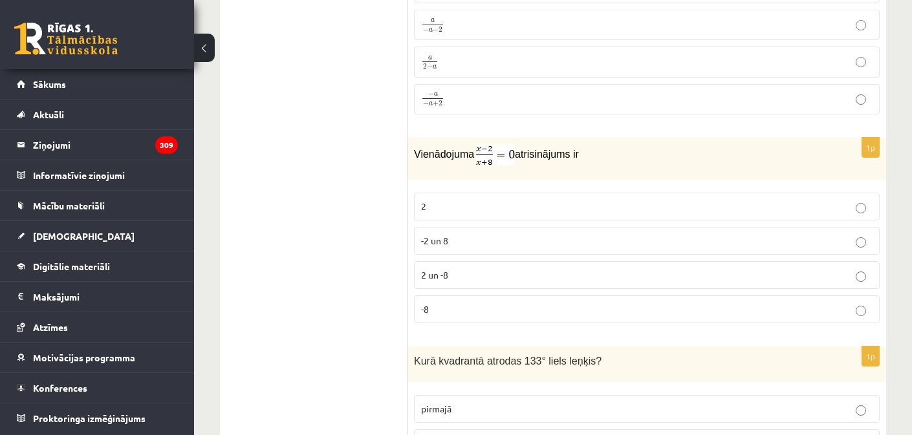
click at [512, 200] on p "2" at bounding box center [647, 207] width 452 height 14
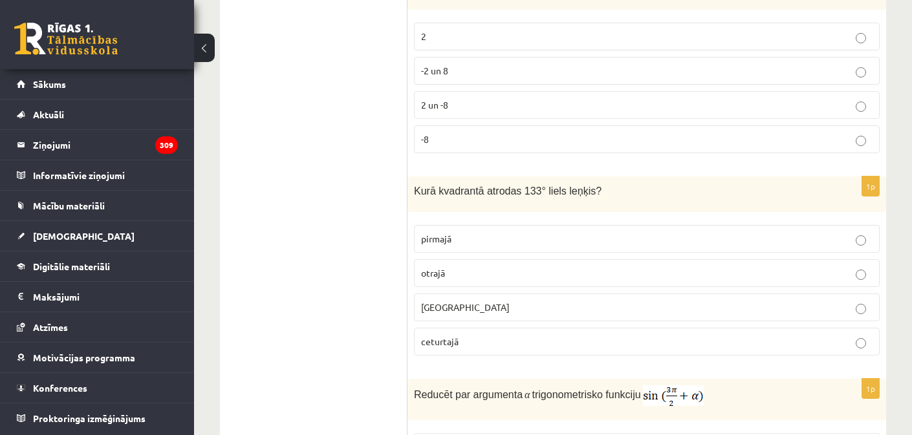
scroll to position [3806, 0]
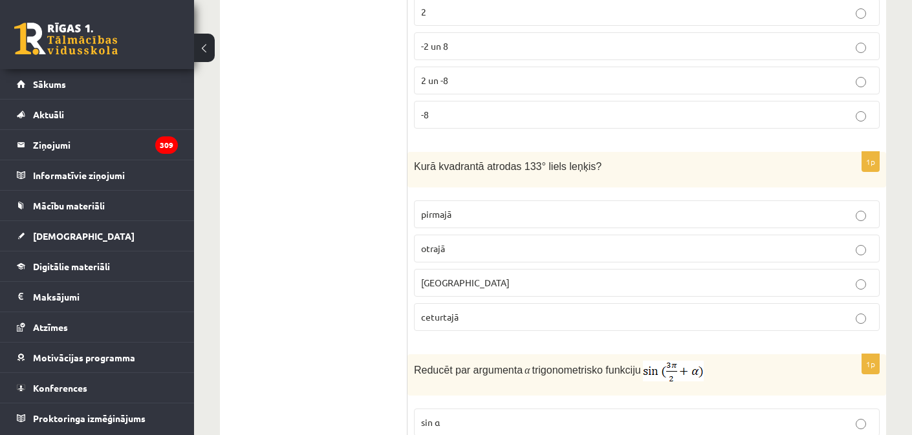
click at [415, 161] on span "Kurā kvadrantā atrodas 133° liels leņķis?" at bounding box center [508, 166] width 188 height 11
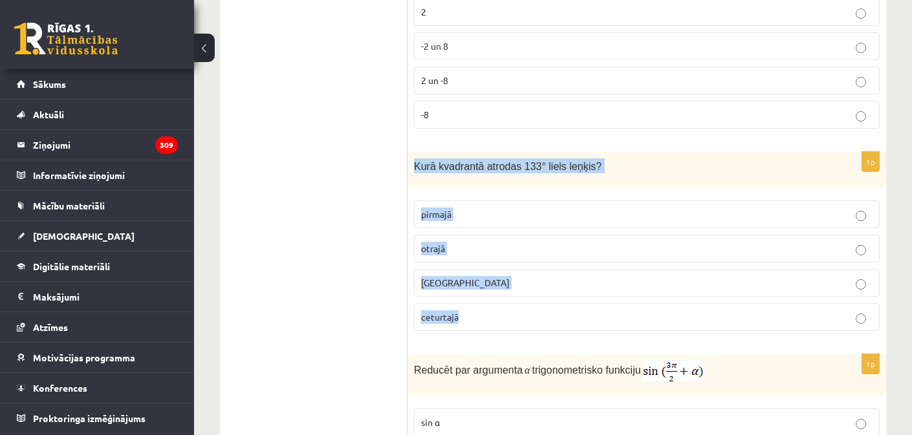
drag, startPoint x: 413, startPoint y: 158, endPoint x: 500, endPoint y: 215, distance: 104.6
click at [508, 315] on div "1p Kurā kvadrantā atrodas 133° liels leņķis? pirmajā otrajā trešajā ceturtajā" at bounding box center [647, 247] width 479 height 190
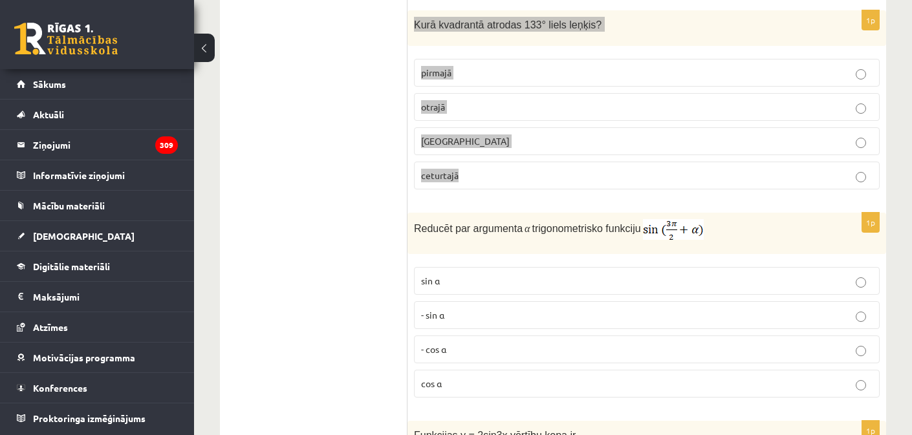
scroll to position [3829, 0]
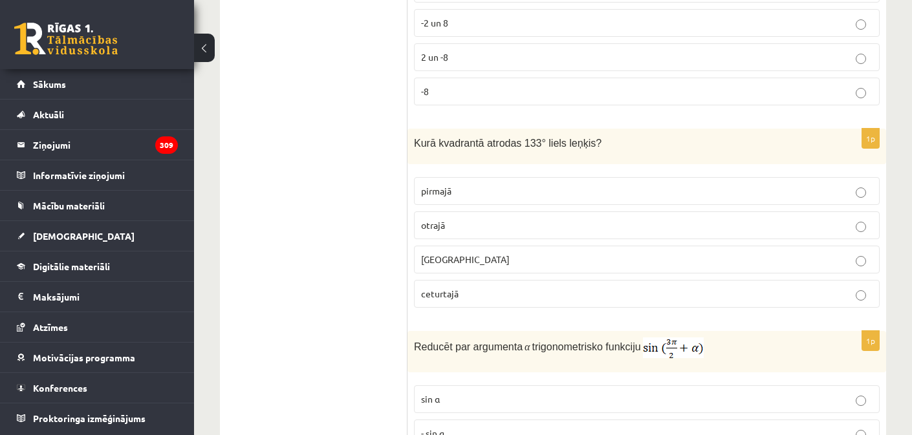
click at [426, 255] on span "trešajā" at bounding box center [465, 260] width 89 height 12
click at [481, 186] on p "pirmajā" at bounding box center [647, 191] width 452 height 14
click at [499, 228] on label "otrajā" at bounding box center [647, 226] width 466 height 28
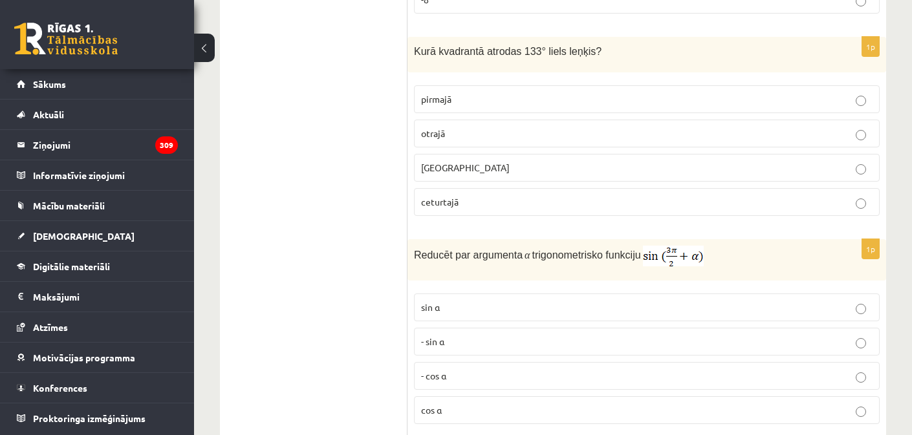
scroll to position [3972, 0]
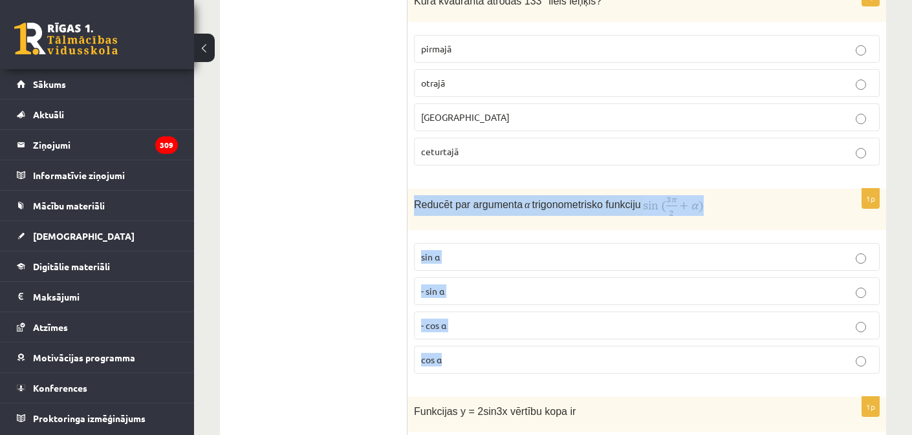
drag, startPoint x: 413, startPoint y: 199, endPoint x: 508, endPoint y: 354, distance: 181.5
click at [508, 354] on div "1p Reducēt par argumenta α trigonometrisko funkciju sin⁡ α - sin ⁡α - cos ⁡α co…" at bounding box center [647, 286] width 479 height 195
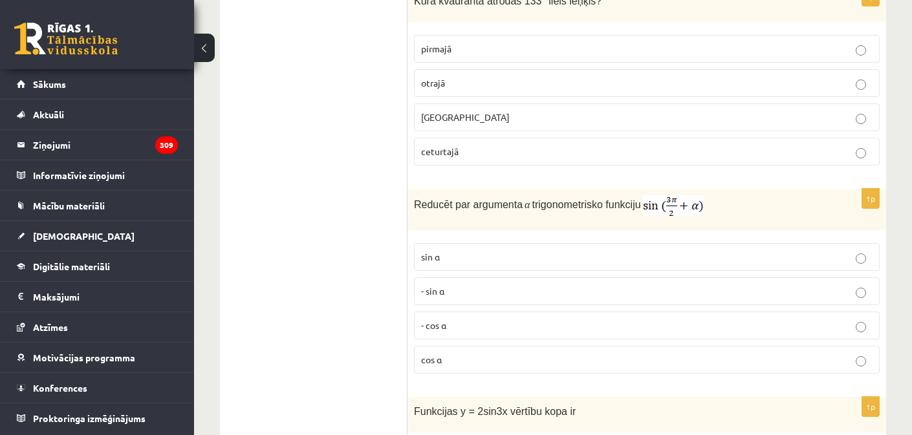
click at [486, 361] on p "cos⁡ α" at bounding box center [647, 360] width 452 height 14
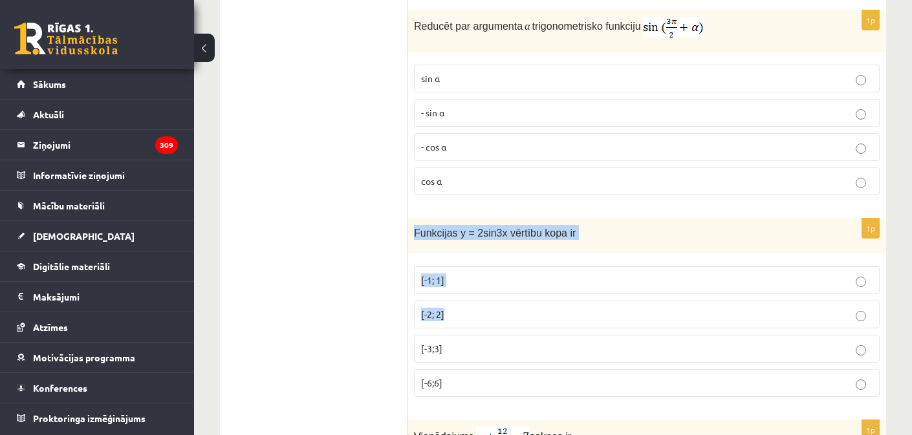
scroll to position [4166, 0]
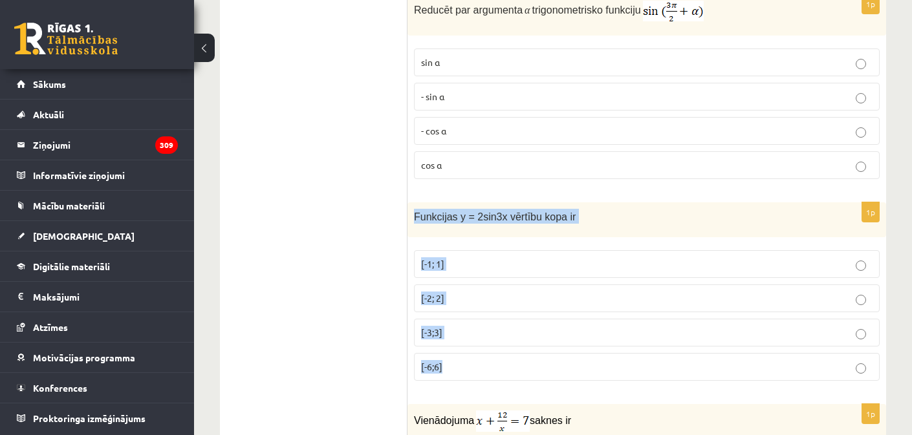
drag, startPoint x: 419, startPoint y: 240, endPoint x: 511, endPoint y: 364, distance: 154.5
click at [511, 364] on div "1p Funkcijas y = 2sin3x vērtību kopa ir [-1; 1] [-2; 2] [-3;3] [-6;6]" at bounding box center [647, 297] width 479 height 190
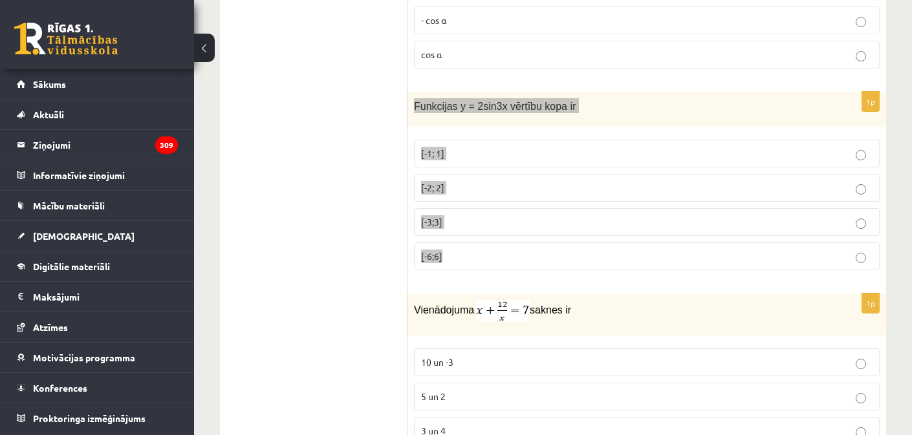
scroll to position [4298, 0]
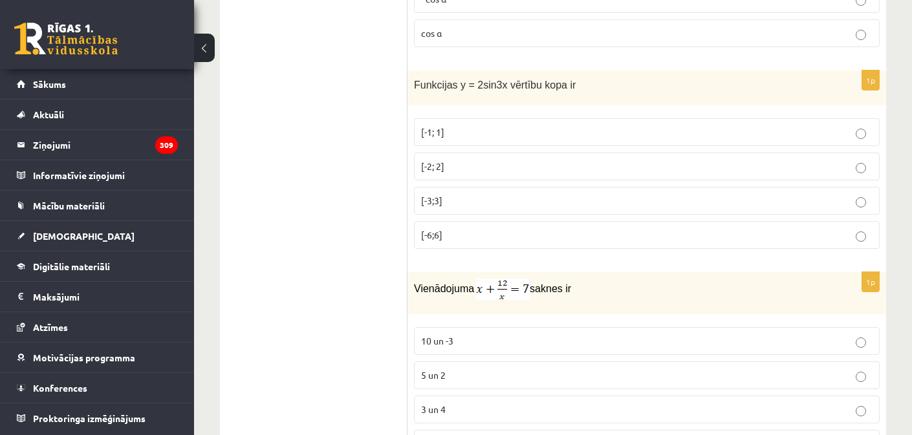
click at [428, 294] on div "Vienādojuma saknes ir" at bounding box center [647, 293] width 479 height 42
click at [415, 285] on span "Vienādojuma" at bounding box center [444, 288] width 60 height 11
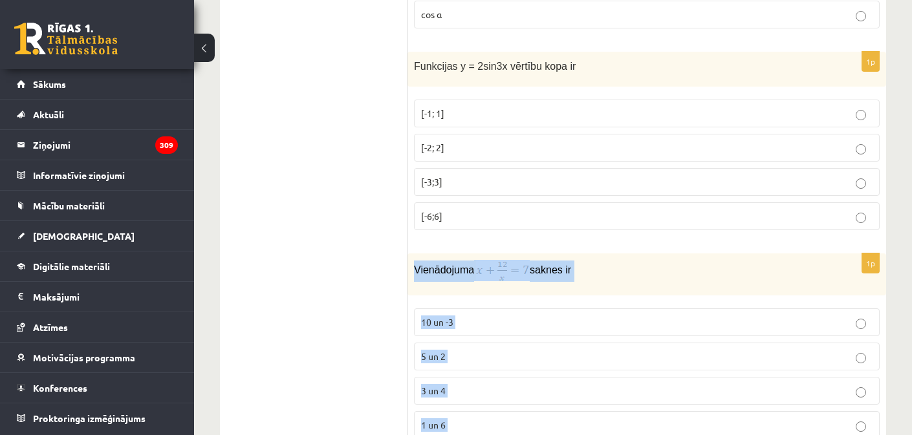
scroll to position [4501, 0]
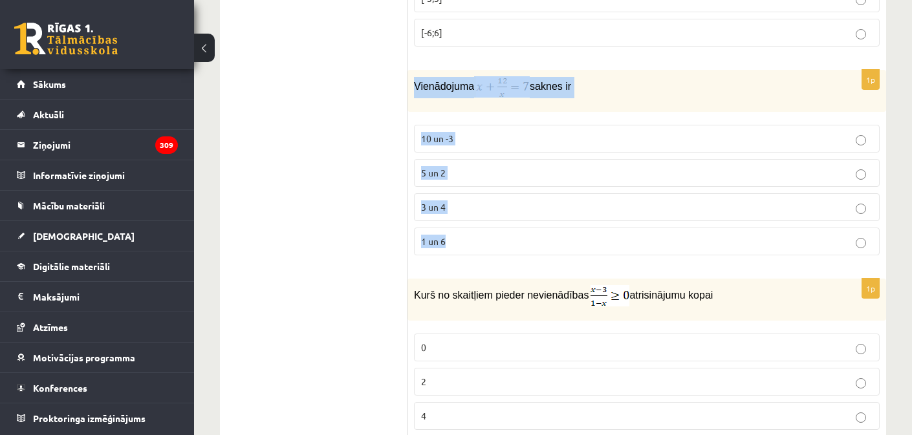
drag, startPoint x: 412, startPoint y: 283, endPoint x: 488, endPoint y: 256, distance: 81.0
click at [488, 256] on div "1p Vienādojuma saknes ir 10 un -3 5 un 2 3 un 4 1 un 6" at bounding box center [647, 168] width 479 height 196
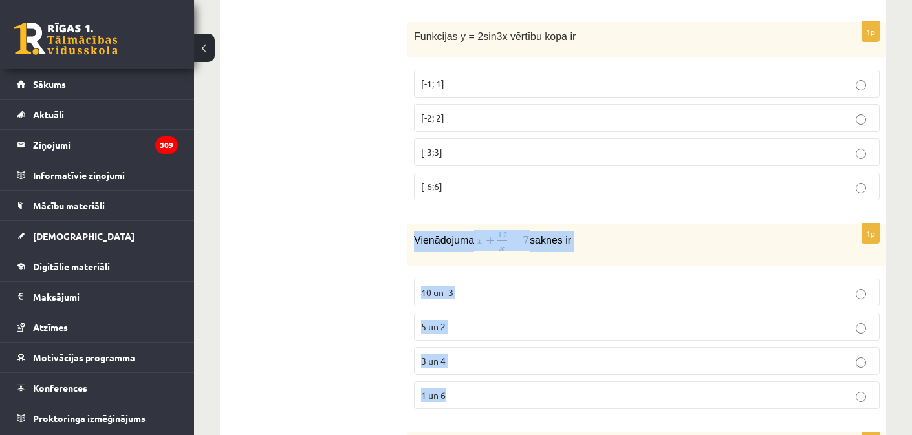
scroll to position [4252, 0]
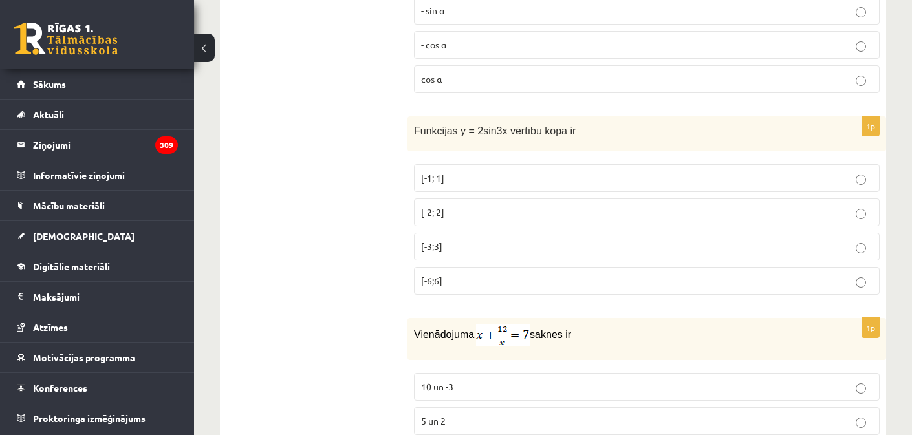
click at [498, 216] on label "[-2; 2]" at bounding box center [647, 213] width 466 height 28
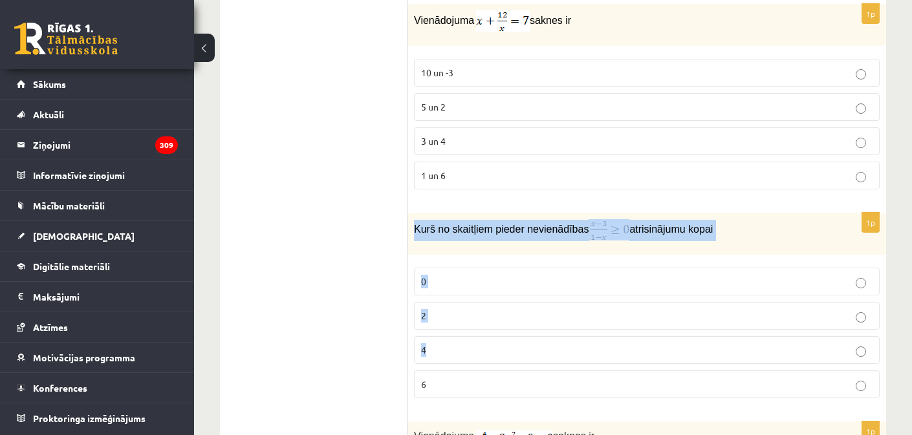
scroll to position [4588, 0]
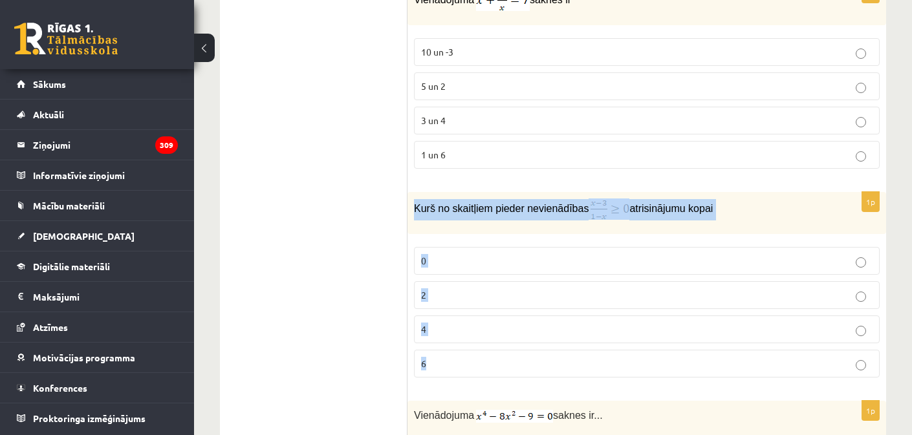
drag, startPoint x: 415, startPoint y: 330, endPoint x: 483, endPoint y: 350, distance: 71.4
click at [482, 353] on div "1p Kurš no skaitļiem pieder nevienādības atrisinājumu kopai 0 2 4 6" at bounding box center [647, 290] width 479 height 196
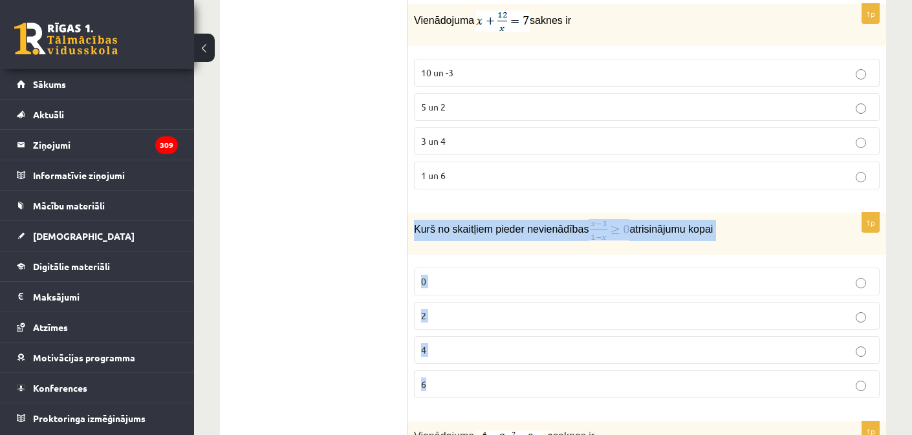
scroll to position [4547, 0]
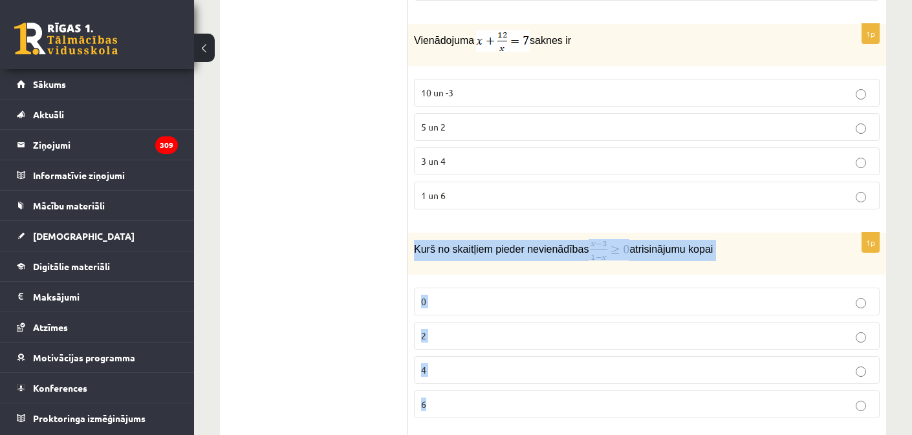
click at [488, 162] on p "3 un 4" at bounding box center [647, 162] width 452 height 14
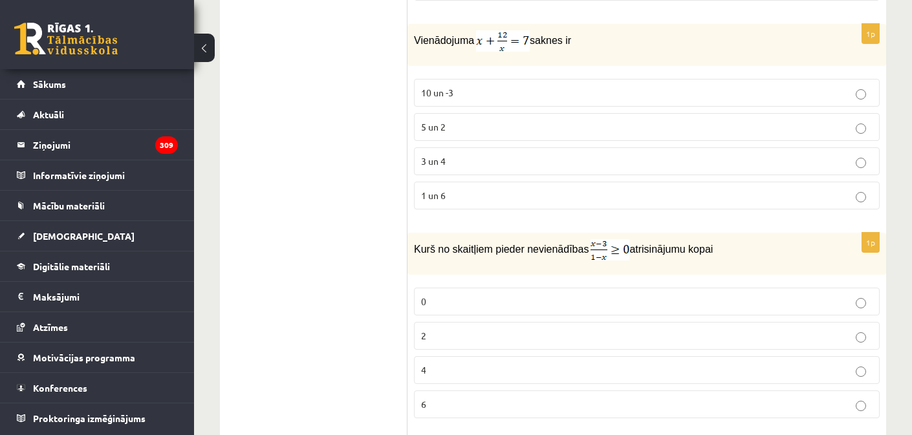
click at [488, 162] on p "3 un 4" at bounding box center [647, 162] width 452 height 14
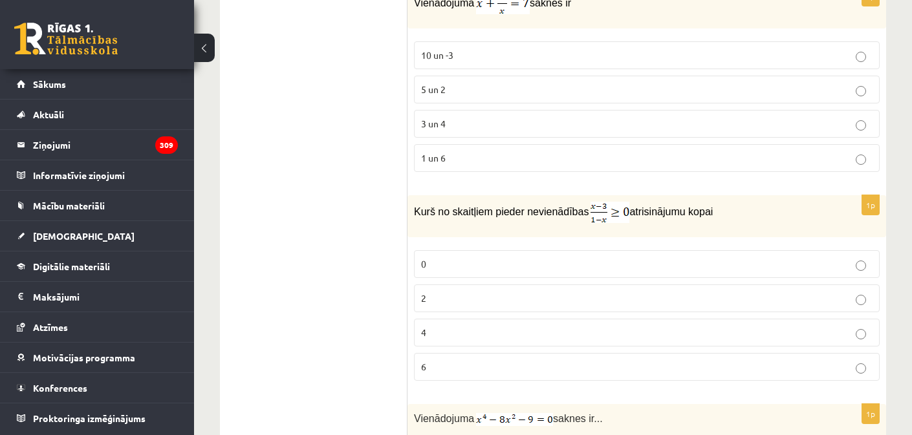
scroll to position [4606, 0]
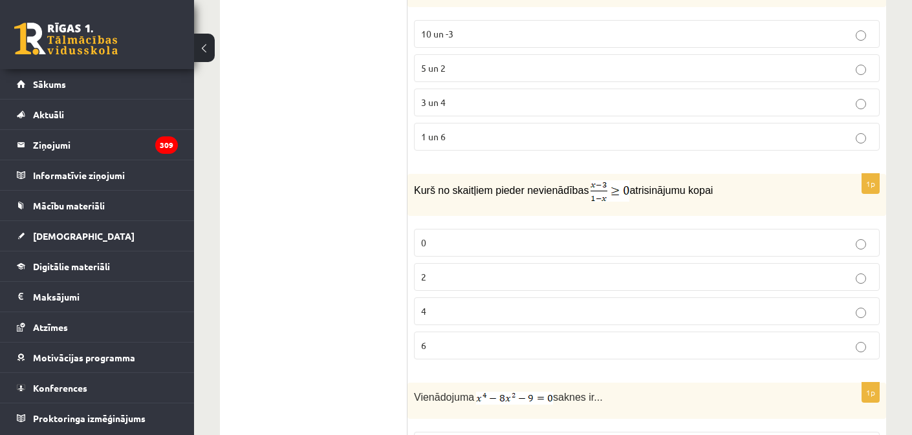
click at [455, 273] on p "2" at bounding box center [647, 277] width 452 height 14
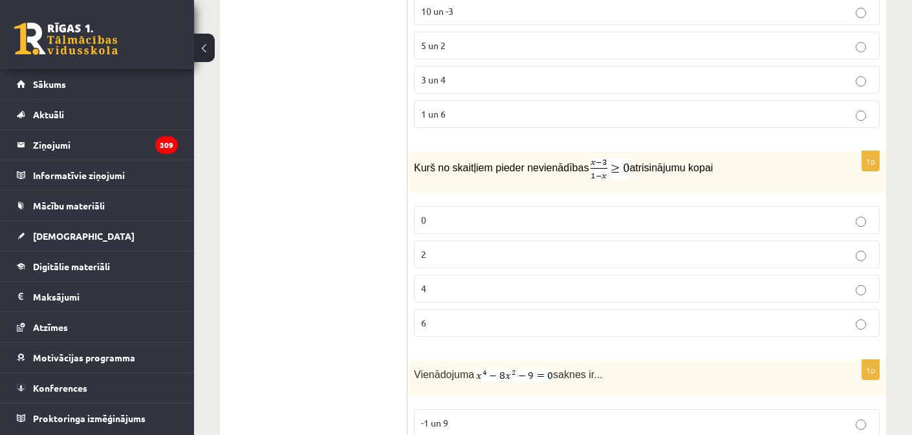
scroll to position [4786, 0]
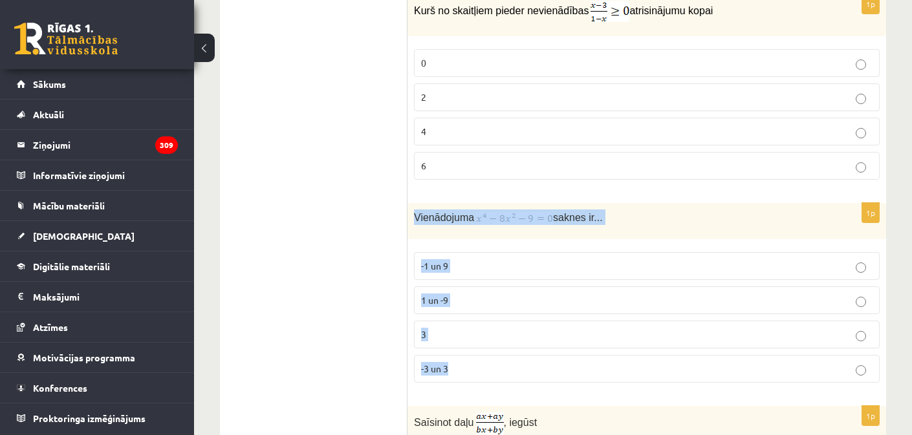
drag, startPoint x: 414, startPoint y: 208, endPoint x: 555, endPoint y: 371, distance: 215.1
click at [555, 371] on div "1p Vienādojuma saknes ir... -1 un 9 1 un -9 3 -3 un 3" at bounding box center [647, 298] width 479 height 190
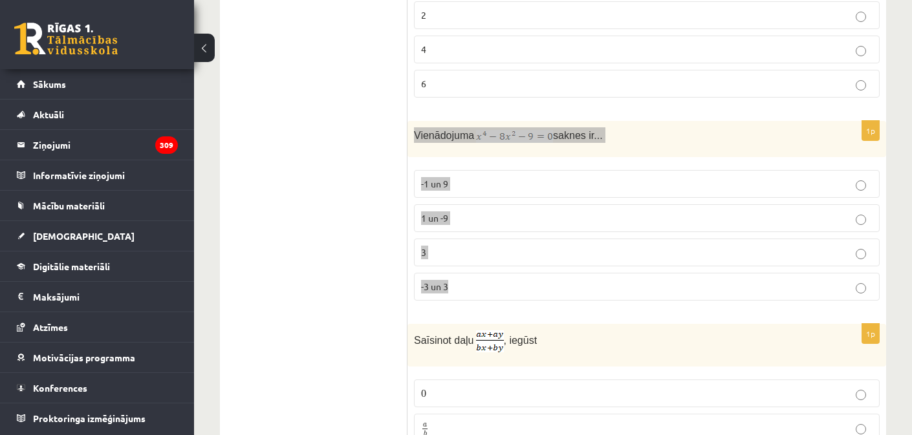
scroll to position [4880, 0]
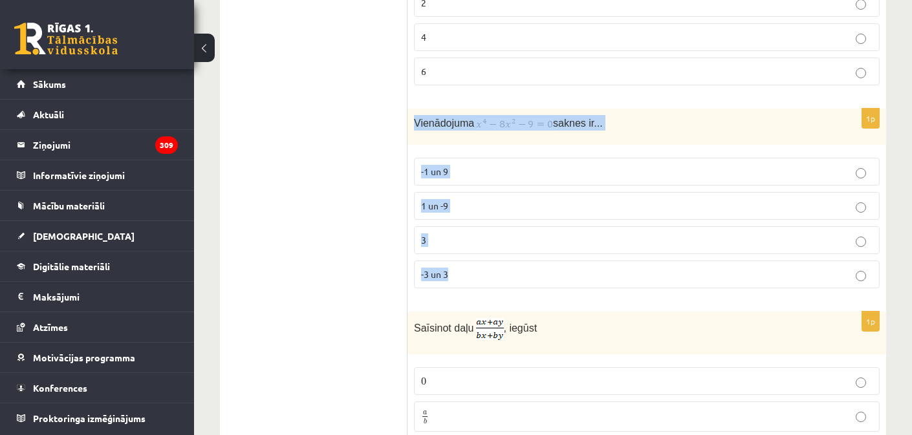
click at [497, 323] on img at bounding box center [490, 329] width 28 height 22
drag, startPoint x: 497, startPoint y: 323, endPoint x: 1225, endPoint y: 466, distance: 741.0
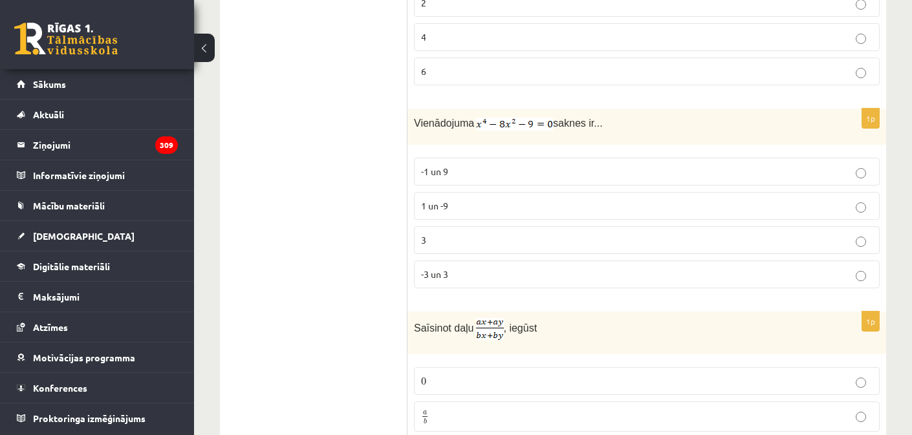
click at [457, 285] on fieldset "-1 un 9 1 un -9 3 -3 un 3" at bounding box center [647, 221] width 466 height 141
click at [457, 274] on p "-3 un 3" at bounding box center [647, 275] width 452 height 14
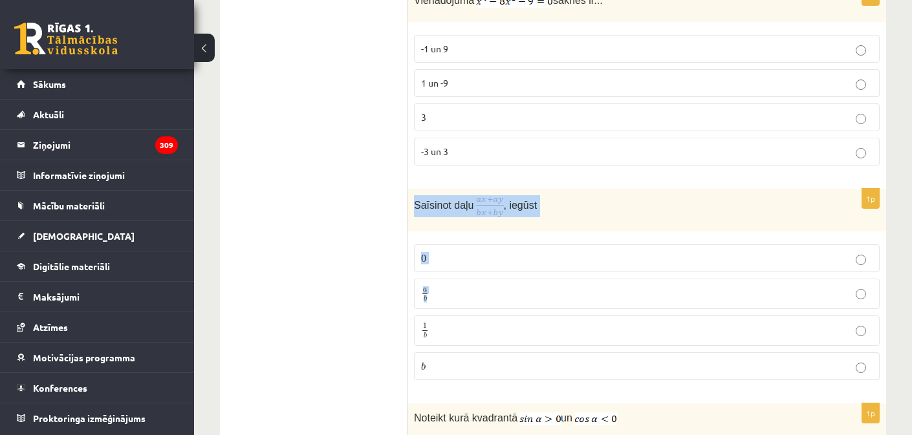
scroll to position [5035, 0]
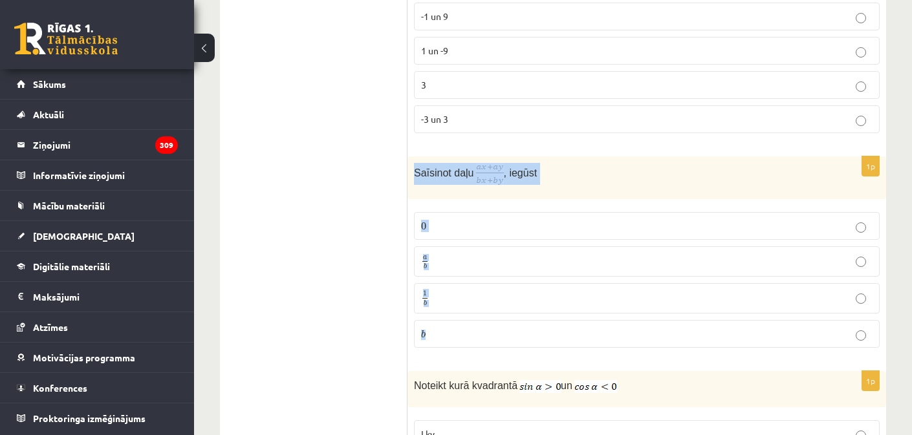
drag, startPoint x: 414, startPoint y: 218, endPoint x: 534, endPoint y: 332, distance: 165.6
click at [534, 332] on div "1p Saīsinot daļu , iegūst 0 0 a b a b 1 b 1 b b b" at bounding box center [647, 258] width 479 height 202
click at [534, 332] on p "b b" at bounding box center [647, 334] width 452 height 14
drag, startPoint x: 415, startPoint y: 168, endPoint x: 510, endPoint y: 325, distance: 183.2
click at [512, 329] on div "1p Saīsinot daļu , iegūst 0 0 a b a b 1 b 1 b b b" at bounding box center [647, 258] width 479 height 202
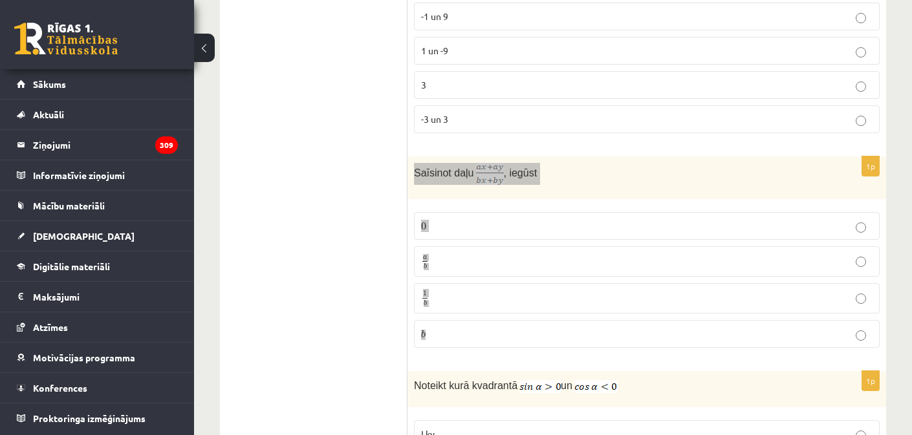
click at [459, 290] on p "1 b 1 b" at bounding box center [647, 298] width 452 height 16
click at [468, 246] on label "a b a b" at bounding box center [647, 261] width 466 height 30
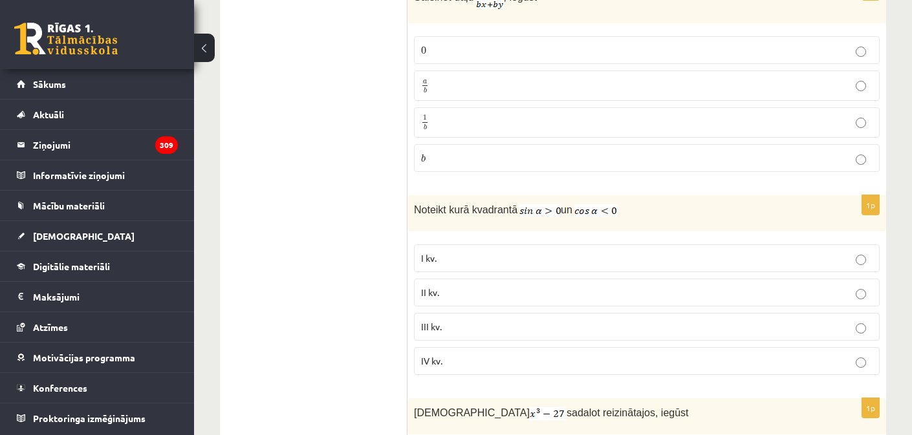
scroll to position [5214, 0]
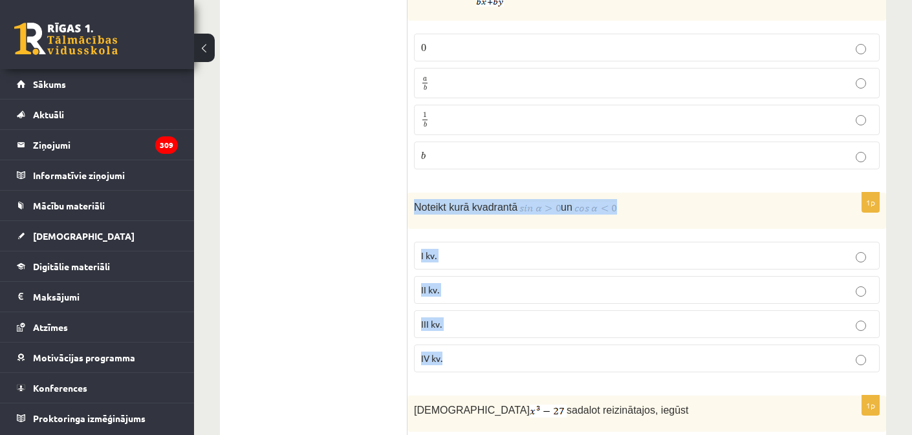
drag, startPoint x: 413, startPoint y: 199, endPoint x: 505, endPoint y: 364, distance: 188.5
click at [505, 364] on div "1p Noteikt kurā kvadrantā un I kv. II kv. III kv. IV kv." at bounding box center [647, 288] width 479 height 190
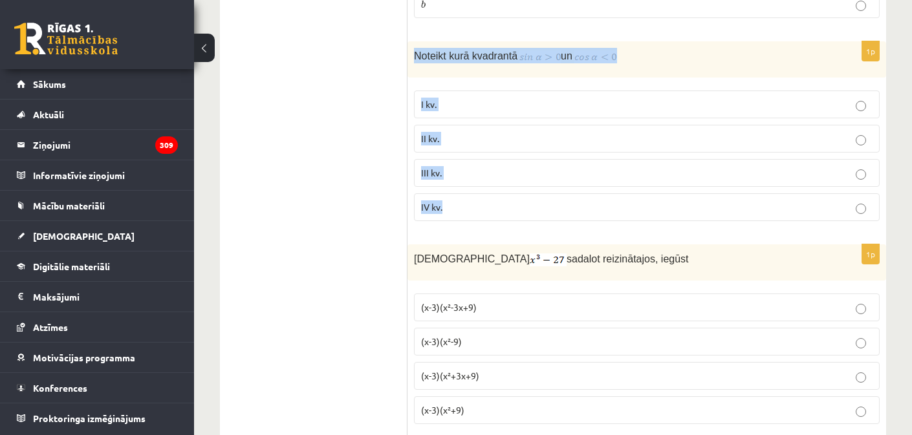
scroll to position [5386, 0]
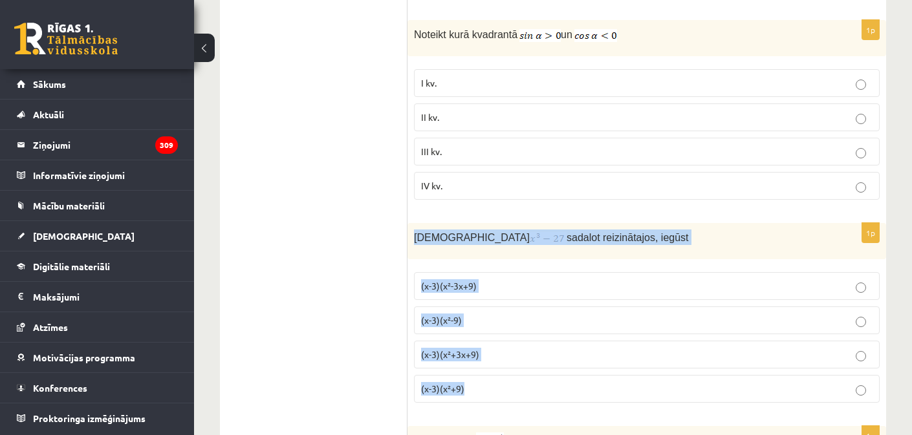
drag, startPoint x: 415, startPoint y: 230, endPoint x: 545, endPoint y: 395, distance: 210.1
click at [545, 396] on div "1p Izteiksmi sadalot reizinātajos, iegūst (x-3)(x²-3x+9) (x-3)(x²-9) (x-3)(x²+3…" at bounding box center [647, 318] width 479 height 190
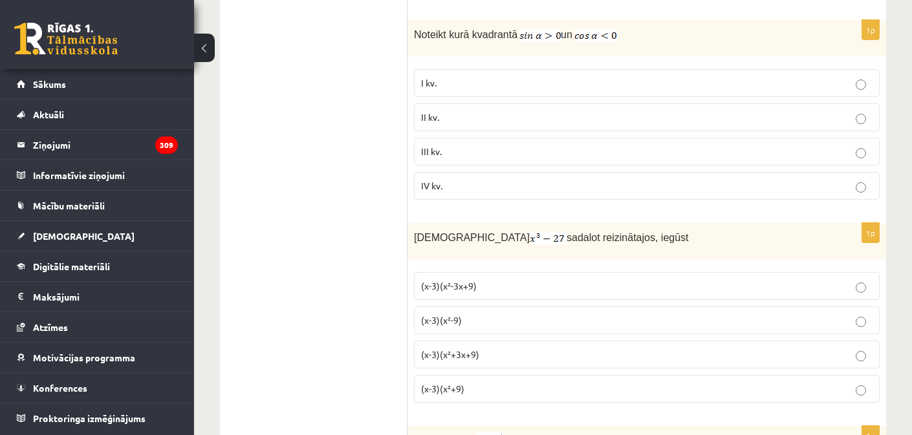
click at [441, 113] on p "II kv." at bounding box center [647, 118] width 452 height 14
click at [505, 348] on p "(x-3)(x²+3x+9)" at bounding box center [647, 355] width 452 height 14
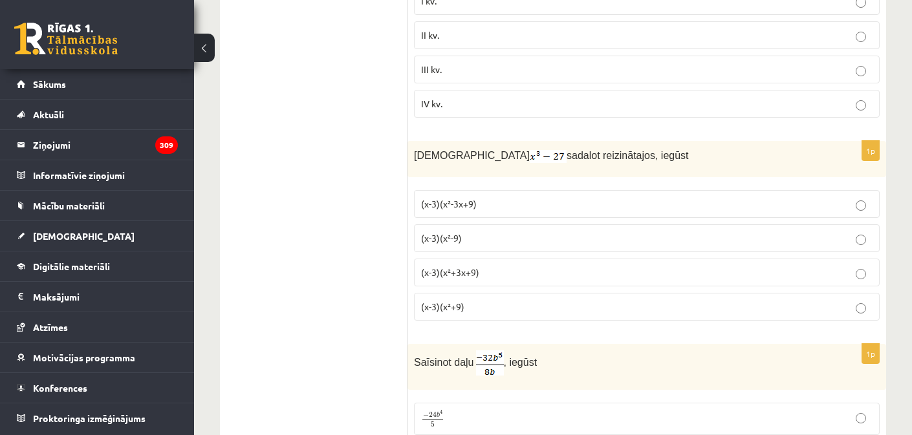
scroll to position [5629, 0]
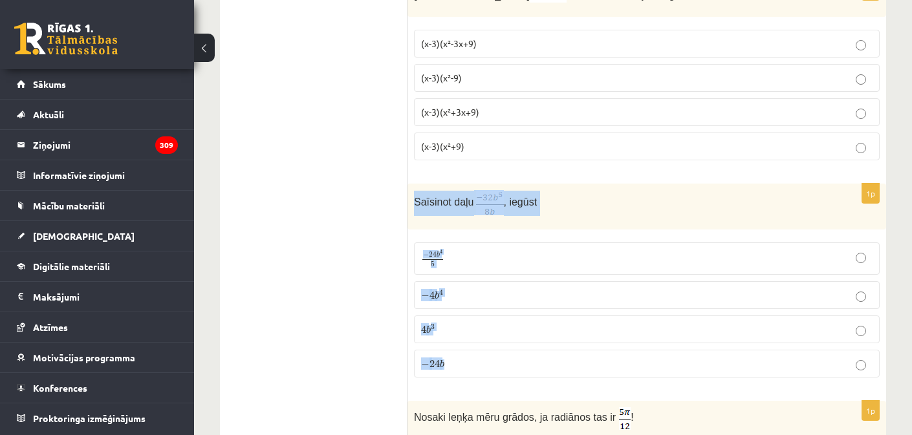
drag, startPoint x: 417, startPoint y: 192, endPoint x: 499, endPoint y: 373, distance: 199.2
click at [499, 373] on div "1p Saīsinot daļu , iegūst − 24 b 4 5 − 24 b 4 5 − 4 b 4 − 4 b 4 4 b 3 4 b 3 − 2…" at bounding box center [647, 286] width 479 height 204
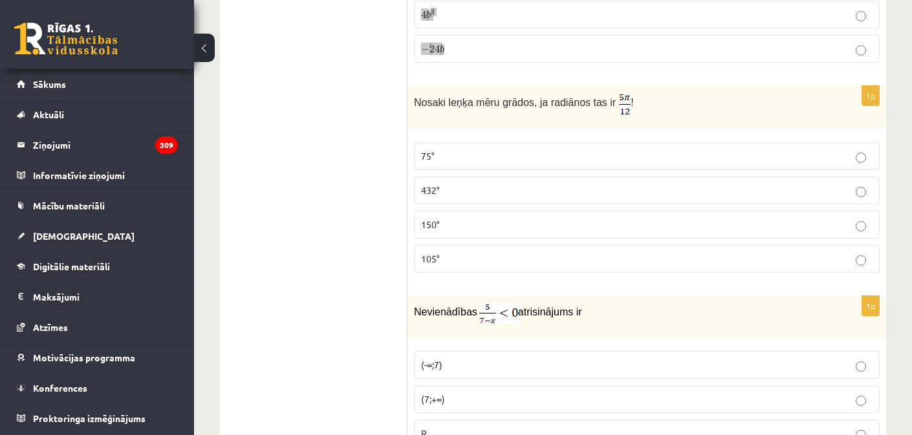
scroll to position [5923, 0]
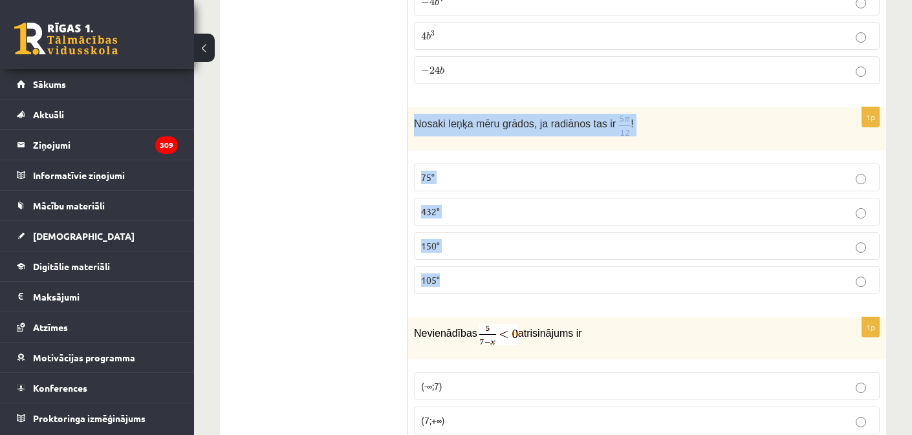
drag, startPoint x: 413, startPoint y: 116, endPoint x: 512, endPoint y: 273, distance: 185.4
click at [513, 278] on div "1p Nosaki leņķa mēru grādos, ja radiānos tas ir ! 75° 432° 150° 105°" at bounding box center [647, 205] width 479 height 197
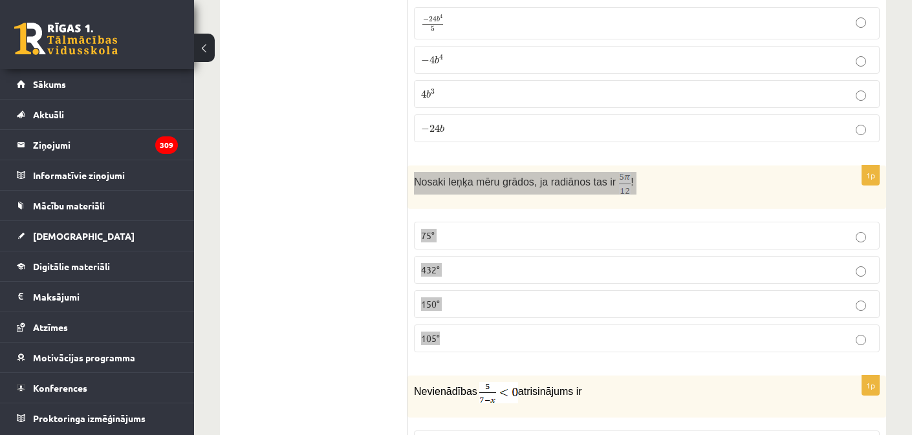
scroll to position [5729, 0]
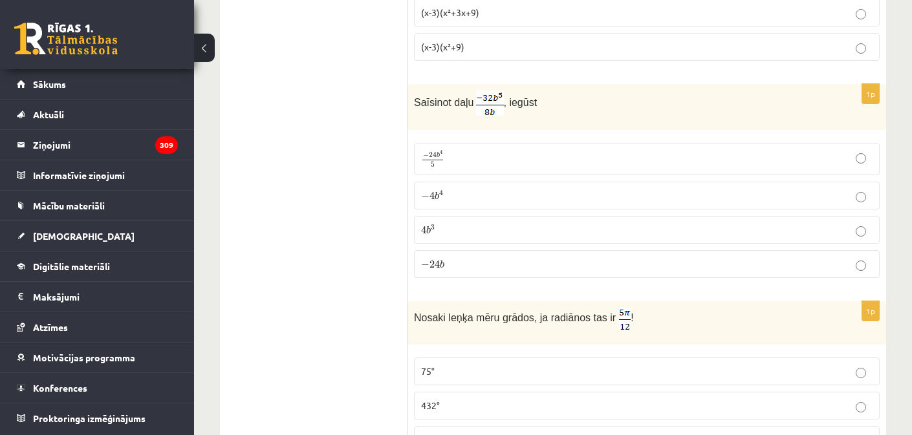
click at [490, 194] on p "− 4 b 4 − 4 b 4" at bounding box center [647, 196] width 452 height 14
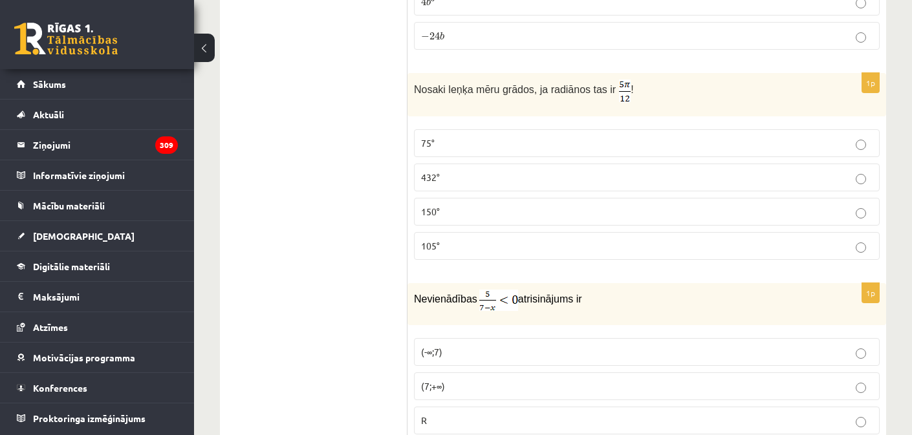
scroll to position [6035, 0]
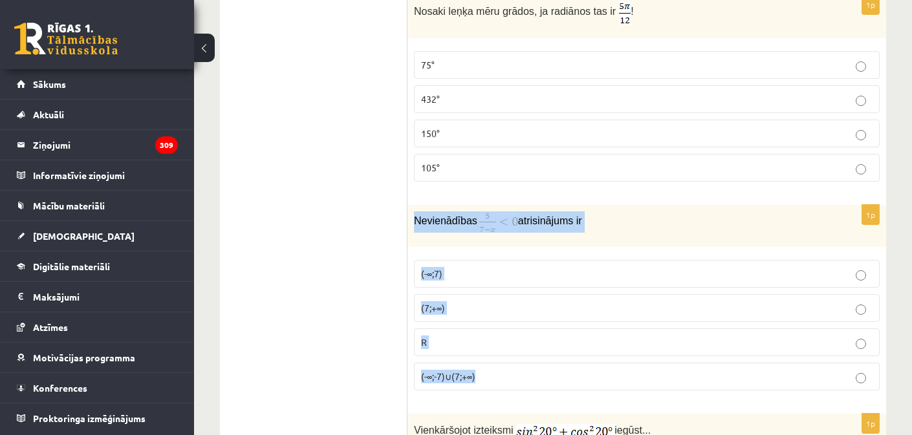
drag, startPoint x: 411, startPoint y: 213, endPoint x: 532, endPoint y: 378, distance: 204.7
click at [532, 379] on div "1p Nevienādības atrisinājums ir (-∞;7) (7;+∞) R (-∞;-7)∪(7;+∞)" at bounding box center [647, 303] width 479 height 196
click at [473, 63] on p "75°" at bounding box center [647, 65] width 452 height 14
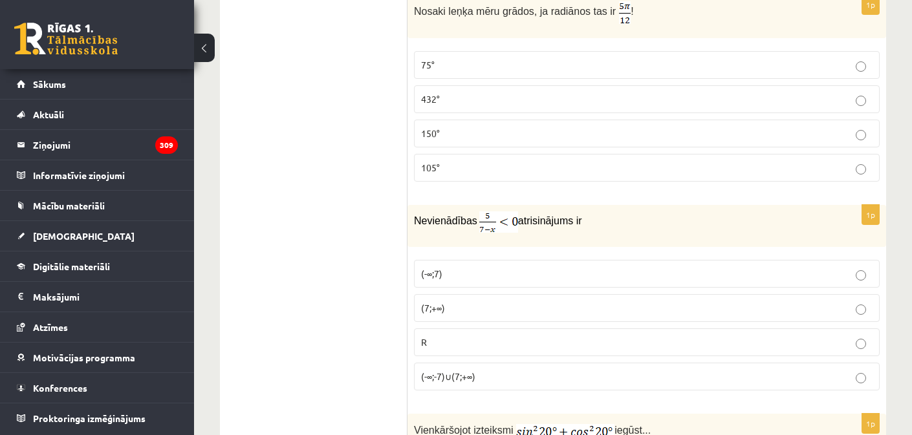
click at [473, 63] on p "75°" at bounding box center [647, 65] width 452 height 14
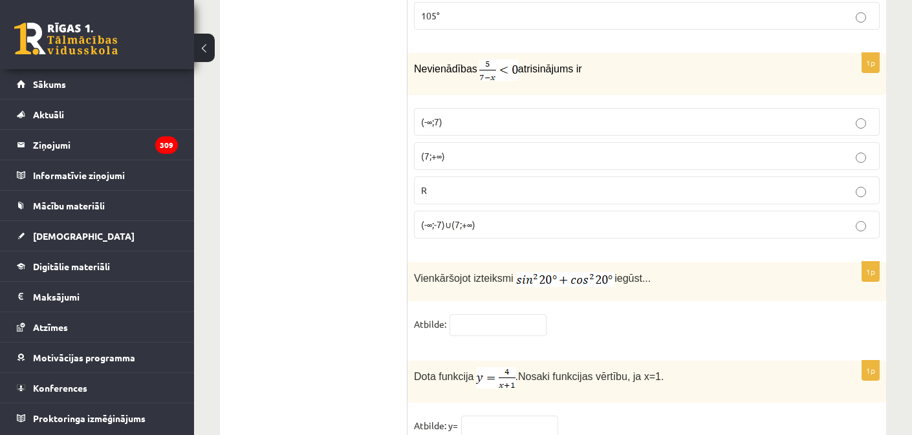
scroll to position [6214, 0]
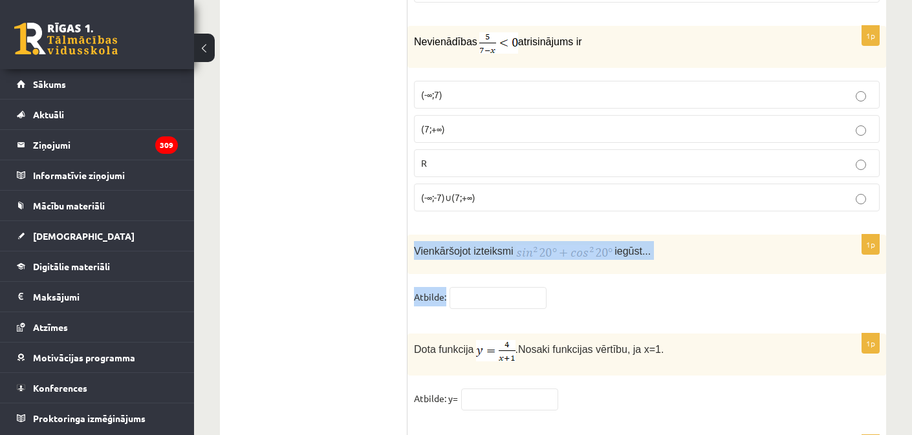
drag, startPoint x: 411, startPoint y: 241, endPoint x: 463, endPoint y: 294, distance: 74.1
click at [463, 294] on div "1p Vienkāršojot izteiksmi iegūst... Atbilde:" at bounding box center [647, 278] width 479 height 86
click at [480, 122] on p "(7;+∞)" at bounding box center [647, 129] width 452 height 14
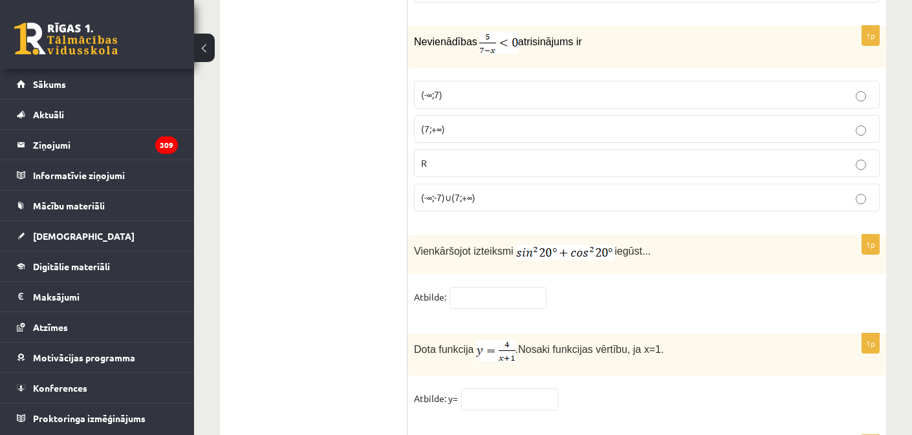
click at [480, 122] on p "(7;+∞)" at bounding box center [647, 129] width 452 height 14
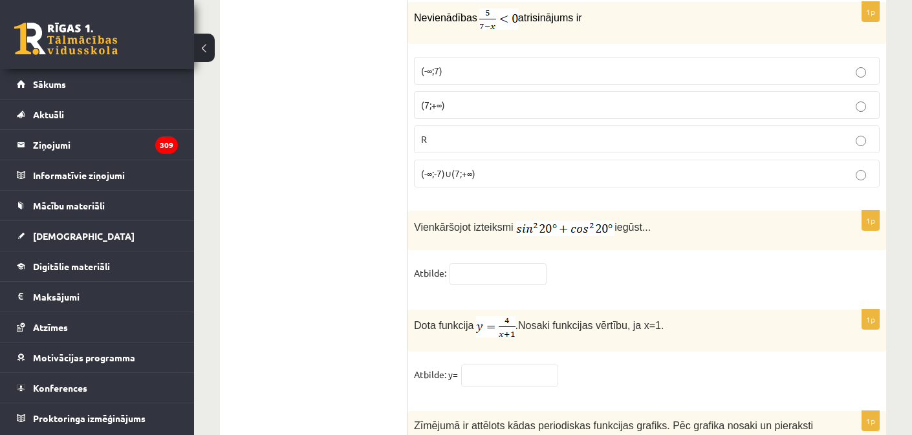
click at [413, 314] on div "Dota funkcija . Nosaki funkcijas vērtību, ja x=1." at bounding box center [647, 331] width 479 height 42
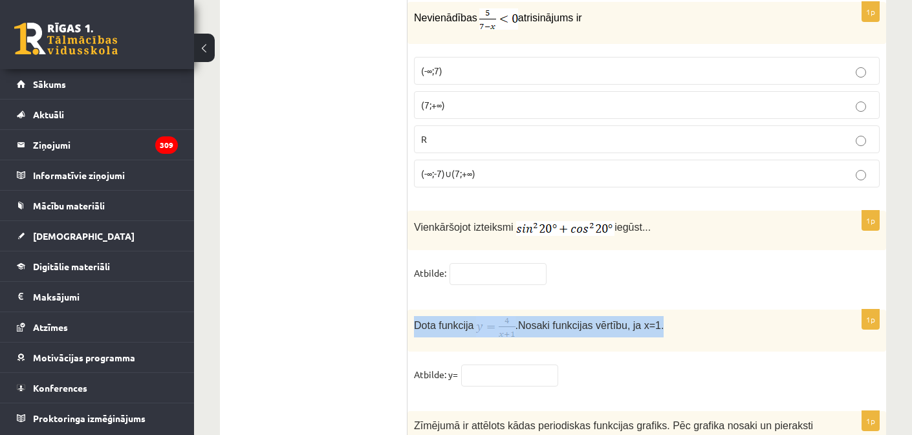
click at [413, 314] on div "Dota funkcija . Nosaki funkcijas vērtību, ja x=1." at bounding box center [647, 331] width 479 height 42
drag, startPoint x: 417, startPoint y: 319, endPoint x: 400, endPoint y: 318, distance: 16.8
click at [413, 320] on div "Dota funkcija . Nosaki funkcijas vērtību, ja x=1." at bounding box center [647, 331] width 479 height 42
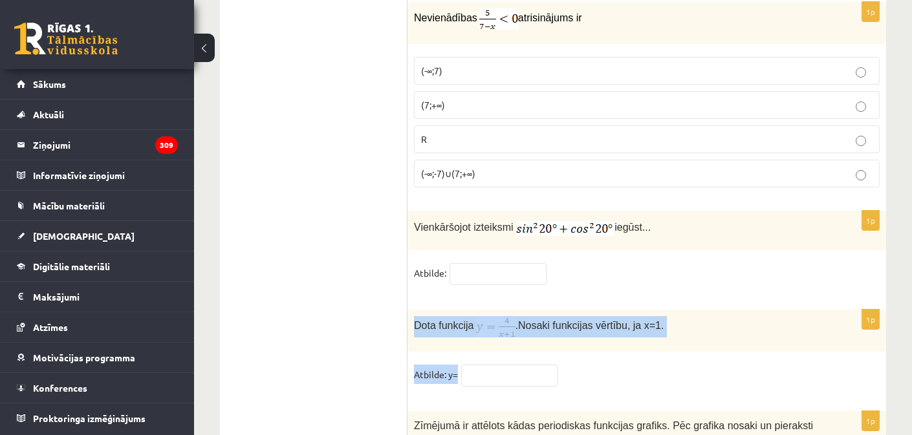
drag, startPoint x: 417, startPoint y: 318, endPoint x: 459, endPoint y: 365, distance: 63.7
click at [464, 371] on div "1p Dota funkcija . Nosaki funkcijas vērtību, ja x=1. Atbilde: y=" at bounding box center [647, 354] width 479 height 89
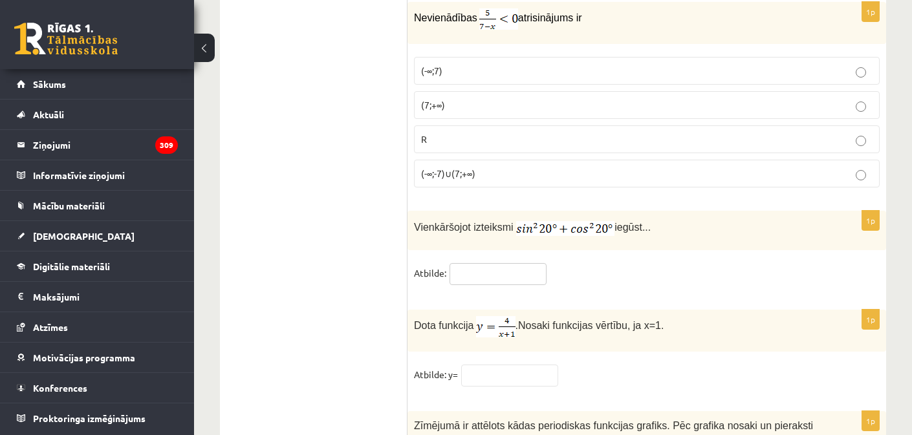
click at [495, 263] on input "text" at bounding box center [498, 274] width 97 height 22
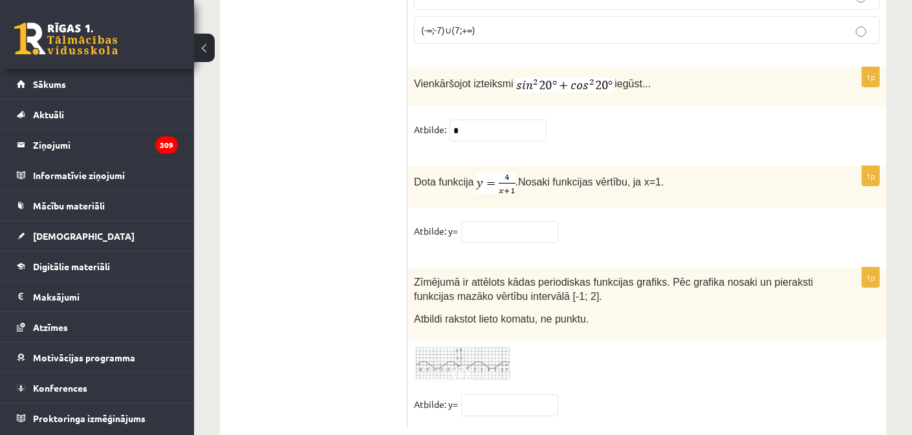
scroll to position [6403, 0]
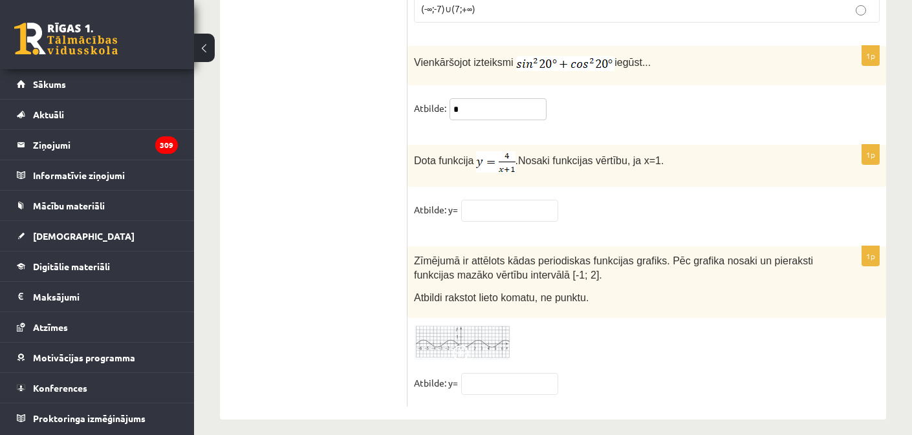
type input "*"
click at [515, 212] on input "text" at bounding box center [509, 211] width 97 height 22
type input "*"
drag, startPoint x: 474, startPoint y: 322, endPoint x: 480, endPoint y: 327, distance: 8.3
click at [474, 325] on img at bounding box center [462, 343] width 97 height 36
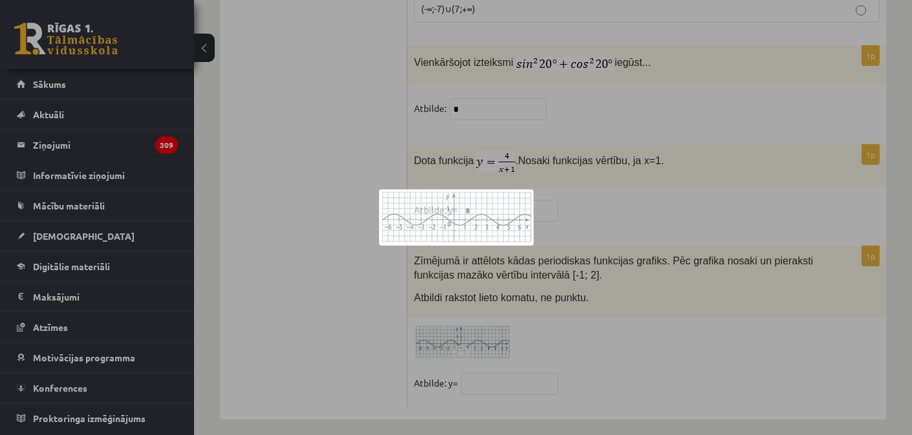
click at [481, 327] on div at bounding box center [456, 217] width 912 height 435
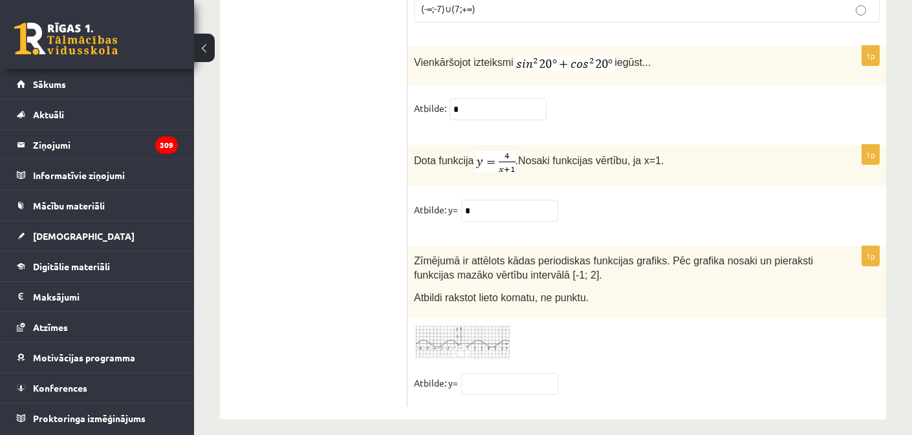
click at [411, 252] on div "Zīmējumā ir attēlots kādas periodiskas funkcijas grafiks. Pēc grafika nosaki un…" at bounding box center [647, 282] width 479 height 72
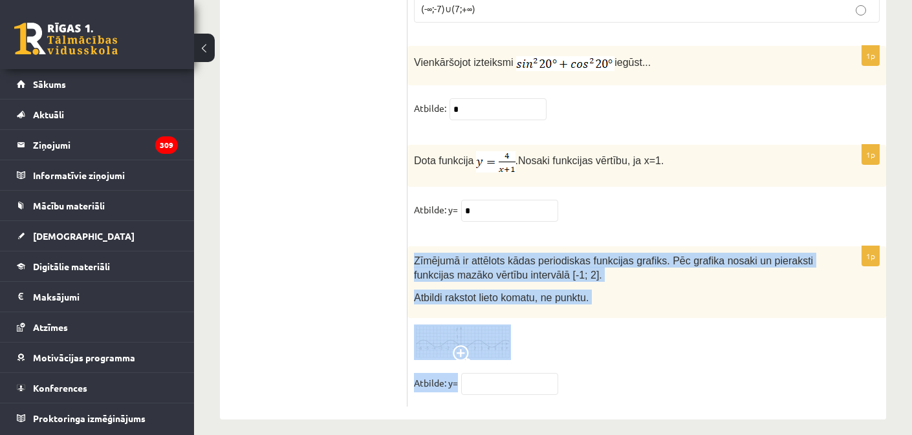
drag, startPoint x: 409, startPoint y: 252, endPoint x: 459, endPoint y: 376, distance: 134.2
click at [459, 376] on div "1p Zīmējumā ir attēlots kādas periodiskas funkcijas grafiks. Pēc grafika nosaki…" at bounding box center [647, 326] width 479 height 160
drag, startPoint x: 776, startPoint y: 316, endPoint x: 642, endPoint y: 234, distance: 156.8
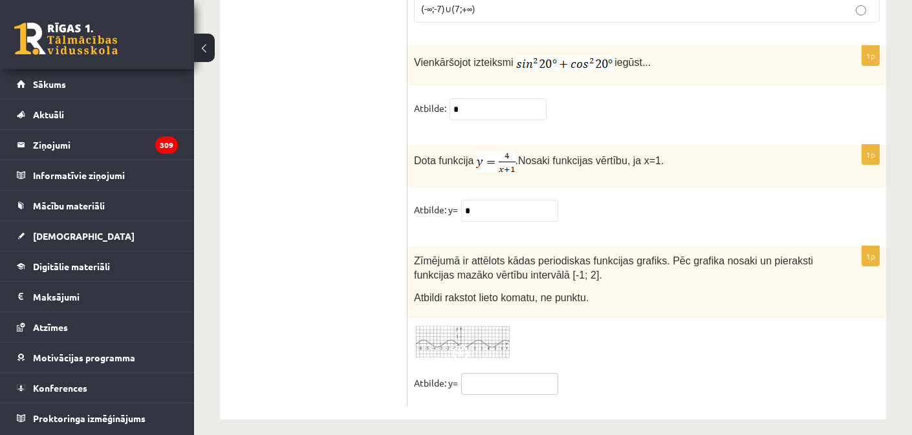
click at [523, 378] on input "text" at bounding box center [509, 384] width 97 height 22
click at [483, 378] on input "text" at bounding box center [509, 384] width 97 height 22
type input "****"
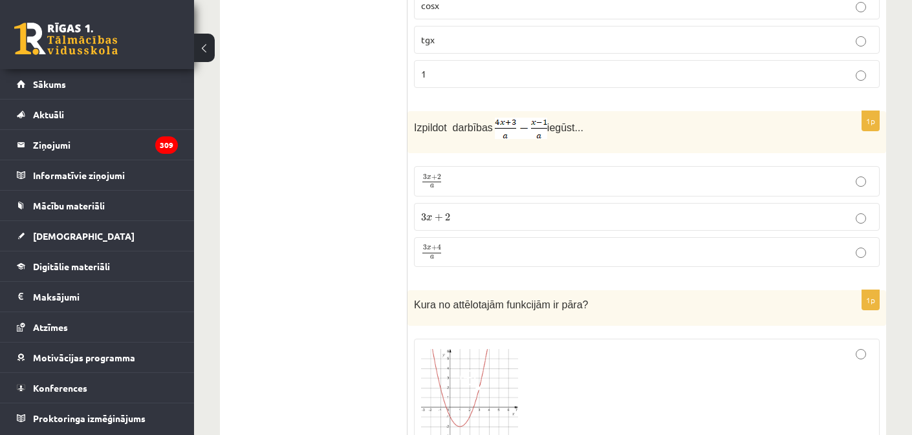
scroll to position [0, 0]
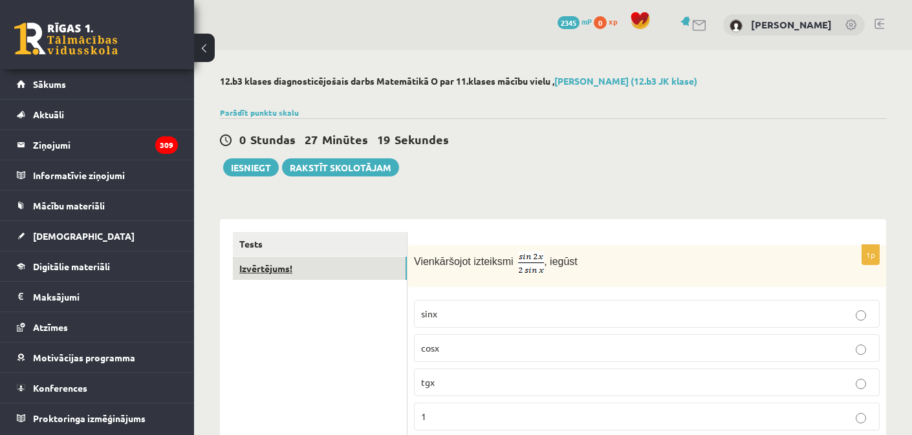
click at [298, 267] on link "Izvērtējums!" at bounding box center [320, 269] width 174 height 24
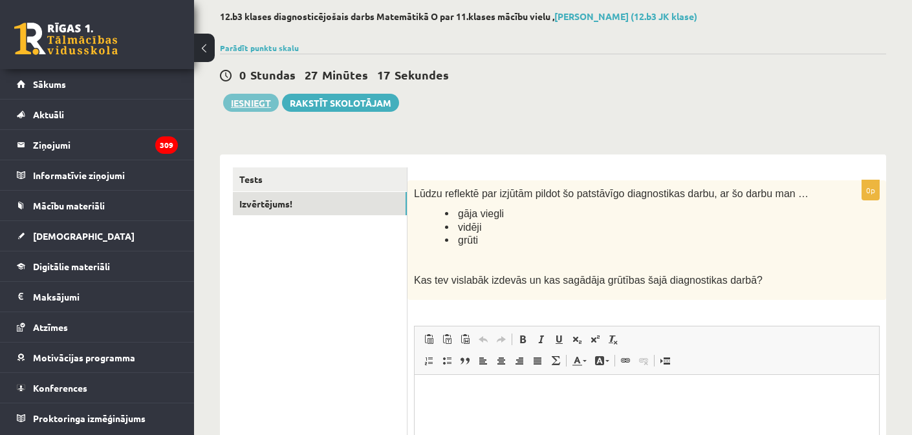
click at [247, 98] on button "Iesniegt" at bounding box center [251, 103] width 56 height 18
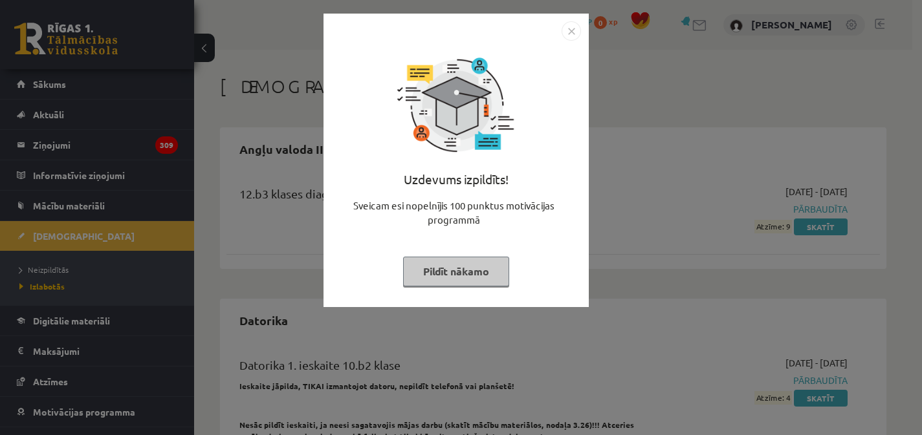
click at [574, 34] on img "Close" at bounding box center [570, 30] width 19 height 19
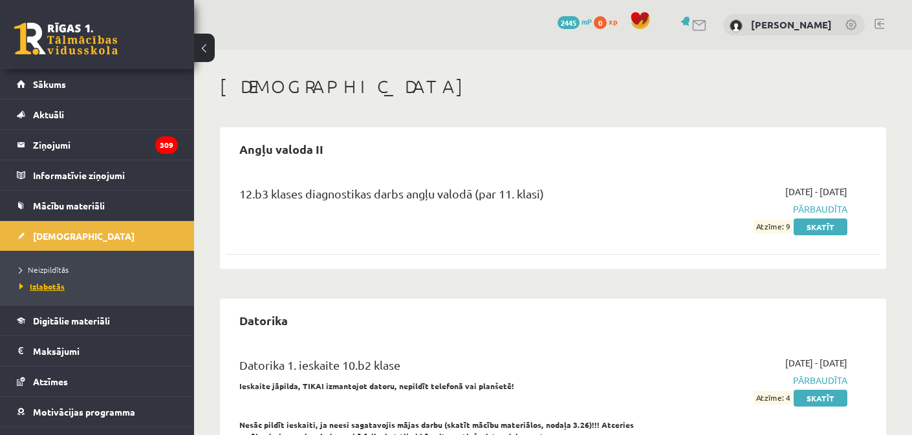
click at [39, 283] on span "Izlabotās" at bounding box center [41, 286] width 45 height 10
click at [43, 268] on span "Neizpildītās" at bounding box center [43, 270] width 49 height 10
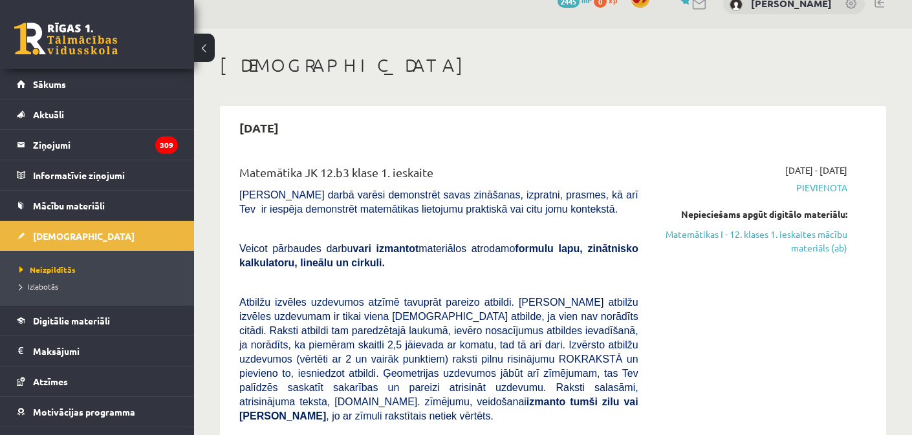
scroll to position [19, 0]
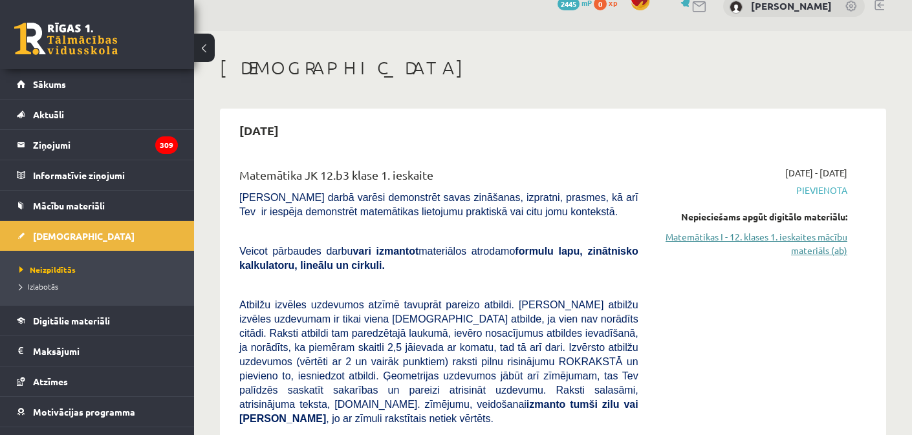
click at [822, 241] on link "Matemātikas I - 12. klases 1. ieskaites mācību materiāls (ab)" at bounding box center [753, 243] width 190 height 27
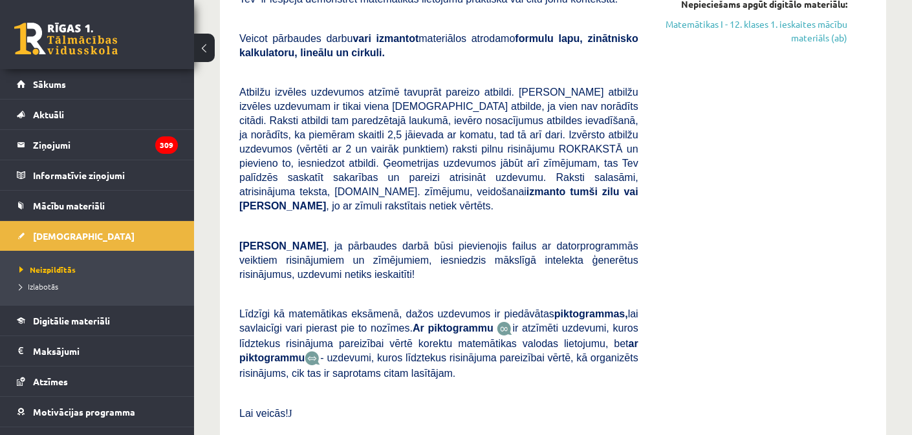
scroll to position [164, 0]
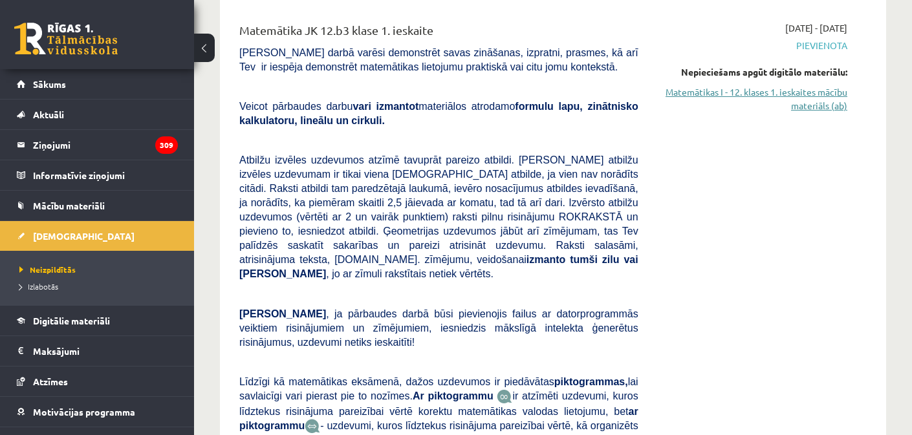
click at [794, 96] on link "Matemātikas I - 12. klases 1. ieskaites mācību materiāls (ab)" at bounding box center [753, 98] width 190 height 27
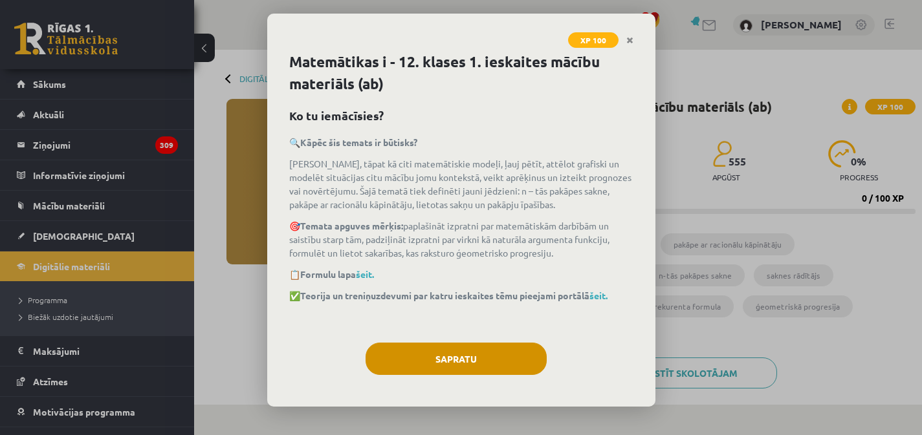
click at [452, 363] on button "Sapratu" at bounding box center [455, 359] width 181 height 32
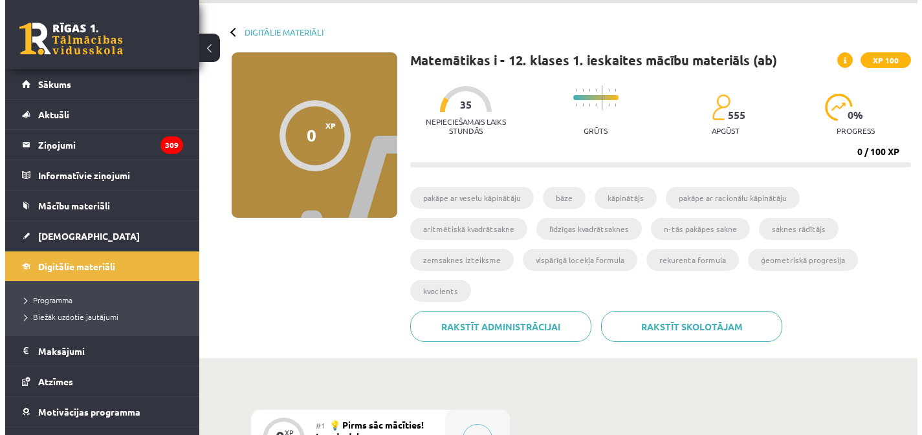
scroll to position [158, 0]
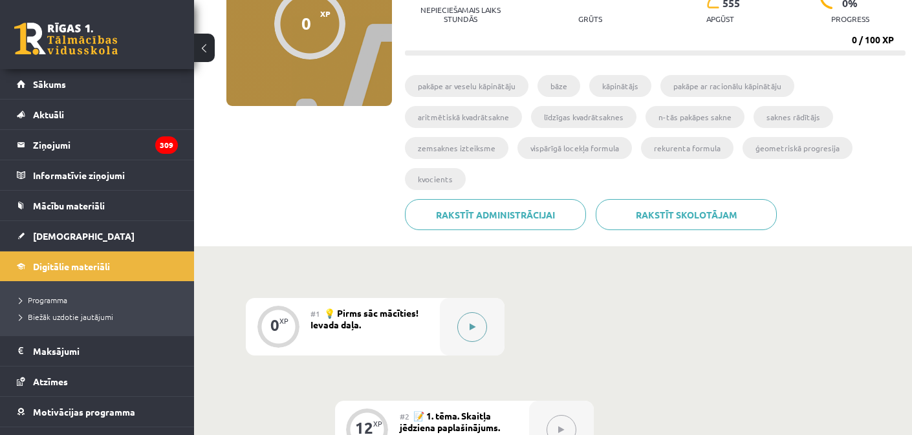
click at [472, 327] on icon at bounding box center [473, 327] width 6 height 8
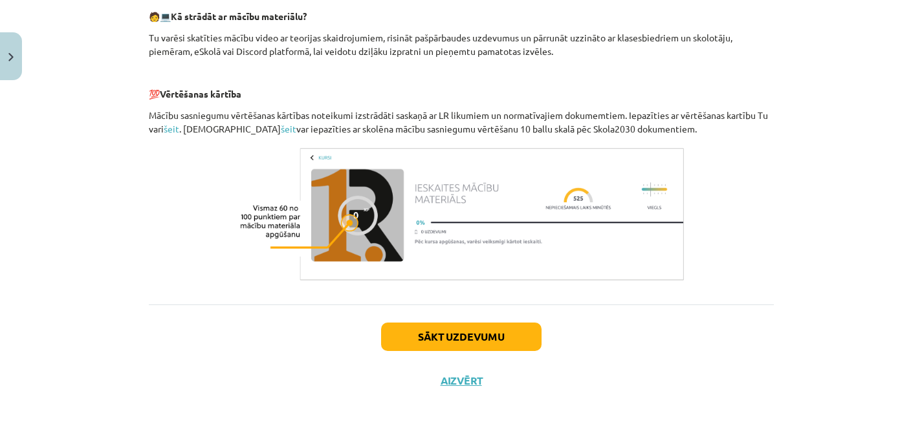
click at [499, 330] on button "Sākt uzdevumu" at bounding box center [461, 337] width 160 height 28
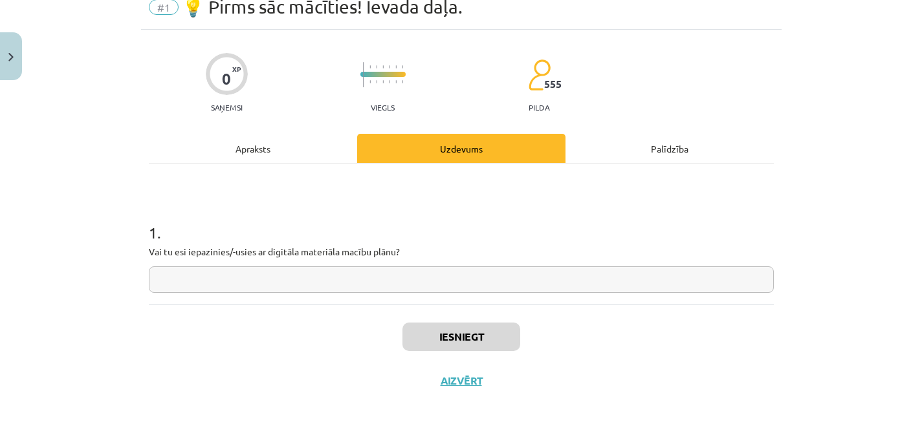
click at [261, 283] on input "text" at bounding box center [461, 280] width 625 height 27
type input "**"
click at [470, 333] on button "Iesniegt" at bounding box center [461, 337] width 118 height 28
click at [483, 335] on button "Iesniegt" at bounding box center [461, 337] width 118 height 28
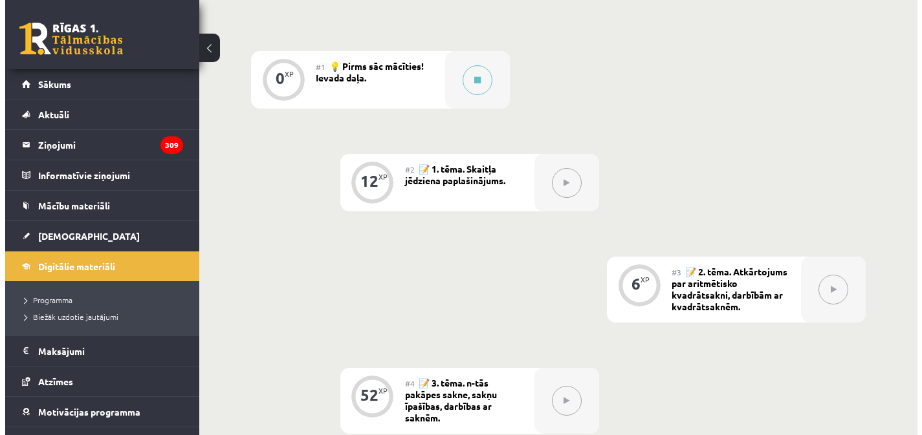
scroll to position [382, 0]
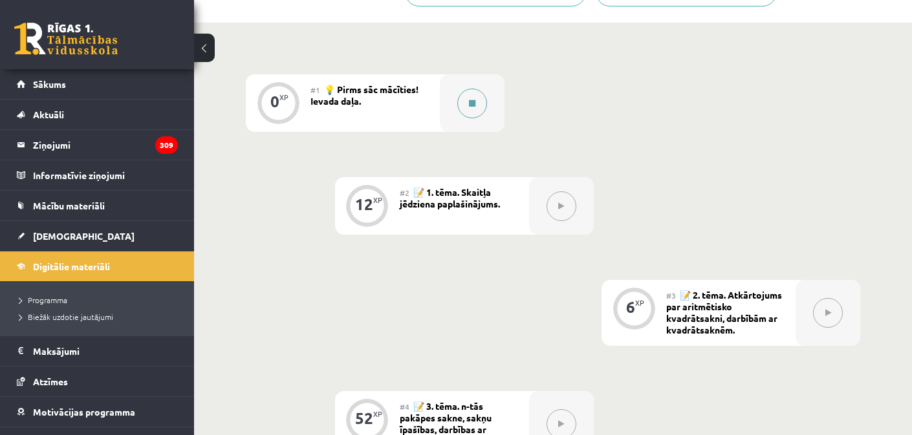
click at [477, 103] on button at bounding box center [472, 104] width 30 height 30
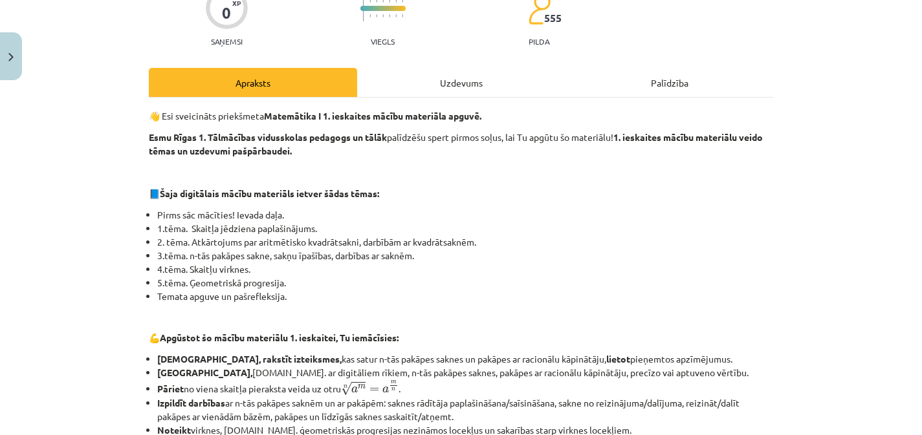
click at [459, 77] on div "Uzdevums" at bounding box center [461, 82] width 208 height 29
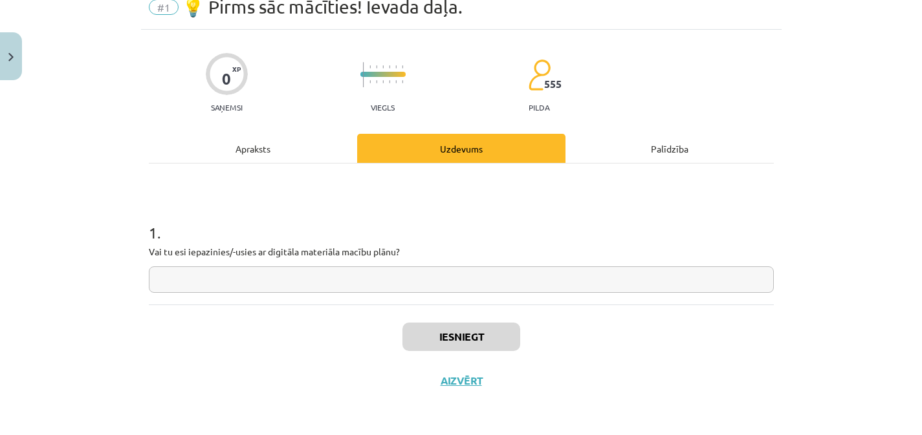
scroll to position [58, 0]
click at [497, 277] on input "text" at bounding box center [461, 280] width 625 height 27
type input "*"
type input "**"
click at [467, 323] on button "Iesniegt" at bounding box center [461, 337] width 118 height 28
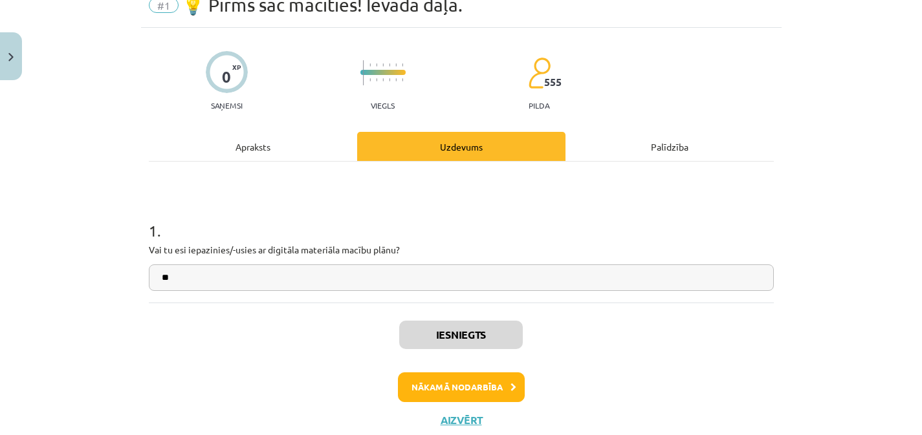
click at [467, 384] on button "Nākamā nodarbība" at bounding box center [461, 388] width 127 height 30
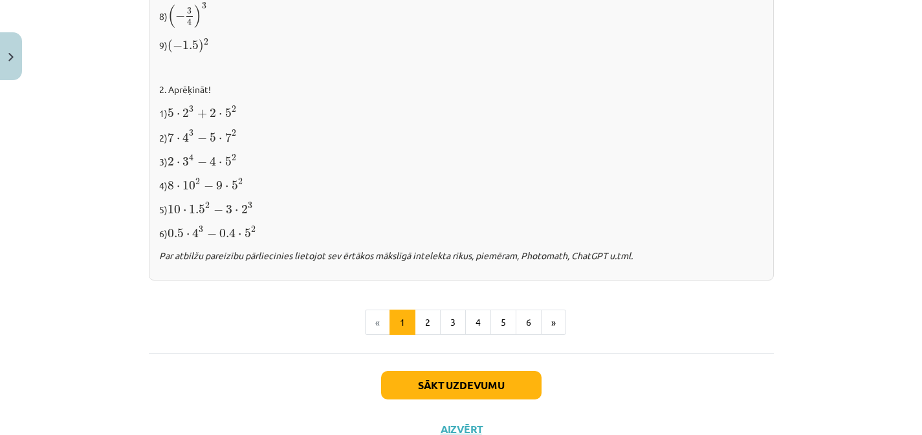
scroll to position [1382, 0]
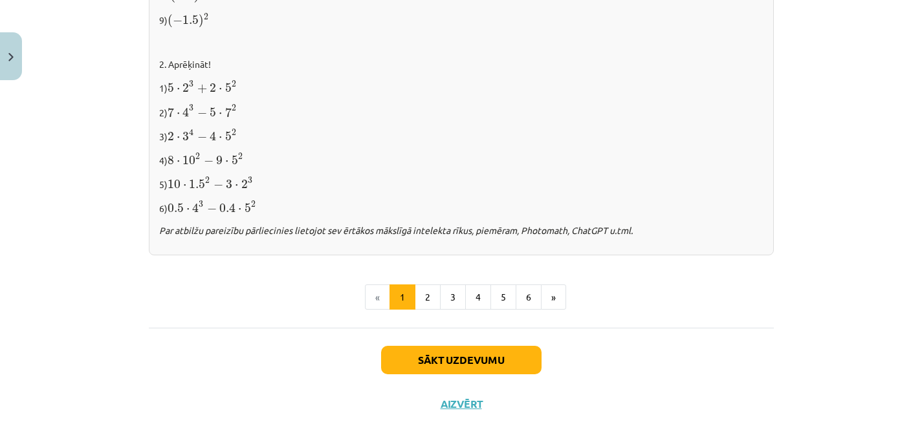
click at [490, 360] on button "Sākt uzdevumu" at bounding box center [461, 360] width 160 height 28
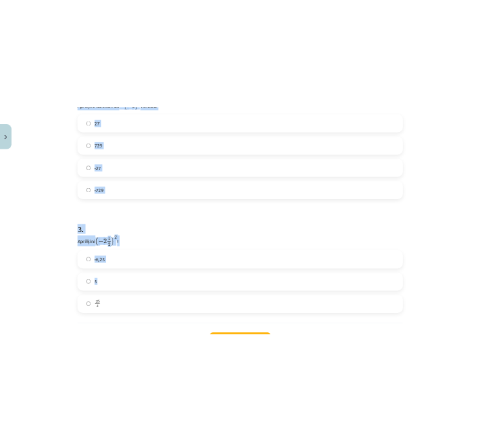
scroll to position [801, 0]
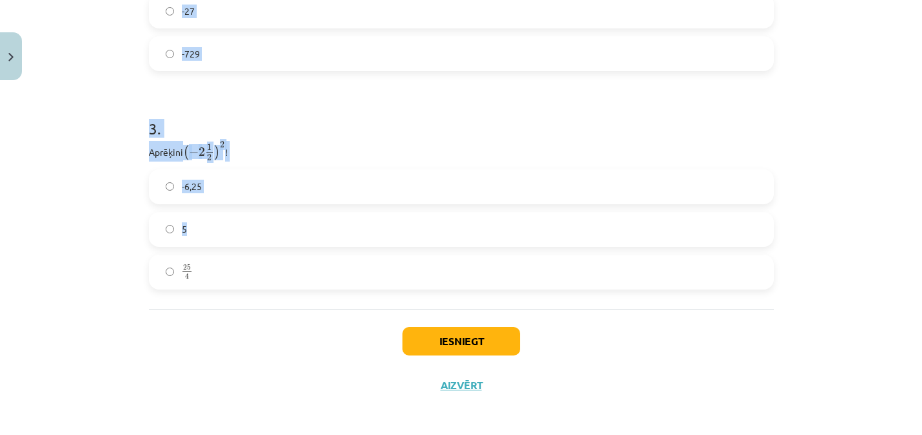
drag, startPoint x: 142, startPoint y: 191, endPoint x: 272, endPoint y: 287, distance: 162.0
copy form "Atzīmē visus skaitļus, kuri ir kāda vesela skaitļa kvadrāts! 49 16 77 100 60 33…"
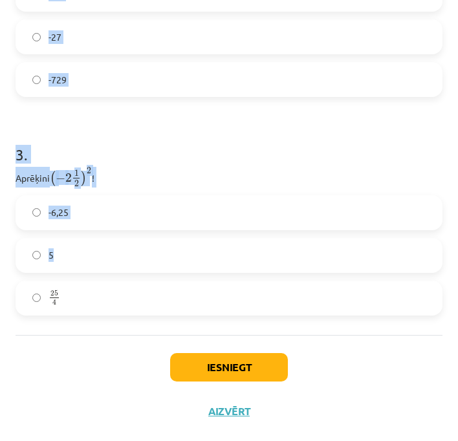
scroll to position [185, 0]
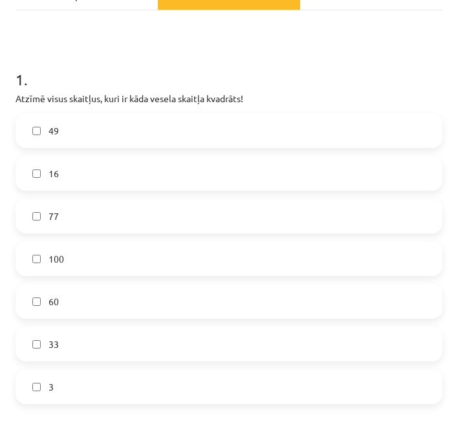
click at [238, 51] on h1 "1 ." at bounding box center [229, 68] width 427 height 40
click at [49, 169] on span "16" at bounding box center [54, 174] width 10 height 14
click at [77, 272] on label "100" at bounding box center [229, 259] width 424 height 32
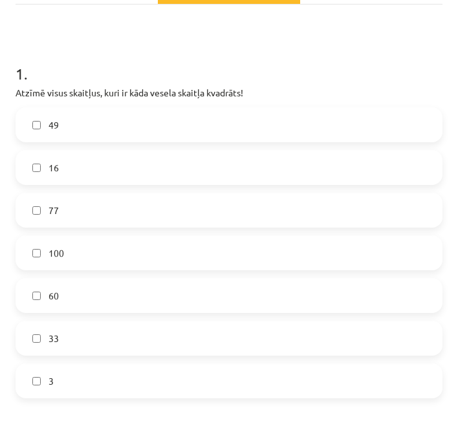
drag, startPoint x: 60, startPoint y: 127, endPoint x: 78, endPoint y: 171, distance: 48.4
click at [60, 127] on label "49" at bounding box center [229, 125] width 424 height 32
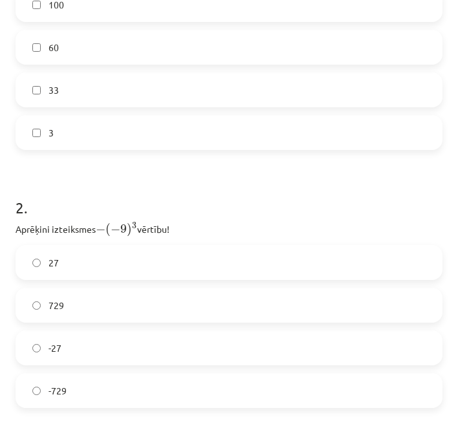
scroll to position [472, 0]
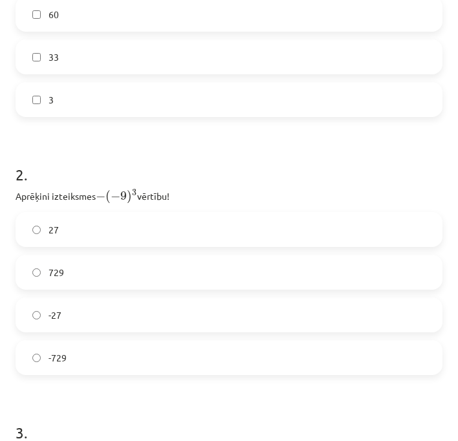
click at [144, 274] on label "729" at bounding box center [229, 272] width 424 height 32
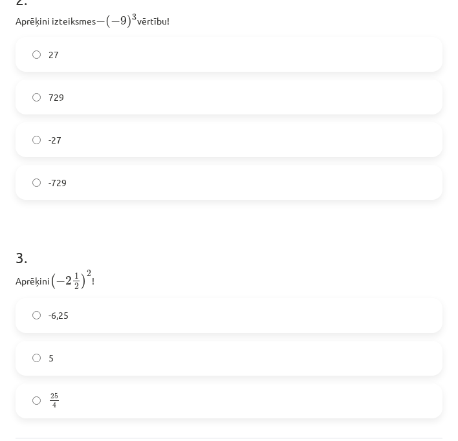
scroll to position [671, 0]
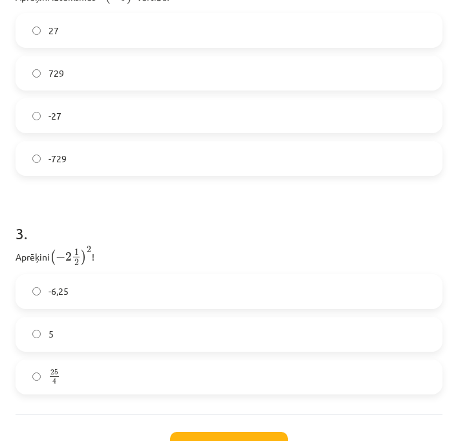
click at [156, 289] on label "-6,25" at bounding box center [229, 292] width 424 height 32
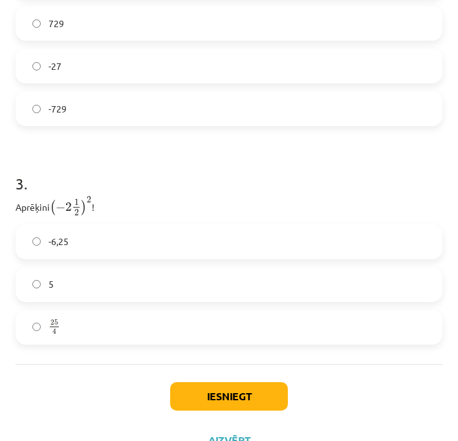
scroll to position [735, 0]
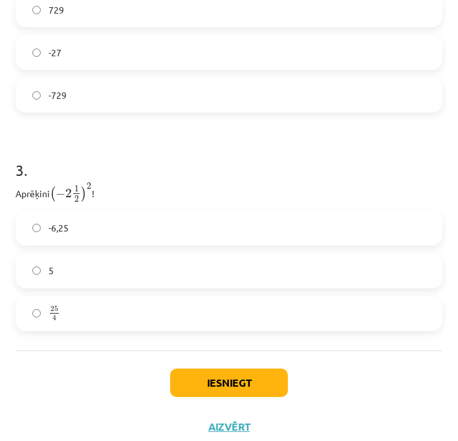
click at [219, 377] on button "Iesniegt" at bounding box center [229, 383] width 118 height 28
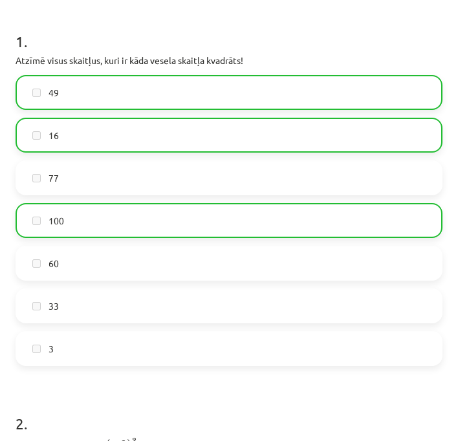
scroll to position [792, 0]
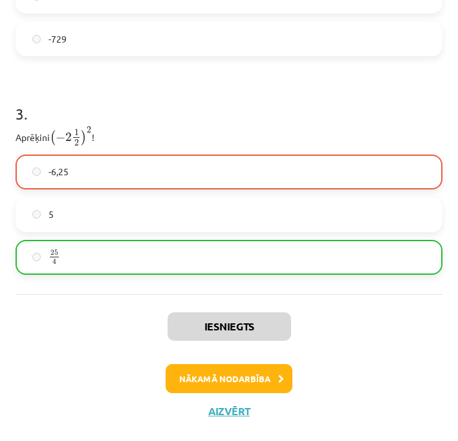
click at [234, 374] on button "Nākamā nodarbība" at bounding box center [229, 379] width 127 height 30
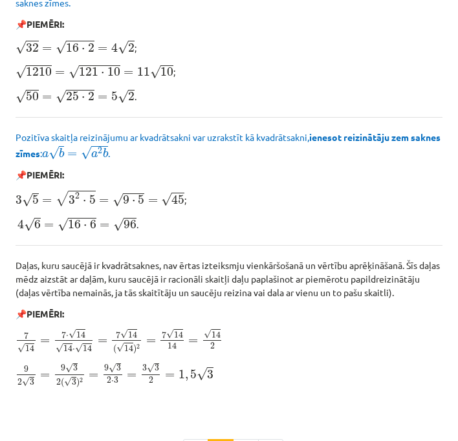
scroll to position [1666, 0]
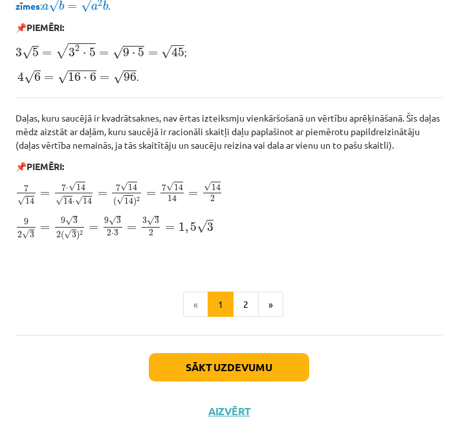
click at [230, 371] on button "Sākt uzdevumu" at bounding box center [229, 367] width 160 height 28
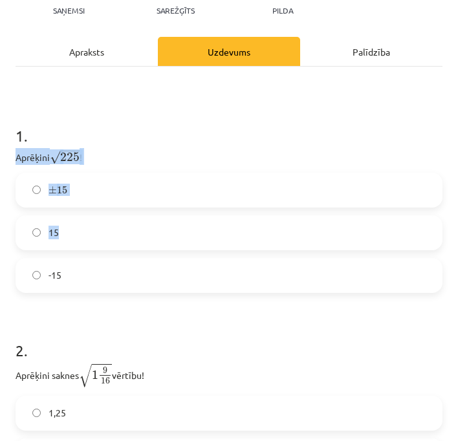
scroll to position [309, 0]
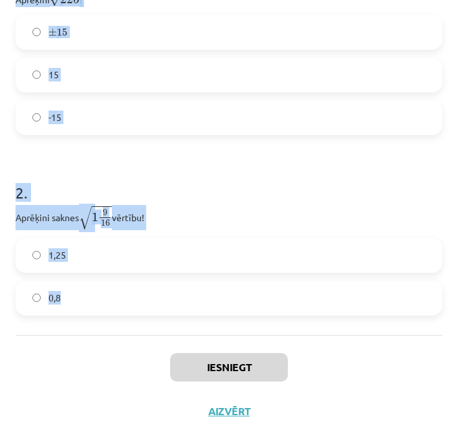
drag, startPoint x: 8, startPoint y: 158, endPoint x: 153, endPoint y: 225, distance: 158.9
click at [118, 312] on div "6 XP Saņemsi Sarežģīts 555 pilda Apraksts Uzdevums Palīdzība 1 . Aprēķini √ 225…" at bounding box center [229, 104] width 442 height 659
copy form "Aprēķini √ 225 225 ! ± 15 ± 15 15 -15 2 . Aprēķini saknes √ 1 9 16 1 9 16 vērtī…"
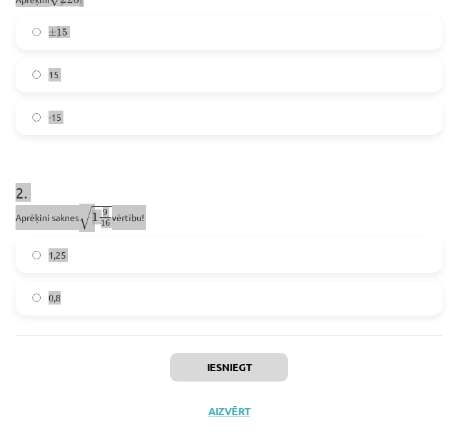
drag, startPoint x: 208, startPoint y: 186, endPoint x: 90, endPoint y: 74, distance: 162.9
click at [90, 74] on label "15" at bounding box center [229, 75] width 424 height 32
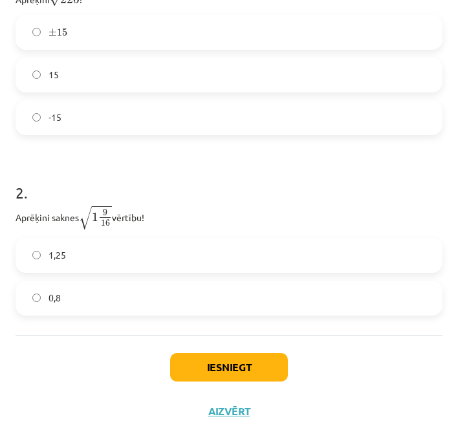
click at [94, 78] on label "15" at bounding box center [229, 75] width 424 height 32
click at [71, 254] on label "1,25" at bounding box center [229, 255] width 424 height 32
click at [233, 367] on button "Iesniegt" at bounding box center [229, 367] width 118 height 28
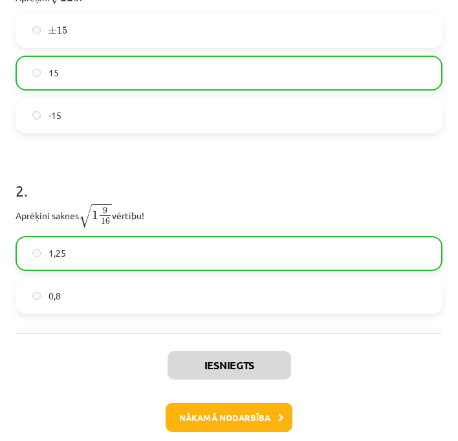
click at [249, 419] on button "Nākamā nodarbība" at bounding box center [229, 418] width 127 height 30
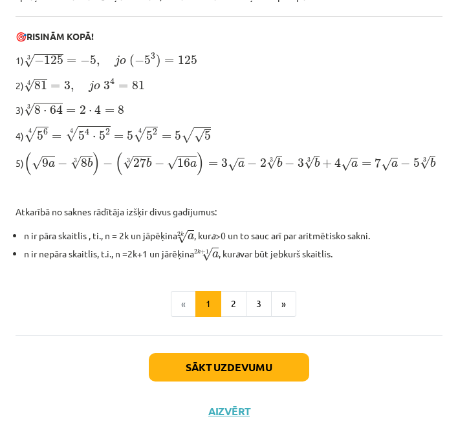
click at [246, 367] on button "Sākt uzdevumu" at bounding box center [229, 367] width 160 height 28
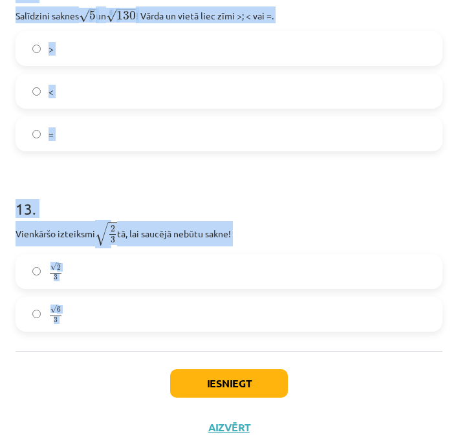
scroll to position [2898, 0]
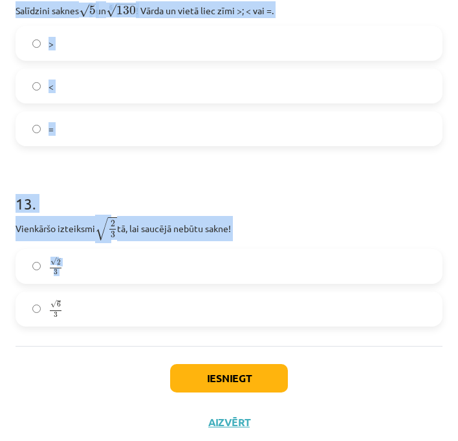
drag, startPoint x: 14, startPoint y: 298, endPoint x: 135, endPoint y: 319, distance: 123.4
copy form "Lore ipsumdolo sitametco adipiscing e s d e t i = ⋯ utlabo etdo, mag aliq enima…"
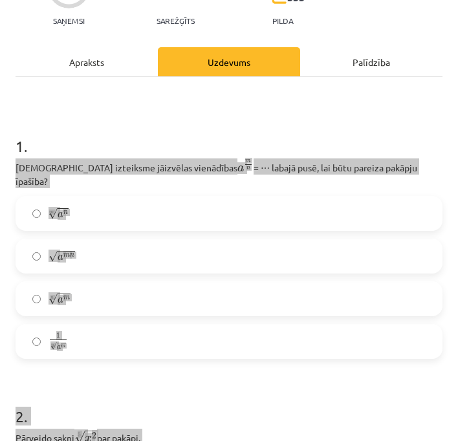
scroll to position [0, 0]
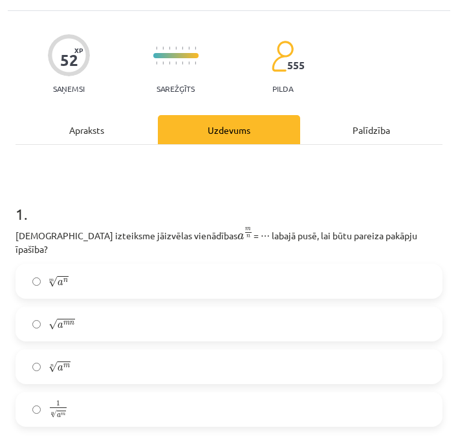
scroll to position [149, 0]
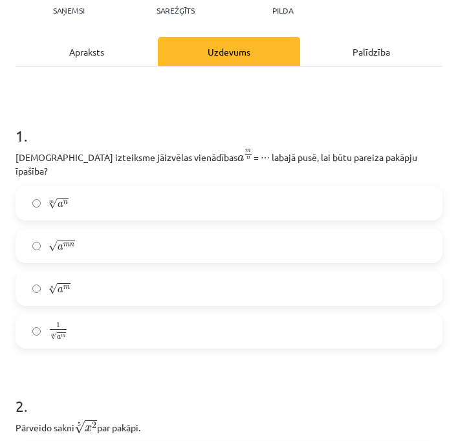
click at [97, 281] on label "n √ a m a m n" at bounding box center [229, 288] width 424 height 32
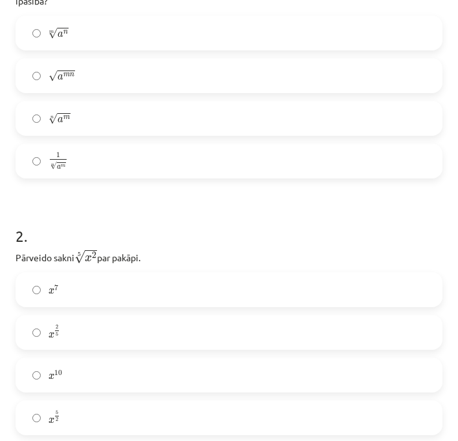
click at [165, 325] on label "x 2 5 x 2 5" at bounding box center [229, 332] width 424 height 32
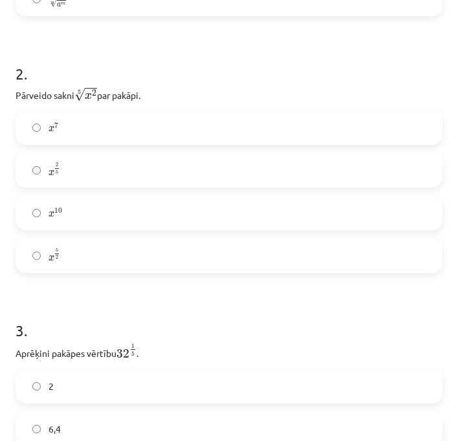
scroll to position [562, 0]
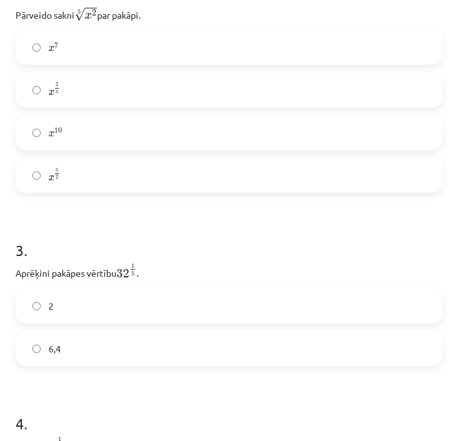
click at [146, 291] on label "2" at bounding box center [229, 306] width 424 height 32
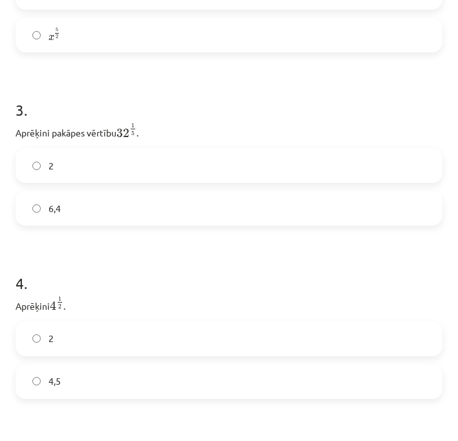
scroll to position [705, 0]
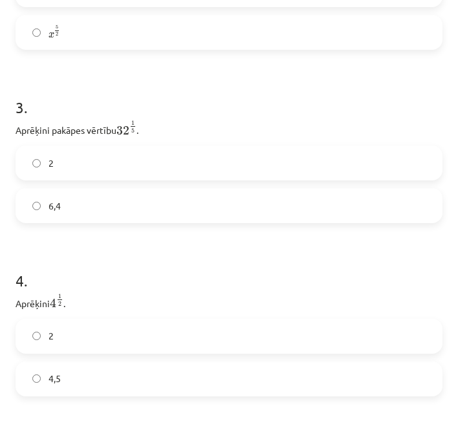
click at [113, 338] on label "2" at bounding box center [229, 336] width 424 height 32
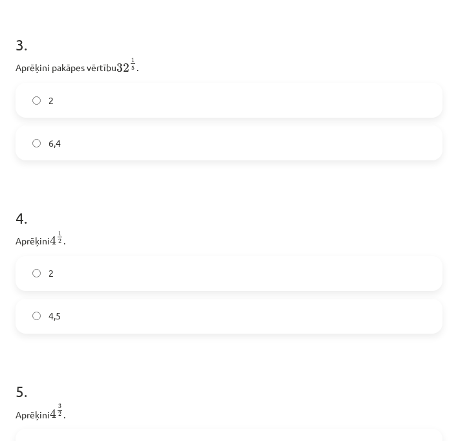
scroll to position [869, 0]
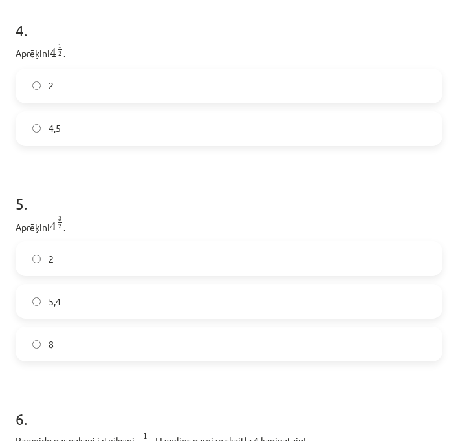
click at [132, 342] on label "8" at bounding box center [229, 344] width 424 height 32
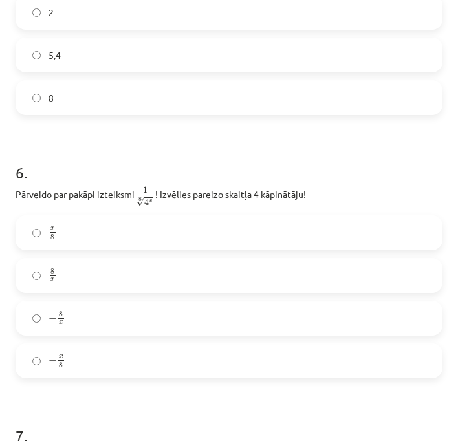
scroll to position [1204, 0]
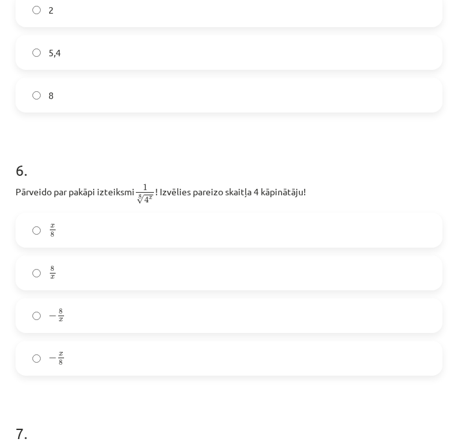
click at [94, 230] on label "x 8 x 8" at bounding box center [229, 230] width 424 height 32
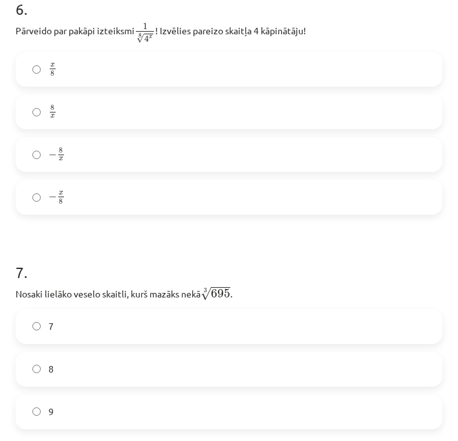
scroll to position [1395, 0]
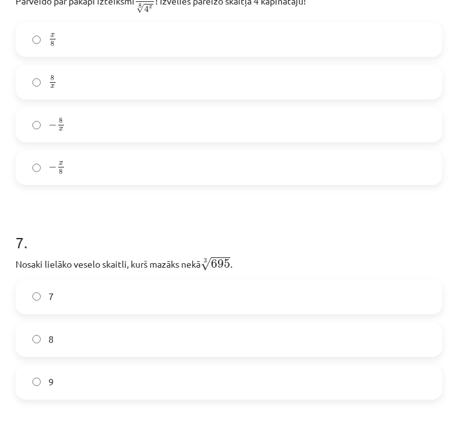
click at [96, 335] on label "8" at bounding box center [229, 339] width 424 height 32
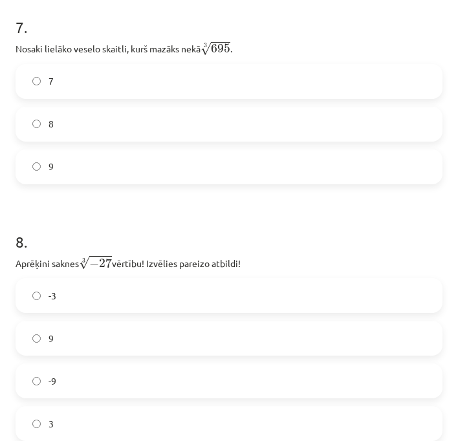
click at [83, 280] on label "-3" at bounding box center [229, 295] width 424 height 32
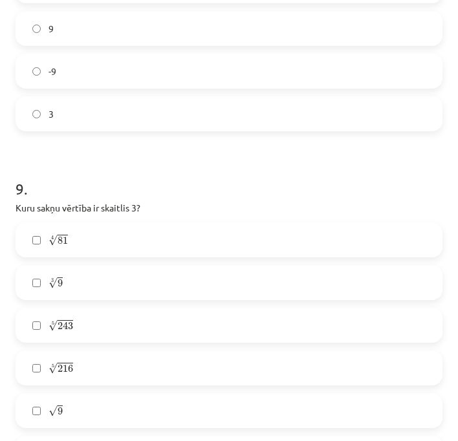
scroll to position [1964, 0]
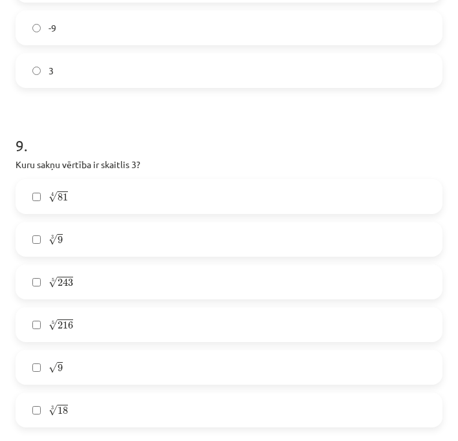
click at [107, 351] on label "√ 9 9" at bounding box center [229, 367] width 424 height 32
click at [99, 271] on label "5 √ 243 243 5" at bounding box center [229, 282] width 424 height 32
click at [113, 187] on label "4 √ 81 81 4" at bounding box center [229, 196] width 424 height 32
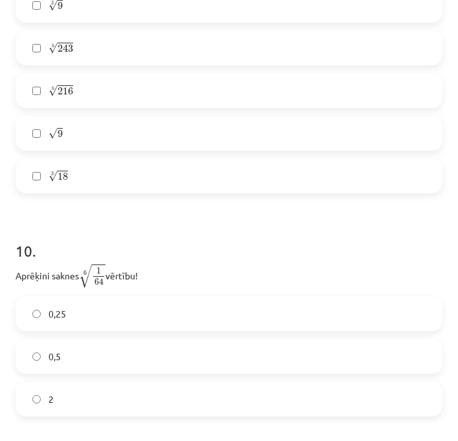
scroll to position [2210, 0]
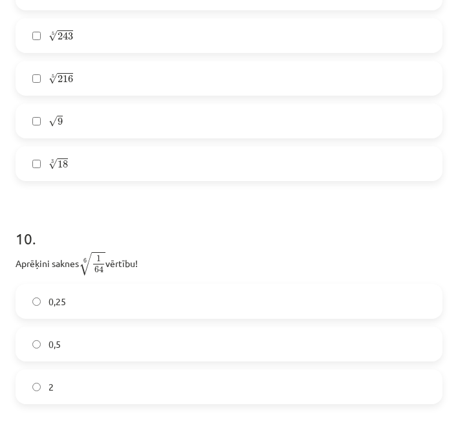
drag, startPoint x: 102, startPoint y: 329, endPoint x: 108, endPoint y: 337, distance: 10.1
click at [102, 330] on label "0,5" at bounding box center [229, 344] width 424 height 32
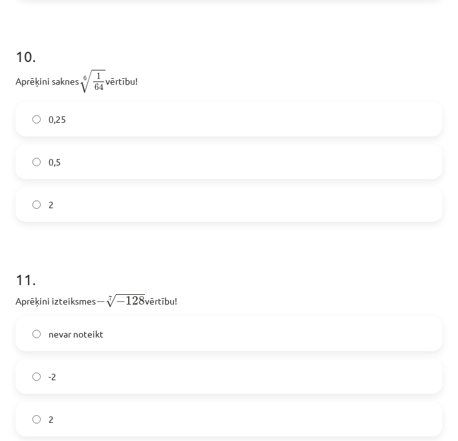
scroll to position [2435, 0]
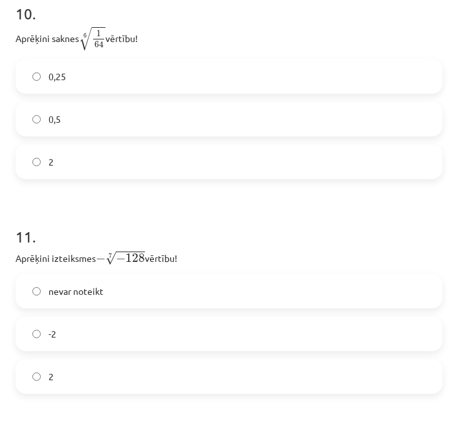
click at [160, 369] on label "2" at bounding box center [229, 376] width 424 height 32
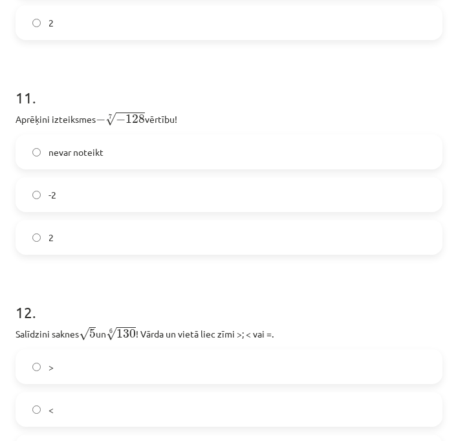
scroll to position [2622, 0]
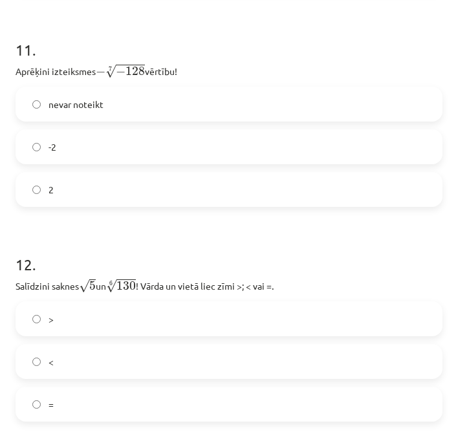
click at [133, 345] on label "<" at bounding box center [229, 361] width 424 height 32
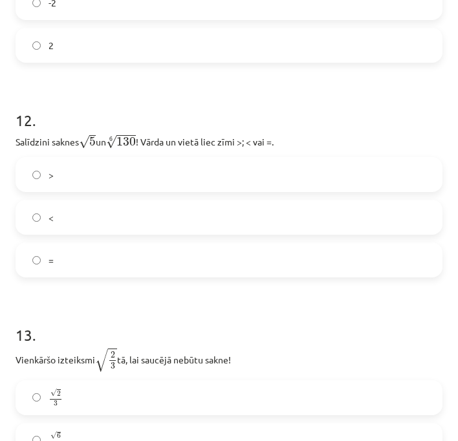
scroll to position [2812, 0]
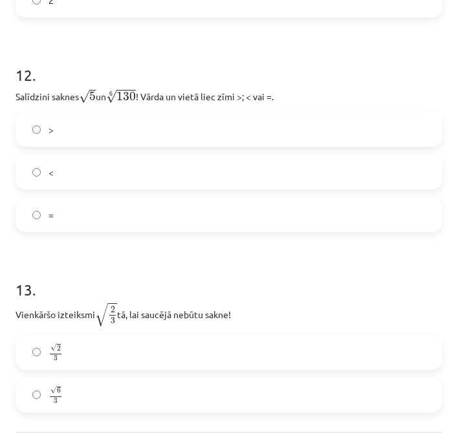
click at [184, 379] on label "√ 6 3 6 3" at bounding box center [229, 395] width 424 height 32
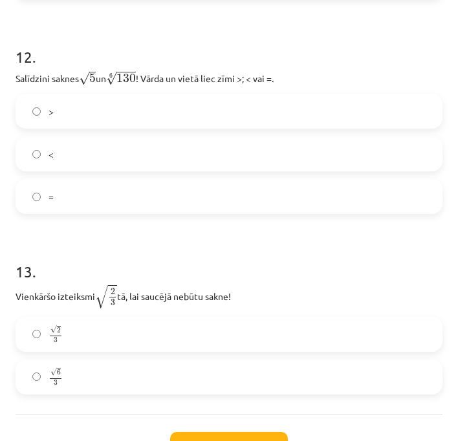
scroll to position [2849, 0]
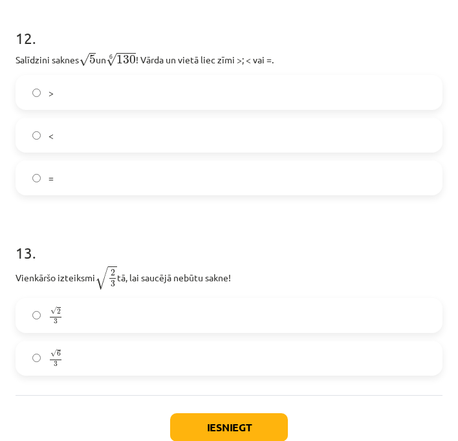
click at [245, 417] on button "Iesniegt" at bounding box center [229, 427] width 118 height 28
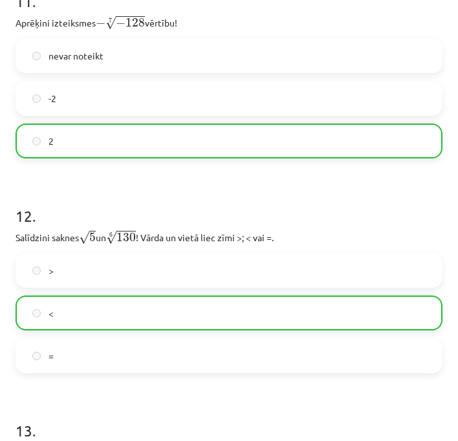
scroll to position [2939, 0]
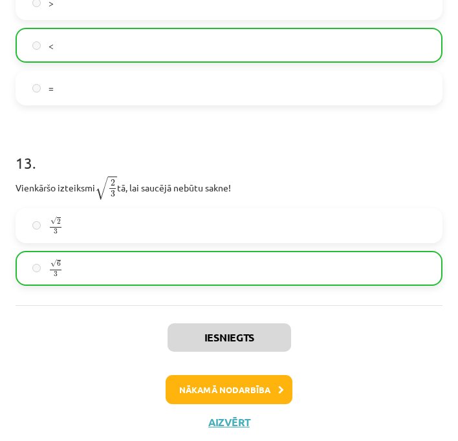
click at [243, 375] on button "Nākamā nodarbība" at bounding box center [229, 390] width 127 height 30
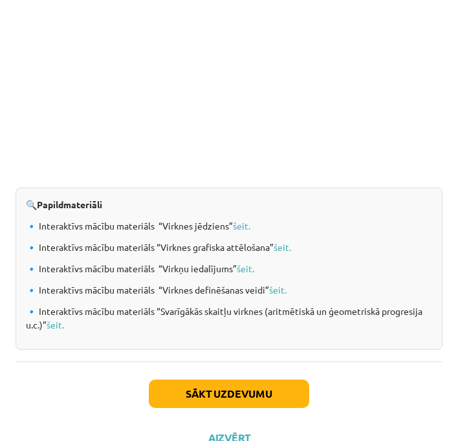
click at [245, 407] on button "Sākt uzdevumu" at bounding box center [229, 394] width 160 height 28
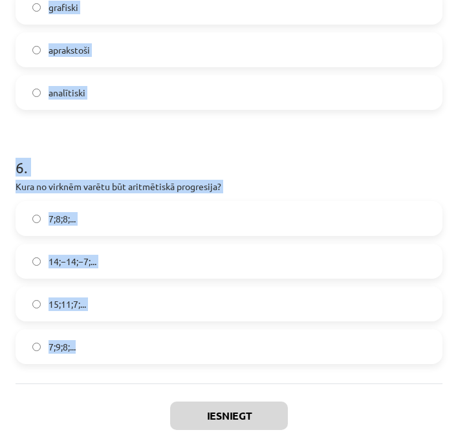
scroll to position [1451, 0]
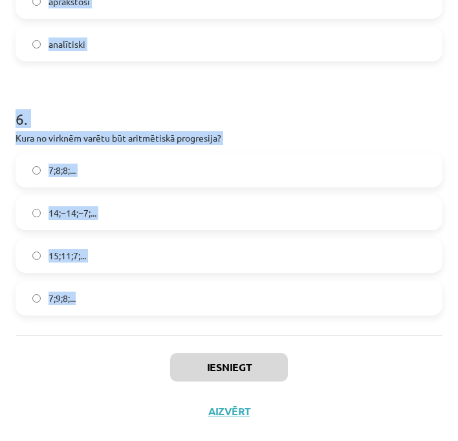
drag, startPoint x: 8, startPoint y: 279, endPoint x: 103, endPoint y: 321, distance: 104.0
copy form "Skaitļu virkne -7; -4; -1; 2; 5; ... ir Konstanta Augoša Ne augoša, ne dilstoša…"
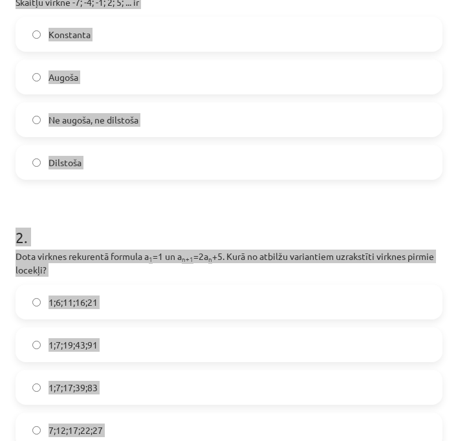
scroll to position [0, 0]
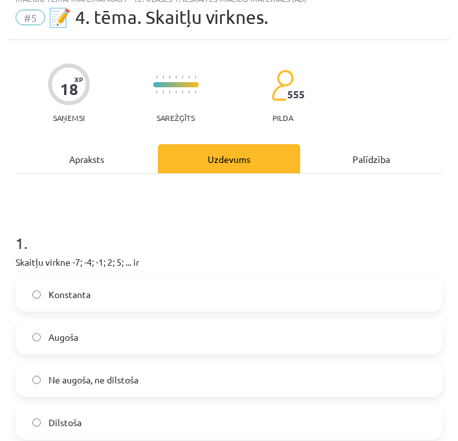
click at [83, 332] on label "Augoša" at bounding box center [229, 337] width 424 height 32
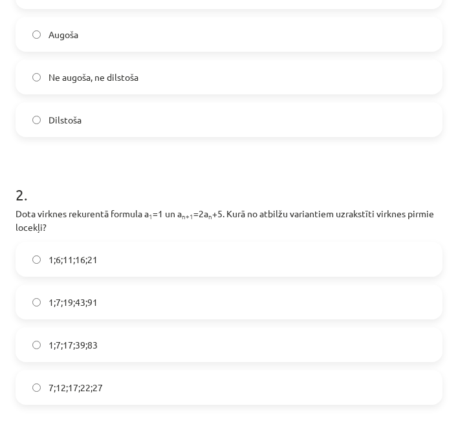
scroll to position [327, 0]
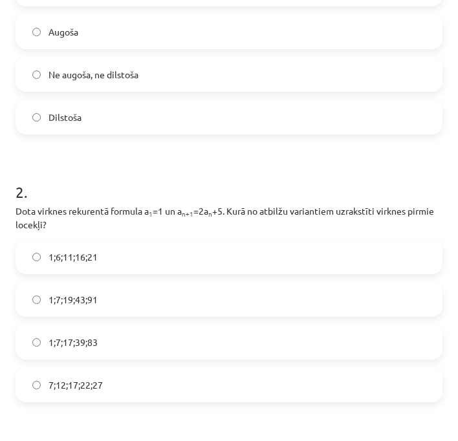
click at [113, 299] on label "1;7;19;43;91" at bounding box center [229, 299] width 424 height 32
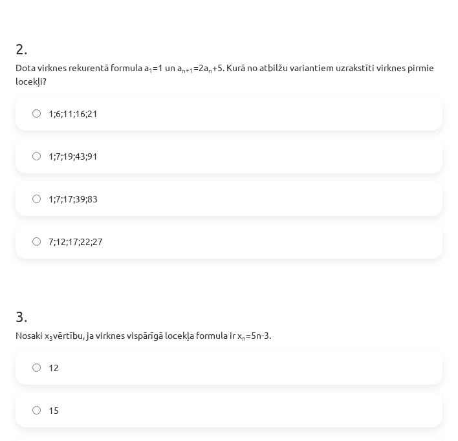
scroll to position [499, 0]
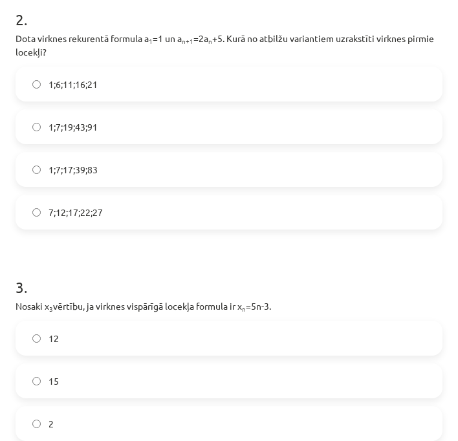
click at [165, 331] on label "12" at bounding box center [229, 338] width 424 height 32
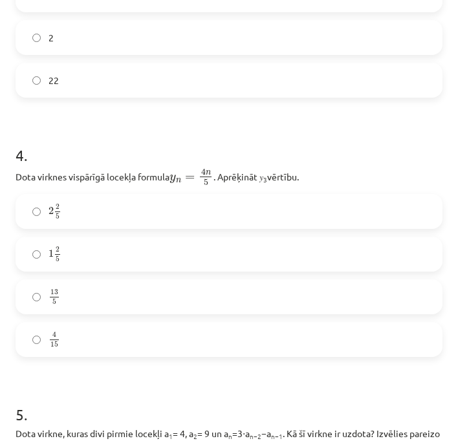
scroll to position [910, 0]
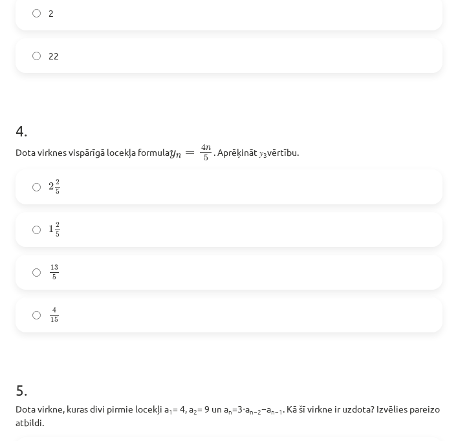
click at [162, 278] on label "13 5 13 5" at bounding box center [229, 272] width 424 height 32
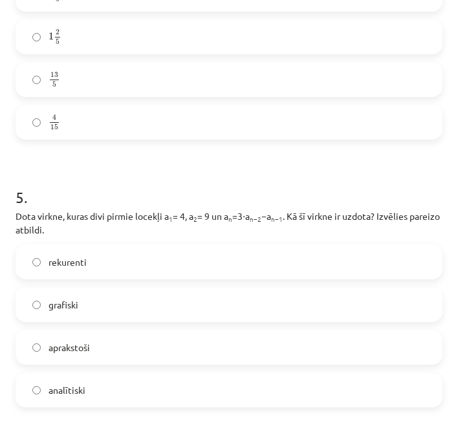
scroll to position [1212, 0]
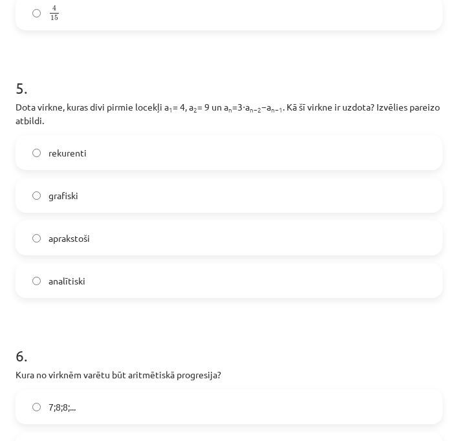
click at [127, 153] on label "rekurenti" at bounding box center [229, 152] width 424 height 32
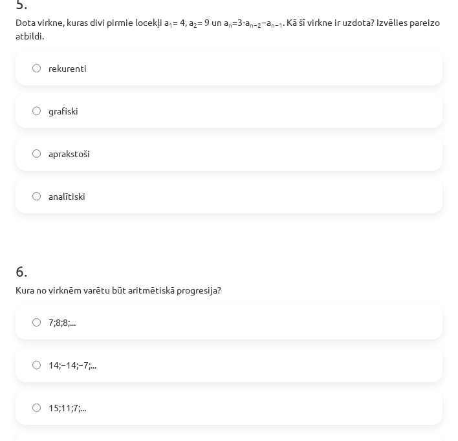
scroll to position [1375, 0]
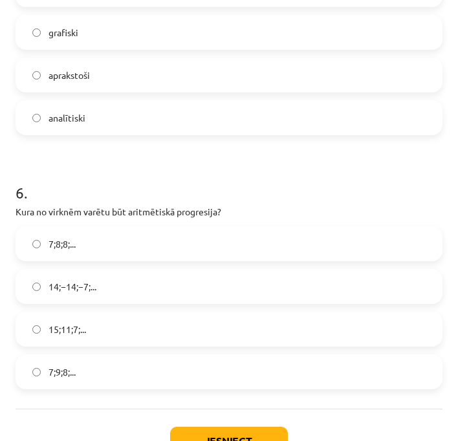
click at [136, 329] on label "15;11;7;..." at bounding box center [229, 329] width 424 height 32
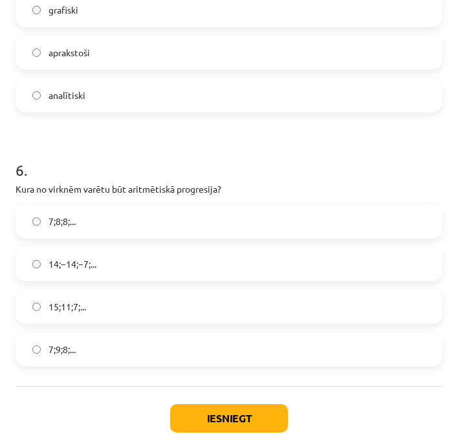
scroll to position [1451, 0]
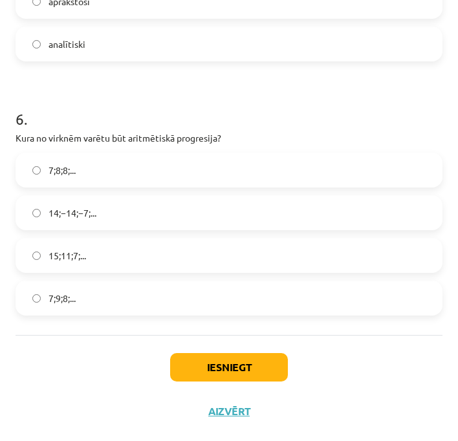
click at [235, 367] on button "Iesniegt" at bounding box center [229, 367] width 118 height 28
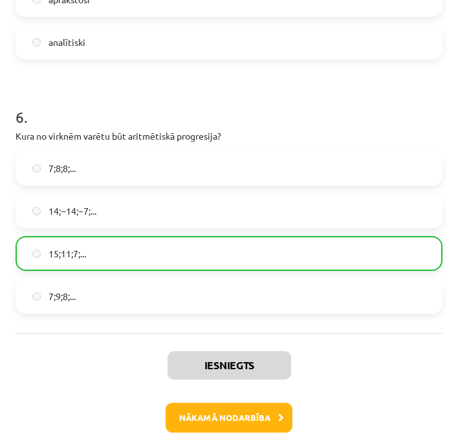
click at [266, 406] on button "Nākamā nodarbība" at bounding box center [229, 418] width 127 height 30
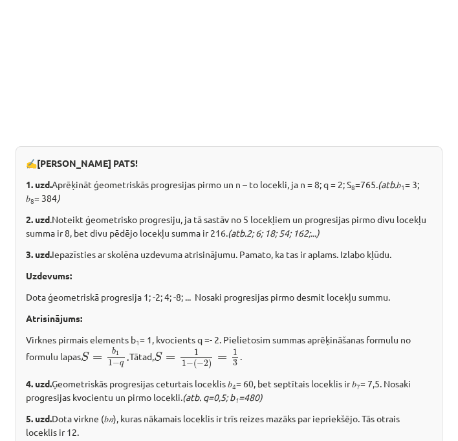
scroll to position [1701, 0]
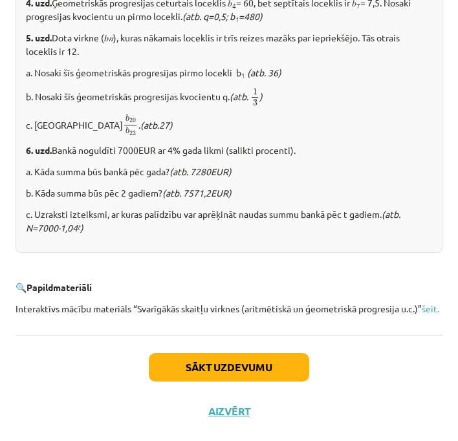
click at [256, 353] on button "Sākt uzdevumu" at bounding box center [229, 367] width 160 height 28
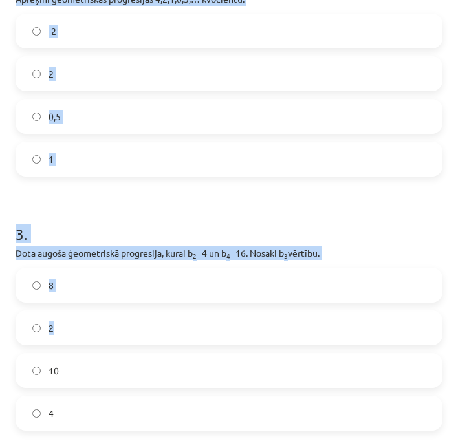
scroll to position [540, 0]
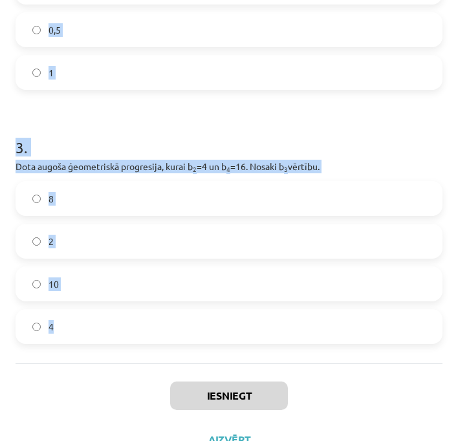
drag, startPoint x: 16, startPoint y: 122, endPoint x: 204, endPoint y: 320, distance: 272.7
click at [210, 353] on div "1 . Aprēķini ģeometriskās progresijas nākamo locekli, ja b 1 = 7 un q=5. 35 12 …" at bounding box center [229, 9] width 427 height 708
copy form "Aprēķini ģeometriskās progresijas nākamo locekli, ja b 1 = 7 un q=5. 35 12 2 . …"
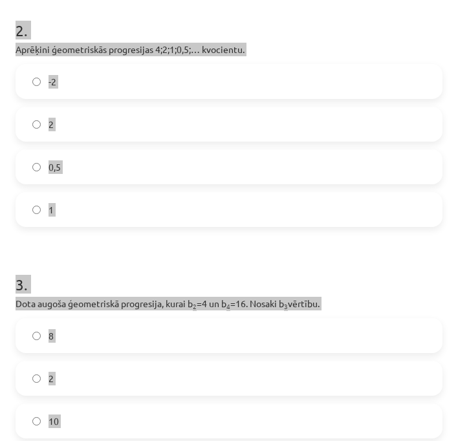
scroll to position [117, 0]
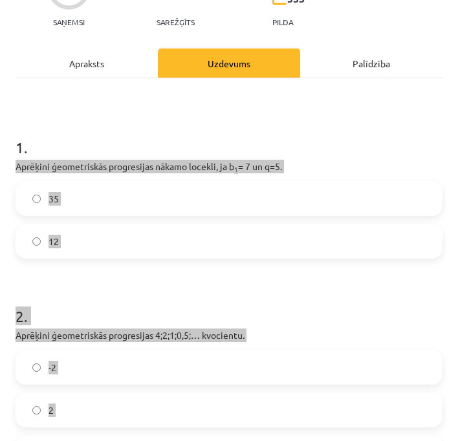
drag, startPoint x: 386, startPoint y: 301, endPoint x: 105, endPoint y: 240, distance: 286.8
click at [105, 240] on label "12" at bounding box center [229, 241] width 424 height 32
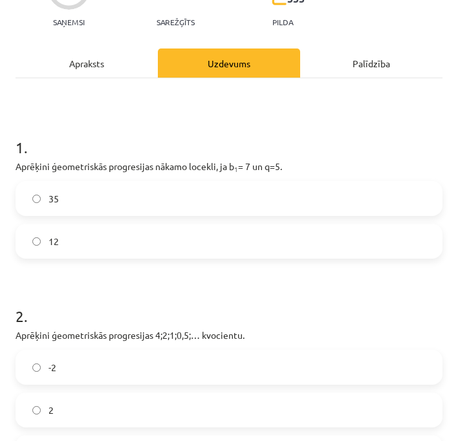
click at [104, 198] on label "35" at bounding box center [229, 198] width 424 height 32
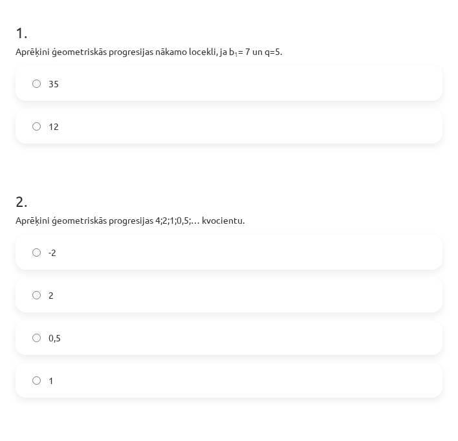
drag, startPoint x: 93, startPoint y: 331, endPoint x: 321, endPoint y: 323, distance: 229.1
click at [93, 331] on label "0,5" at bounding box center [229, 337] width 424 height 32
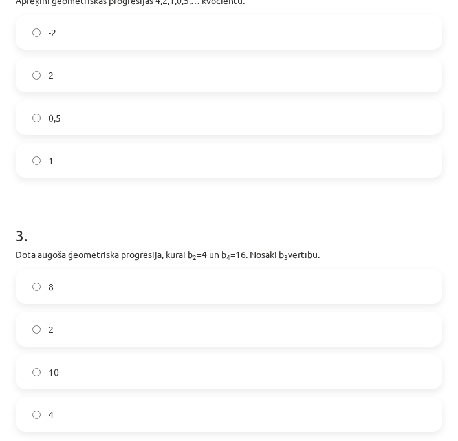
scroll to position [556, 0]
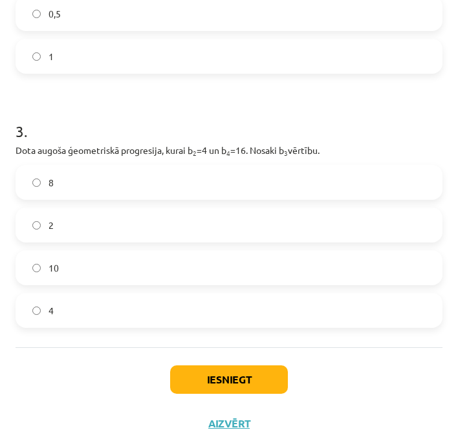
drag, startPoint x: 175, startPoint y: 193, endPoint x: 180, endPoint y: 208, distance: 16.6
click at [173, 195] on label "8" at bounding box center [229, 182] width 424 height 32
click at [259, 378] on button "Iesniegt" at bounding box center [229, 379] width 118 height 28
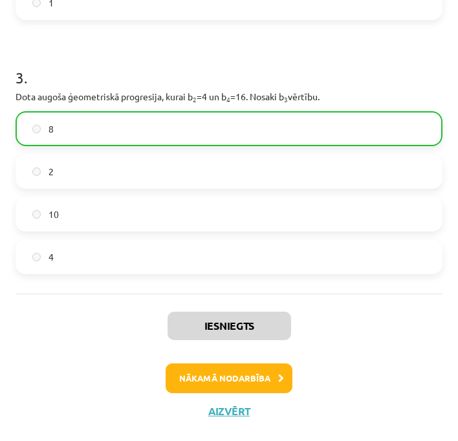
click at [236, 379] on button "Nākamā nodarbība" at bounding box center [229, 379] width 127 height 30
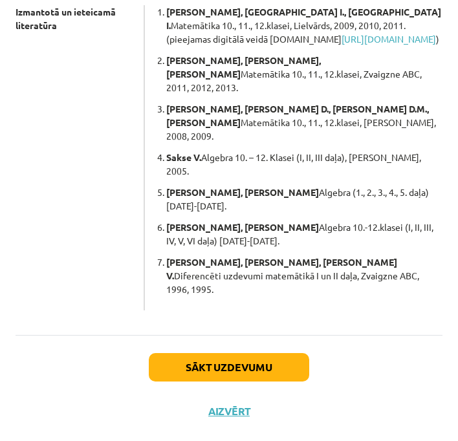
scroll to position [459, 0]
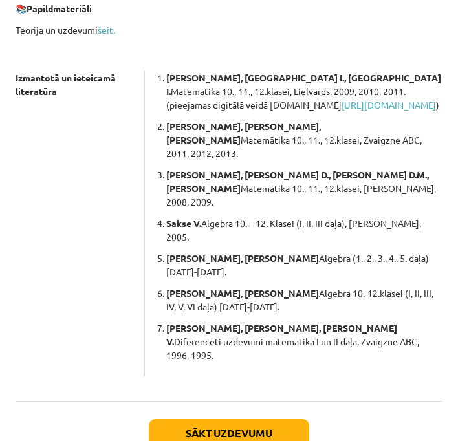
click at [232, 419] on button "Sākt uzdevumu" at bounding box center [229, 433] width 160 height 28
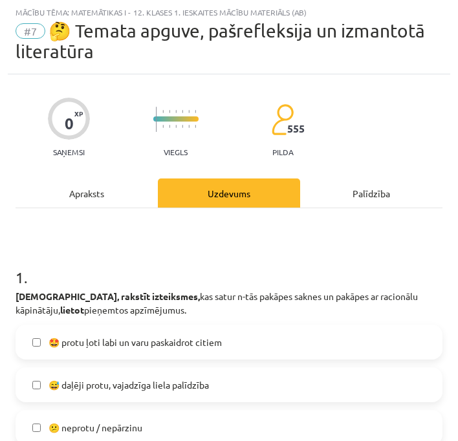
scroll to position [28, 0]
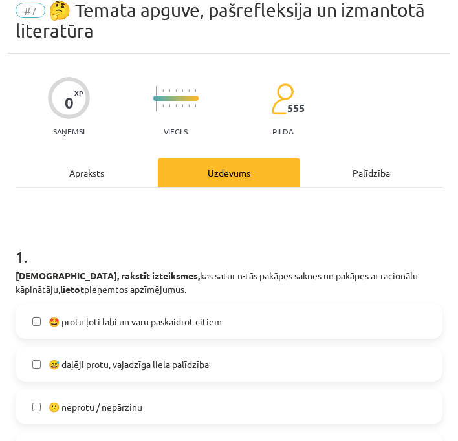
click at [114, 323] on span "🤩 protu ļoti labi un varu paskaidrot citiem" at bounding box center [135, 322] width 173 height 14
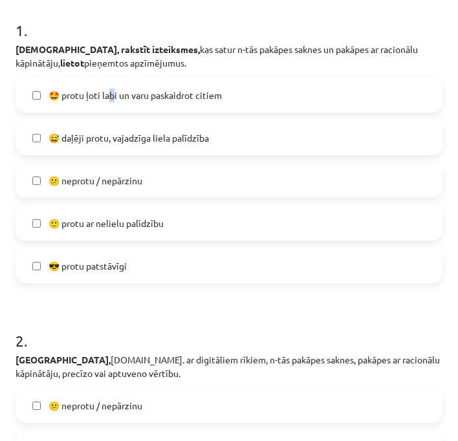
scroll to position [369, 0]
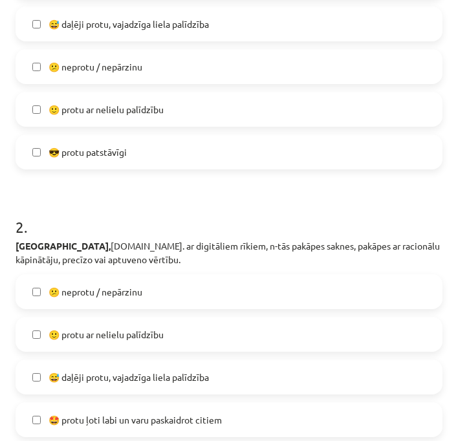
click at [156, 329] on span "🙂 protu ar nelielu palīdzību" at bounding box center [106, 335] width 115 height 14
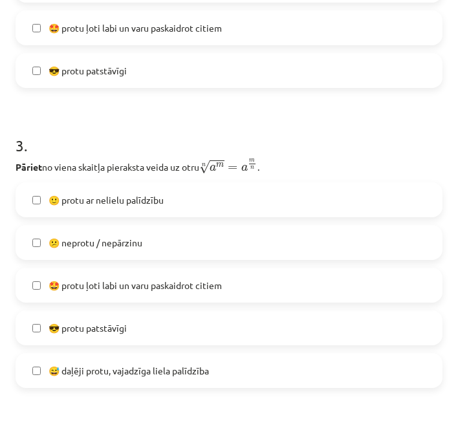
scroll to position [785, 0]
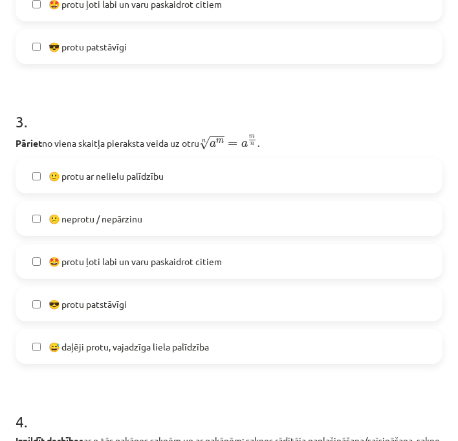
click at [154, 304] on label "😎 protu patstāvīgi" at bounding box center [229, 304] width 424 height 32
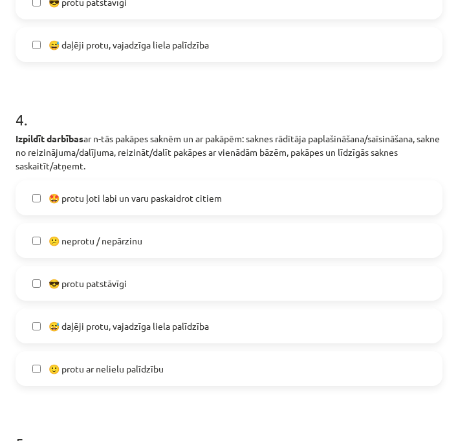
click at [137, 292] on label "😎 protu patstāvīgi" at bounding box center [229, 283] width 424 height 32
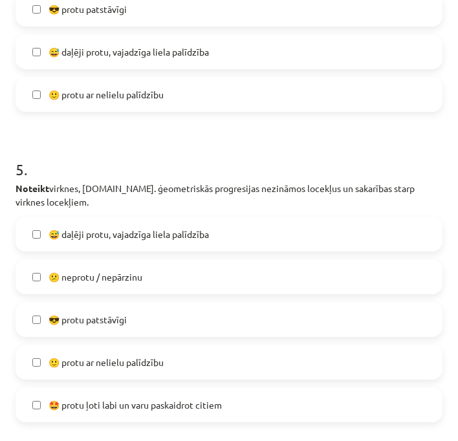
drag, startPoint x: 143, startPoint y: 303, endPoint x: 146, endPoint y: 315, distance: 12.1
click at [143, 306] on div "😎 protu patstāvīgi" at bounding box center [229, 319] width 427 height 35
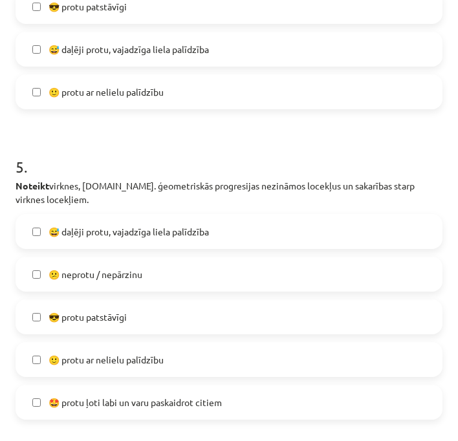
drag, startPoint x: 155, startPoint y: 325, endPoint x: 158, endPoint y: 312, distance: 13.3
click at [155, 324] on label "😎 protu patstāvīgi" at bounding box center [229, 317] width 424 height 32
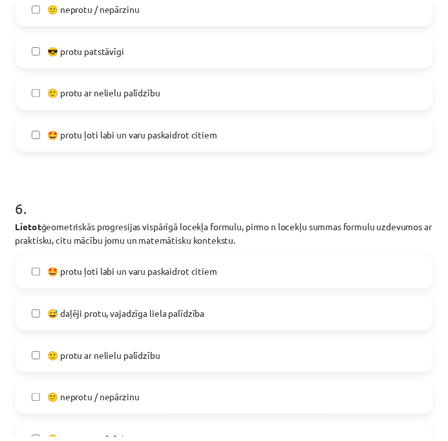
scroll to position [1781, 0]
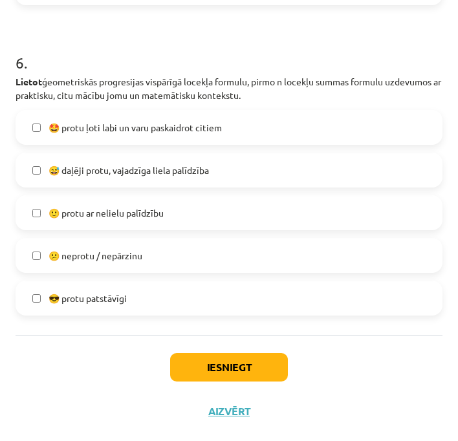
click at [165, 300] on label "😎 protu patstāvīgi" at bounding box center [229, 298] width 424 height 32
click at [214, 365] on button "Iesniegt" at bounding box center [229, 367] width 118 height 28
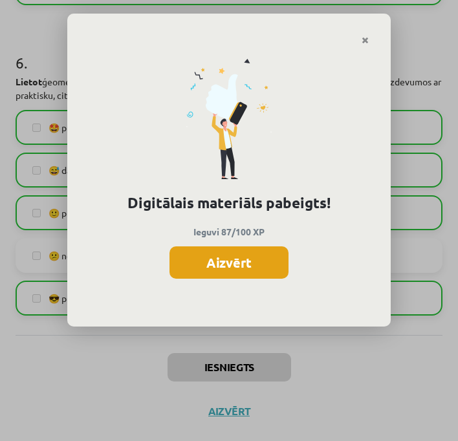
click at [241, 267] on button "Aizvērt" at bounding box center [228, 262] width 119 height 32
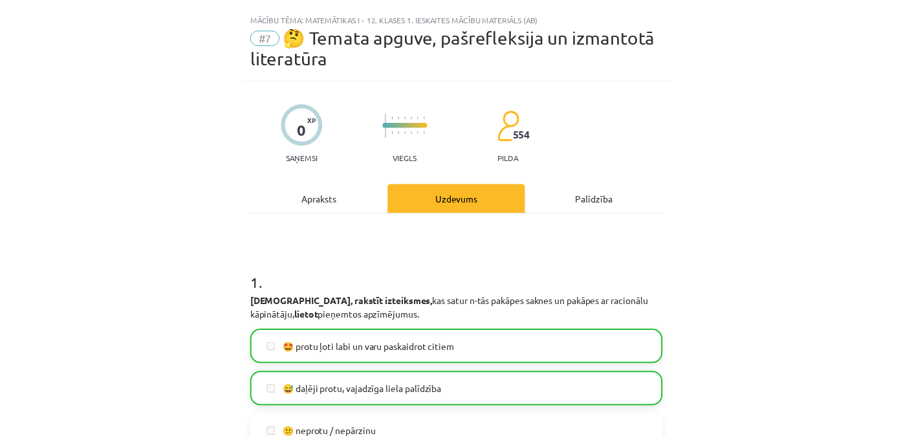
scroll to position [382, 0]
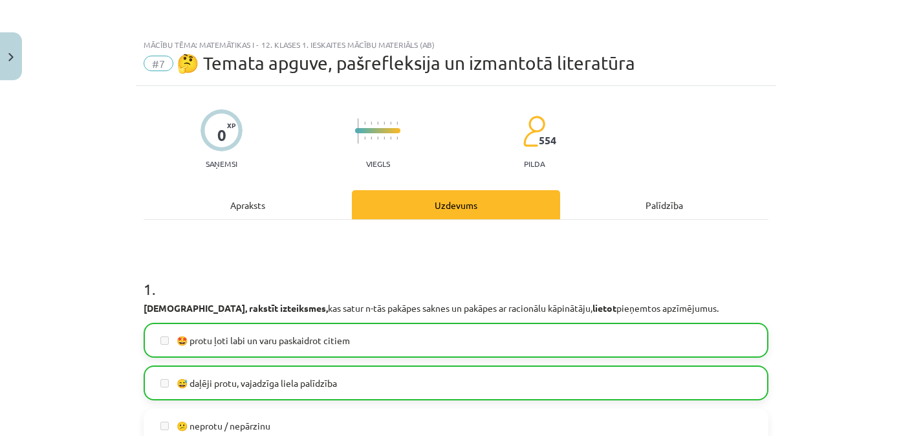
click at [6, 47] on button "Close" at bounding box center [11, 56] width 22 height 48
click at [60, 44] on div "Mācību tēma: Matemātikas i - 12. klases 1. ieskaites mācību materiāls (ab) #7 🤔…" at bounding box center [456, 218] width 912 height 436
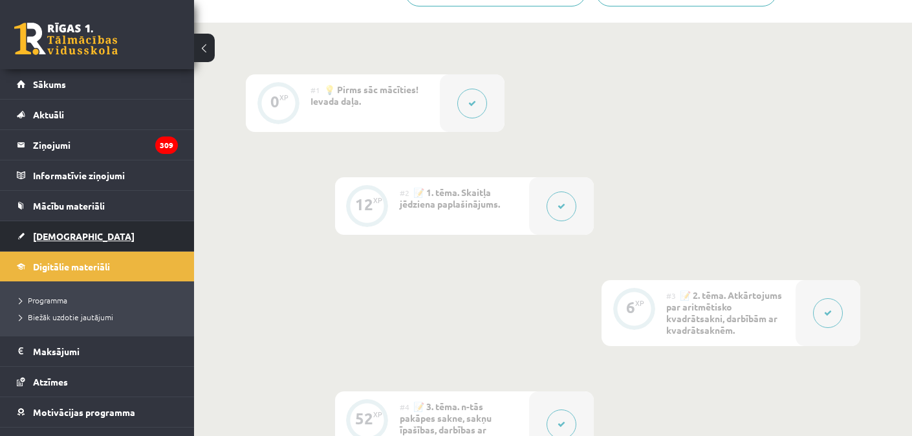
click at [55, 226] on link "[DEMOGRAPHIC_DATA]" at bounding box center [97, 236] width 161 height 30
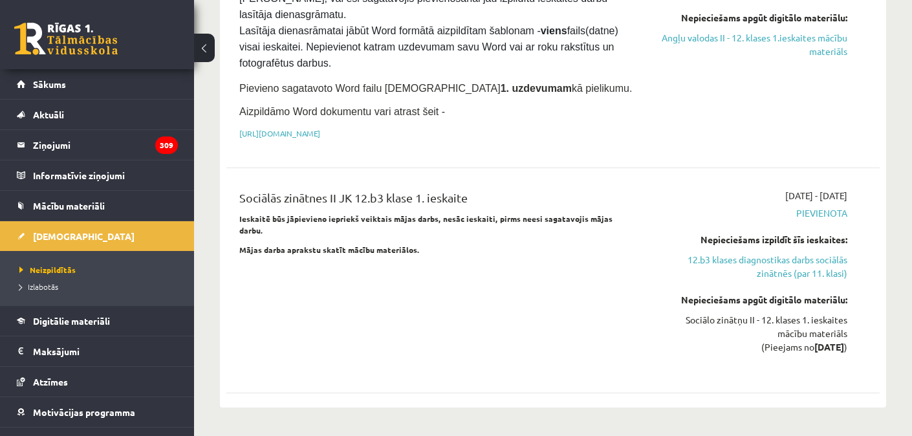
scroll to position [980, 0]
